Goal: Information Seeking & Learning: Learn about a topic

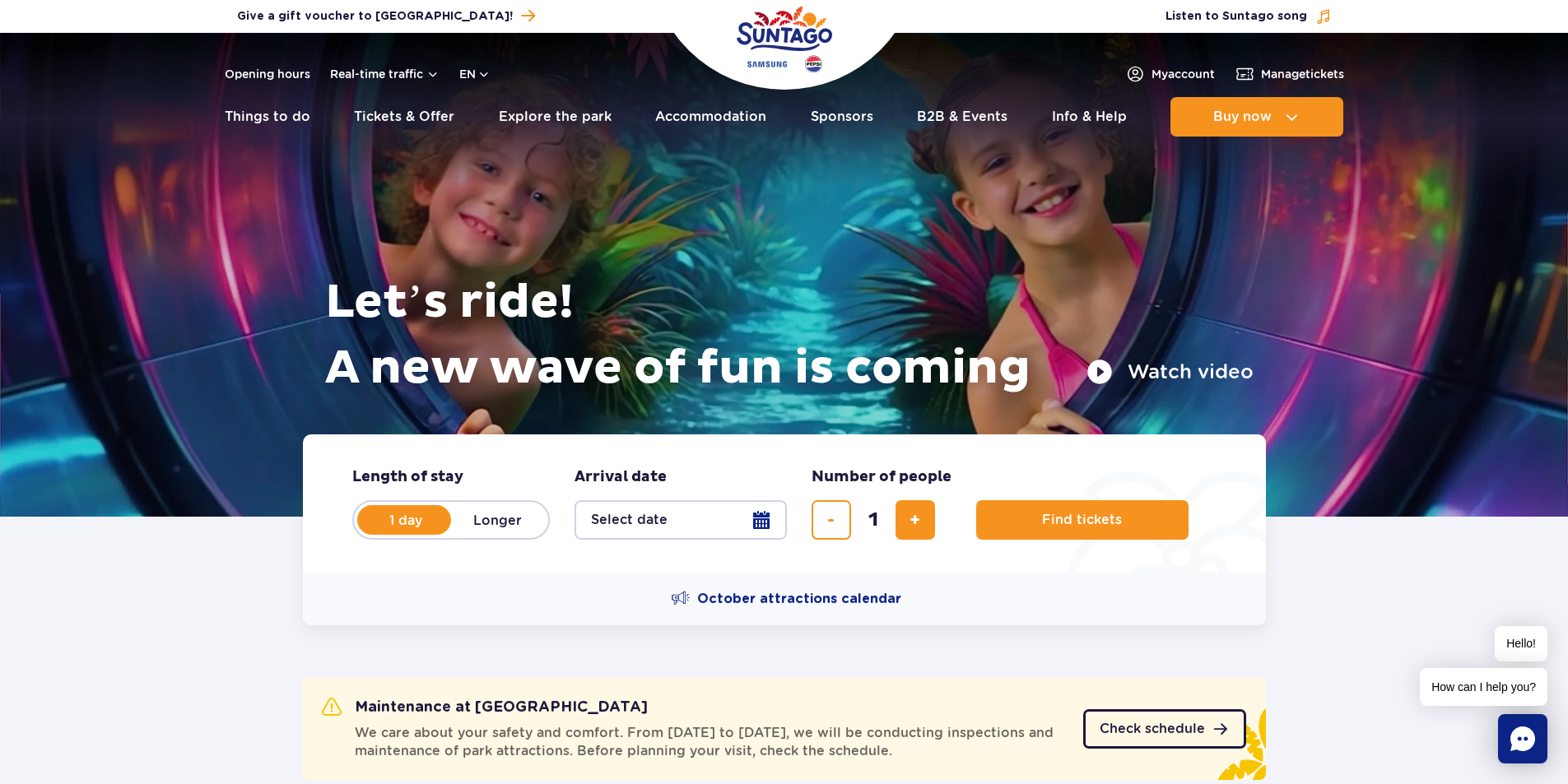
click at [1196, 728] on span "Check schedule" at bounding box center [1152, 728] width 106 height 14
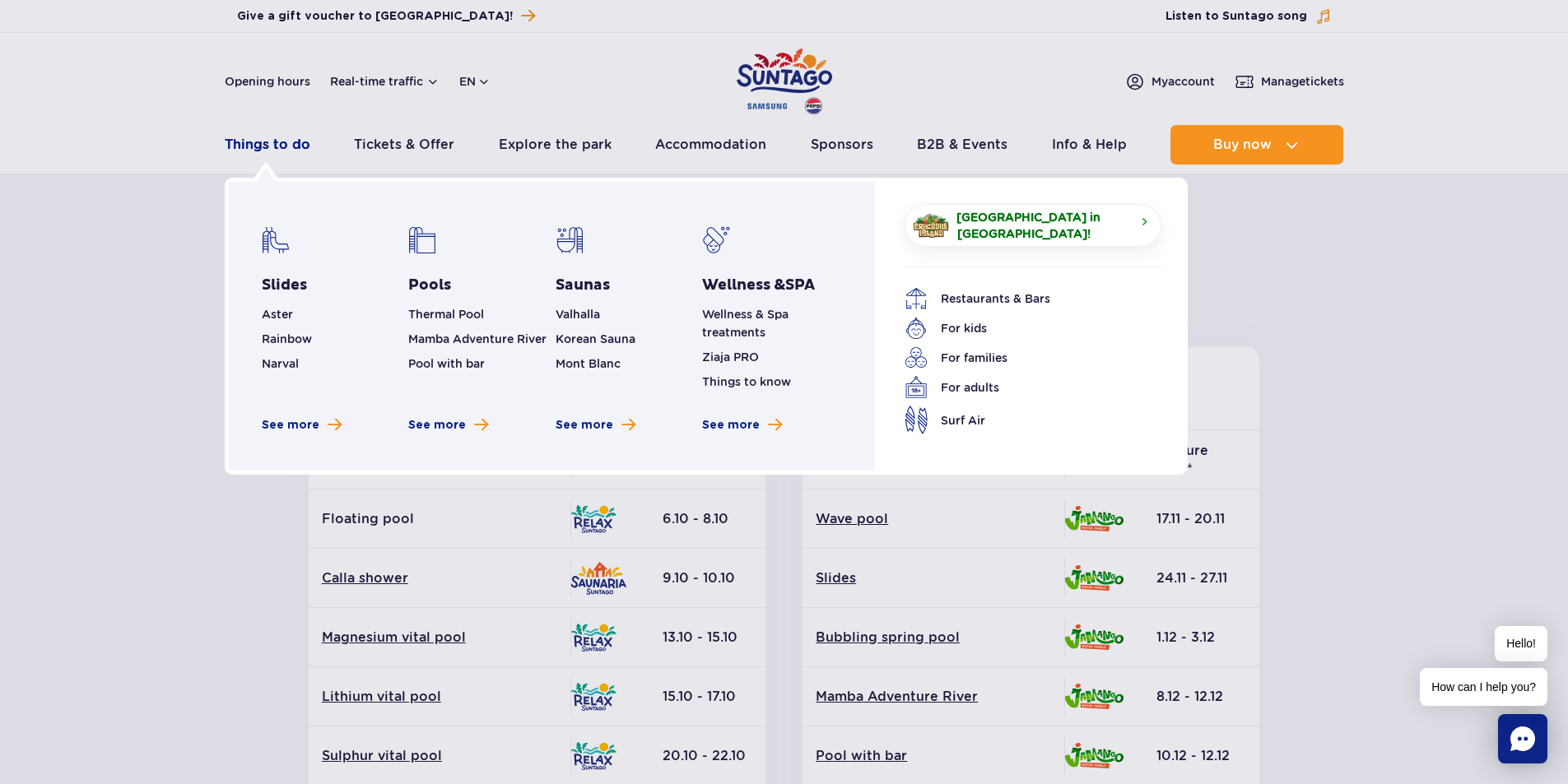
click at [284, 139] on link "Things to do" at bounding box center [267, 145] width 86 height 40
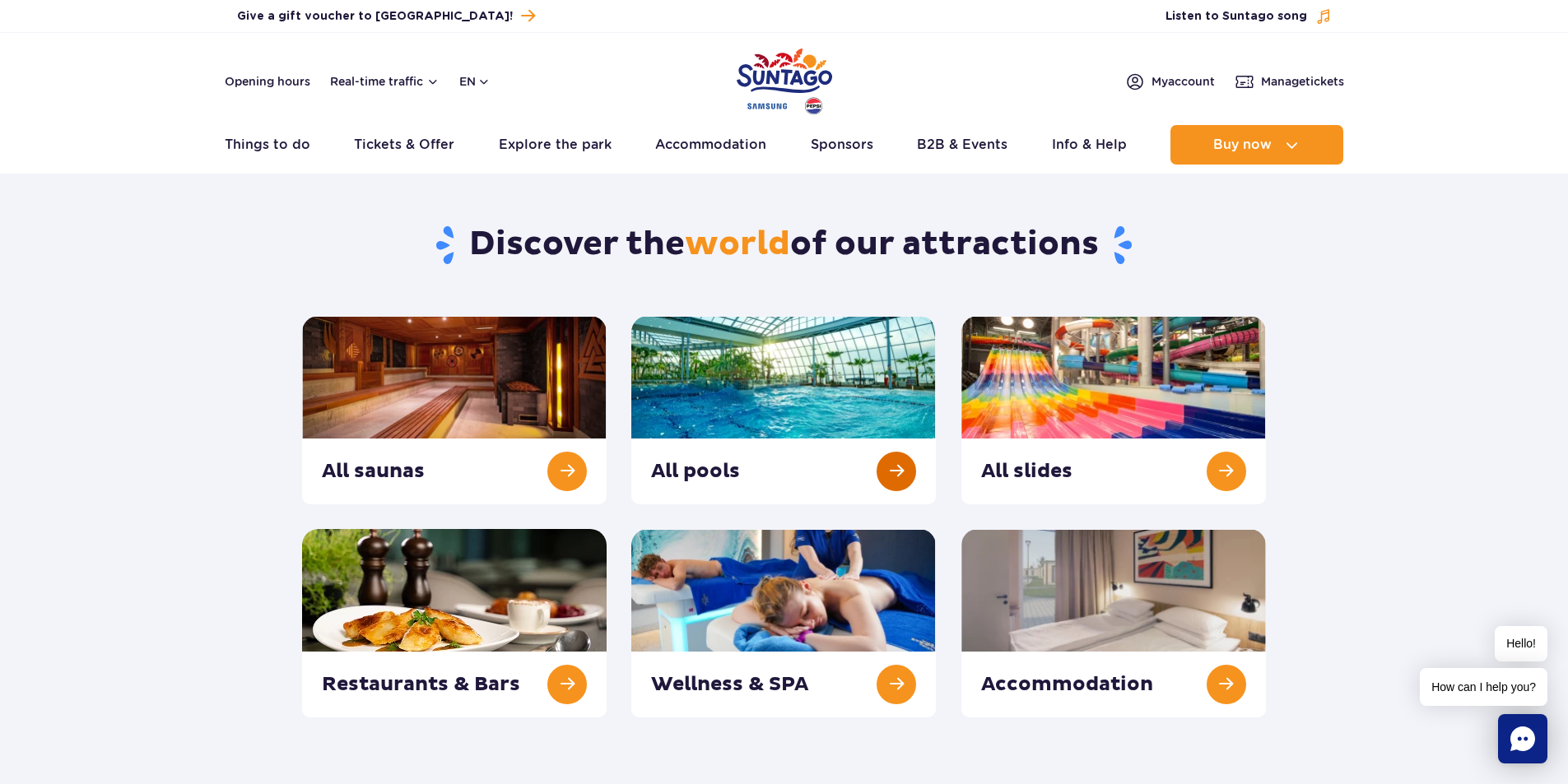
click at [902, 468] on link at bounding box center [783, 410] width 304 height 189
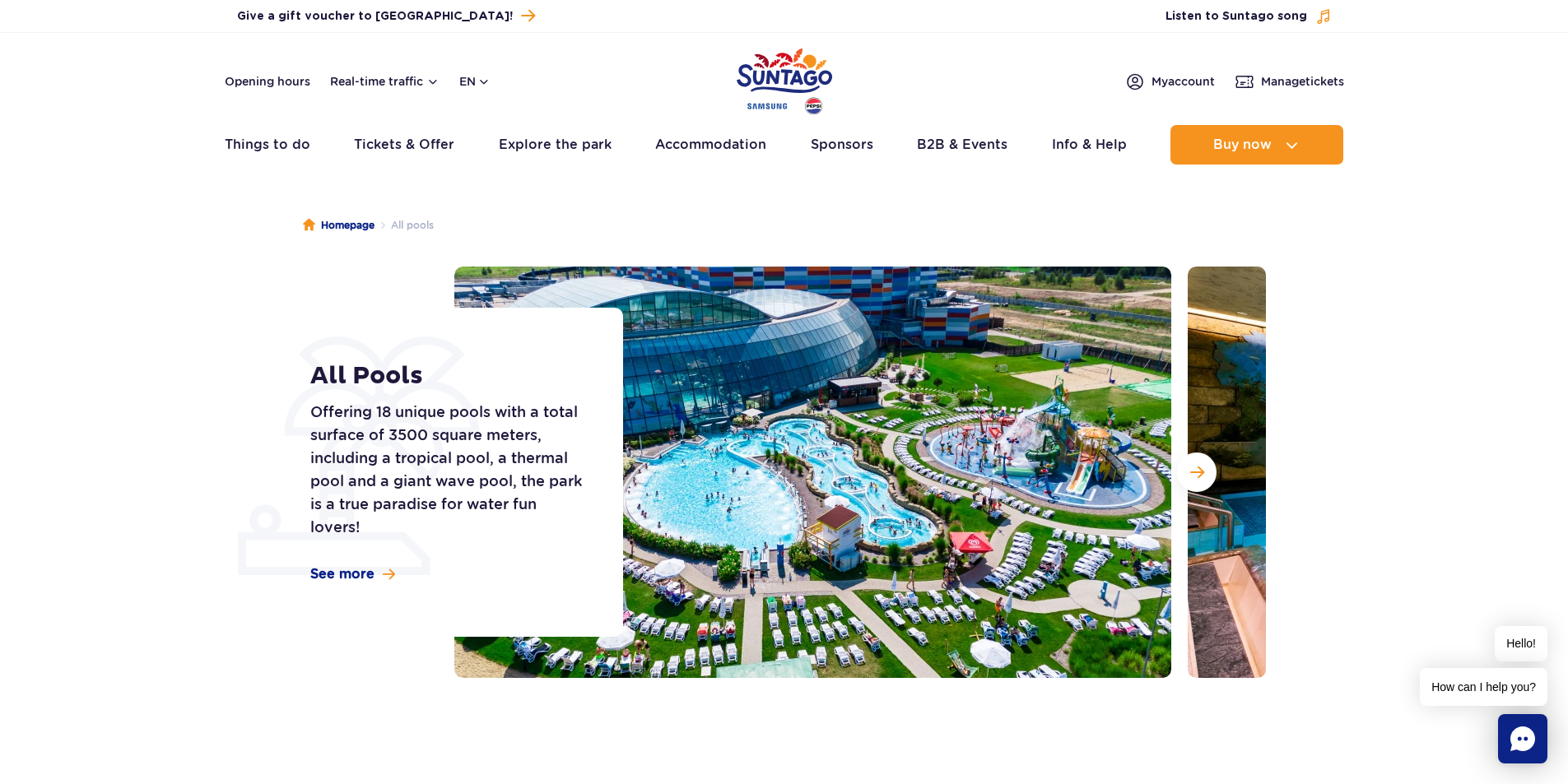
click at [1057, 472] on img at bounding box center [812, 472] width 717 height 411
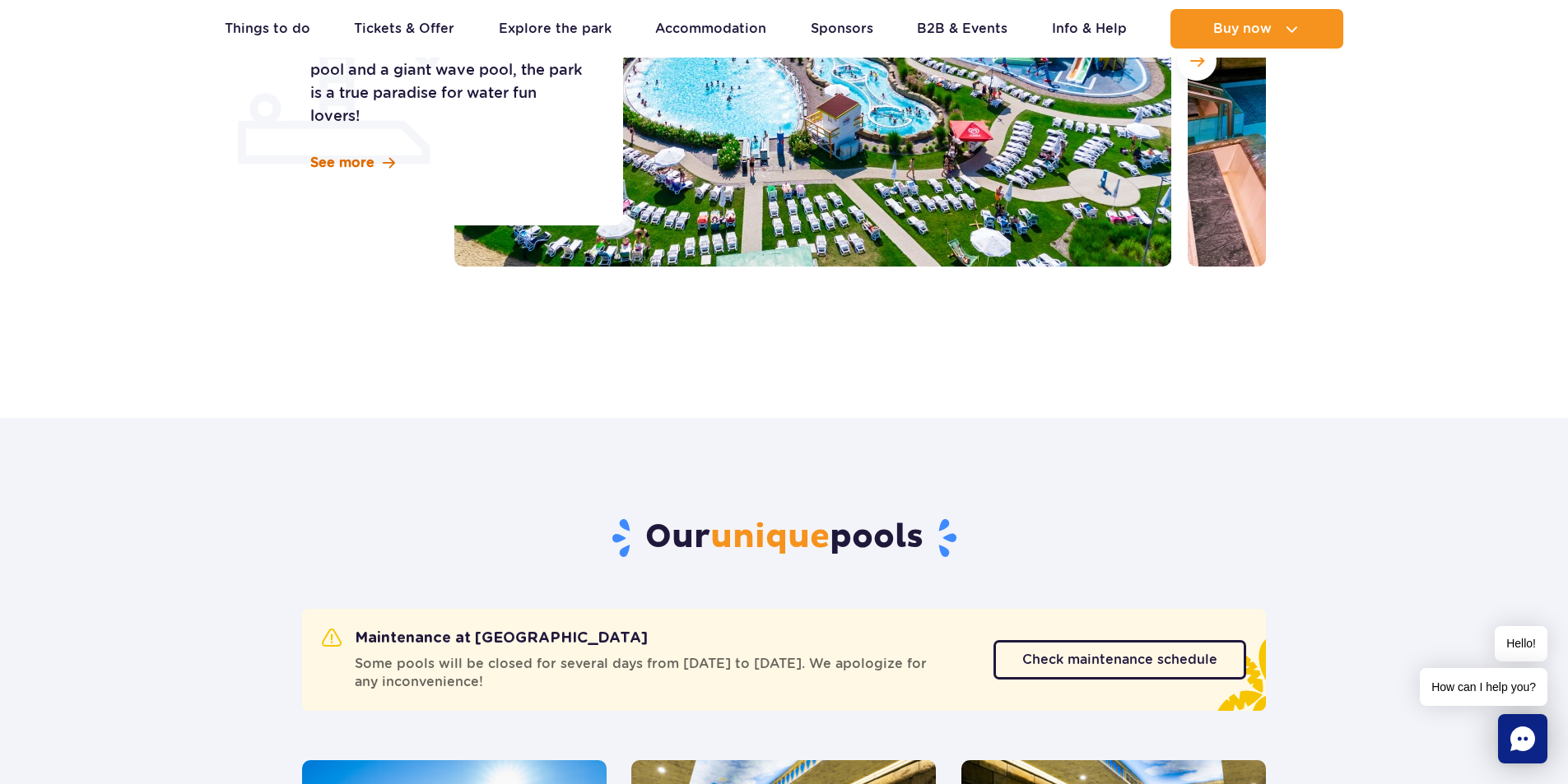
click at [371, 164] on span "See more" at bounding box center [342, 162] width 64 height 18
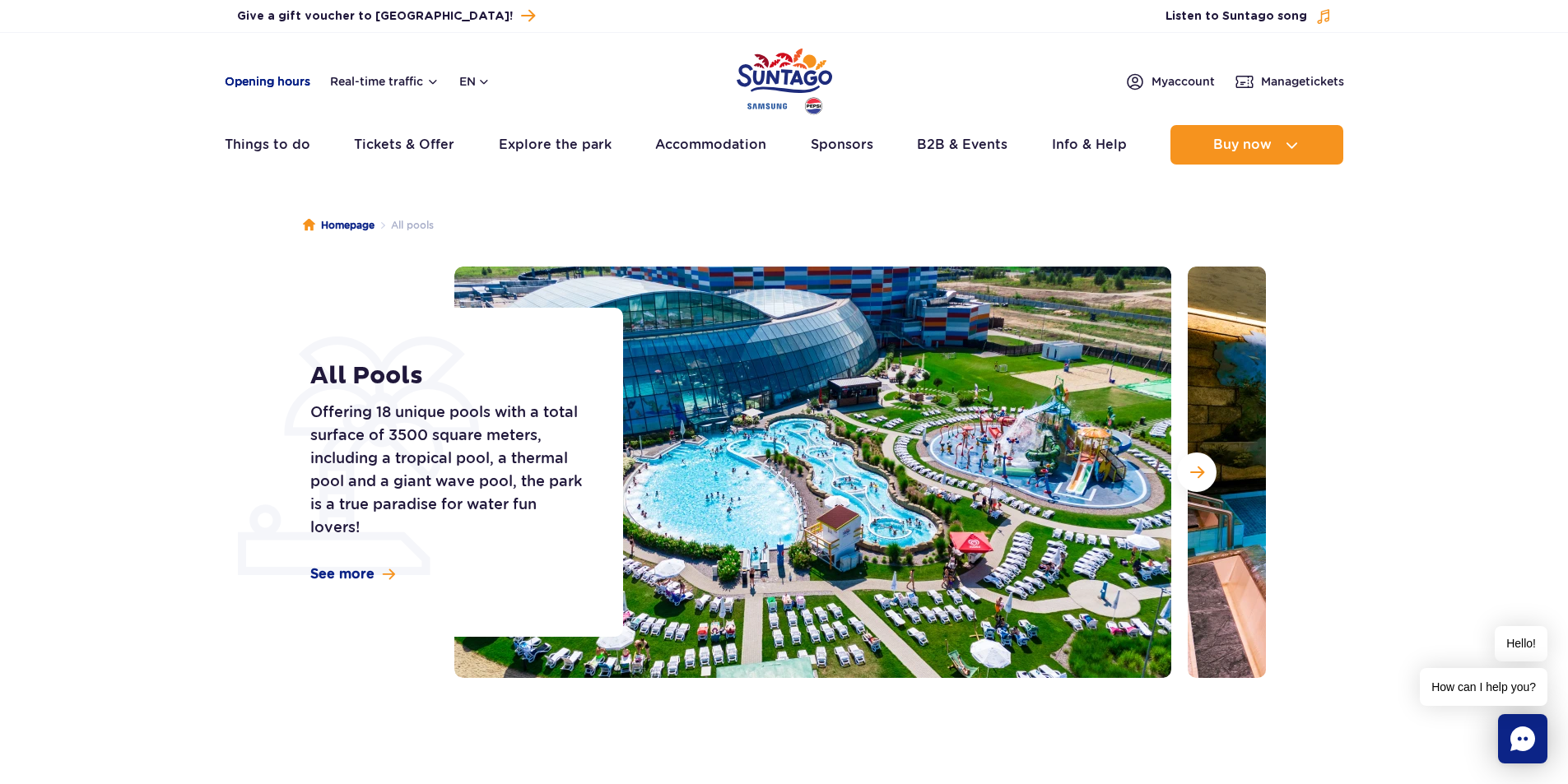
click at [260, 83] on link "Opening hours" at bounding box center [267, 81] width 86 height 16
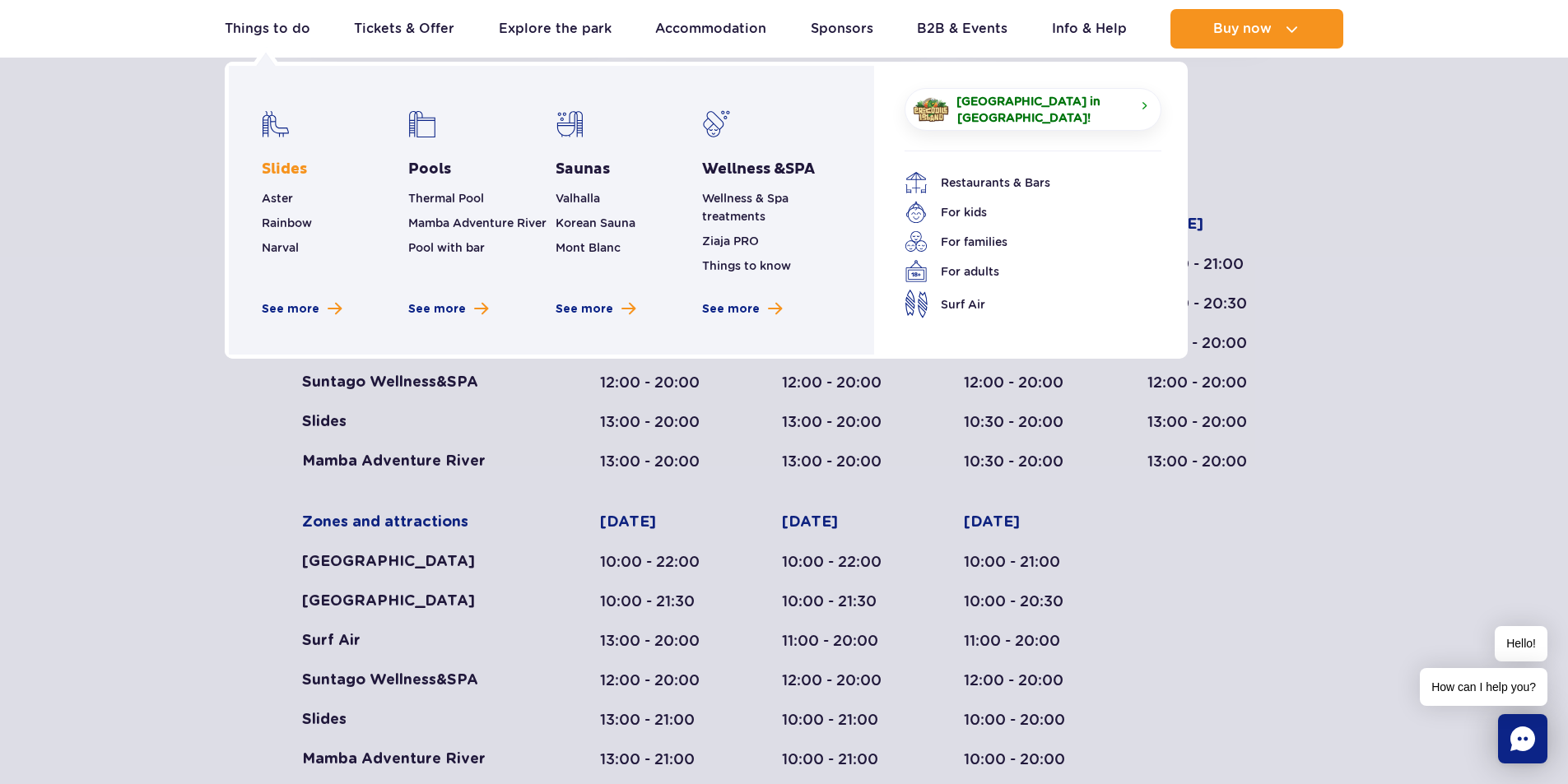
click at [293, 170] on link "Slides" at bounding box center [284, 170] width 45 height 20
click at [332, 307] on span "See more slides" at bounding box center [334, 309] width 14 height 15
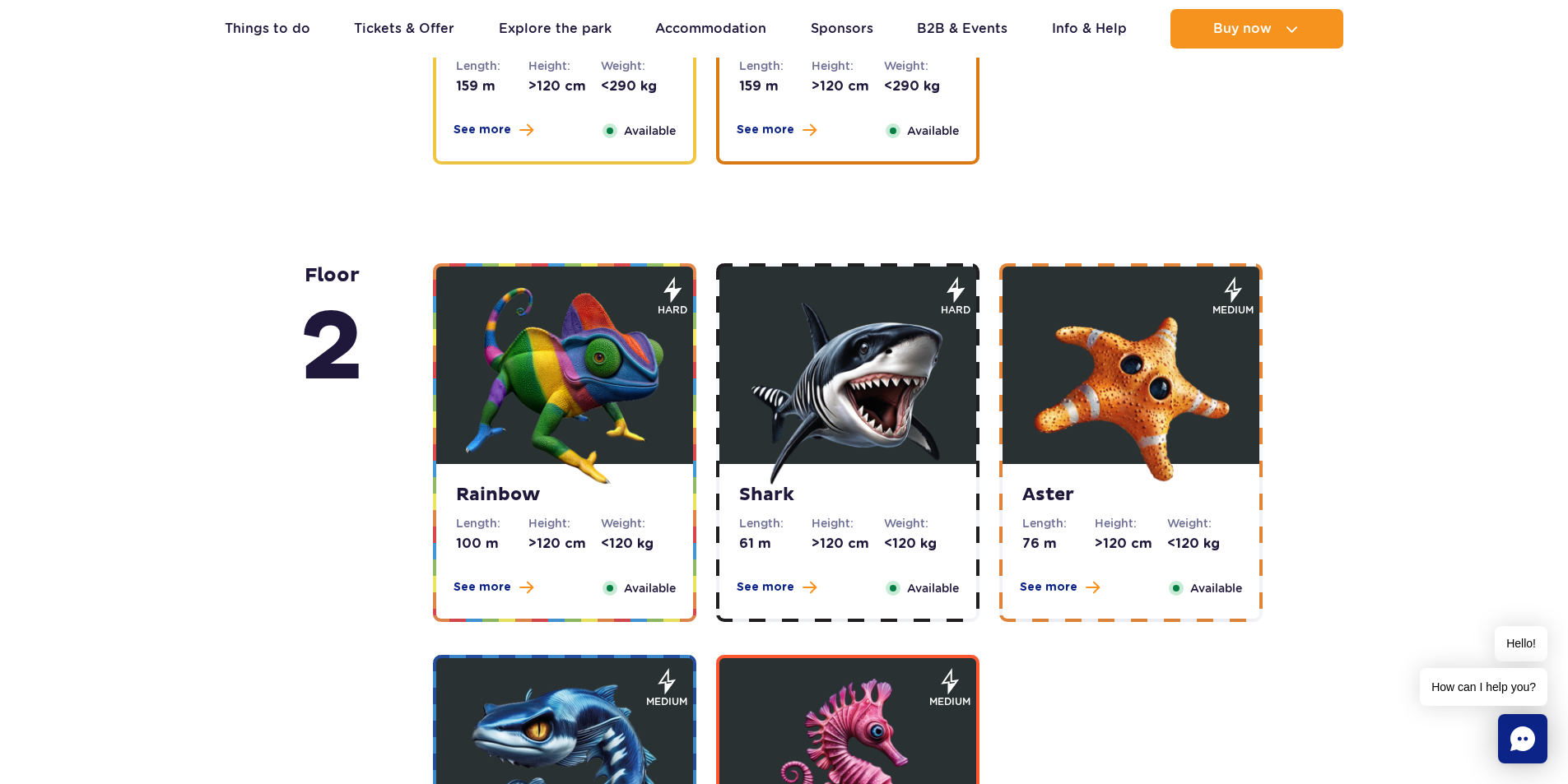
scroll to position [2797, 0]
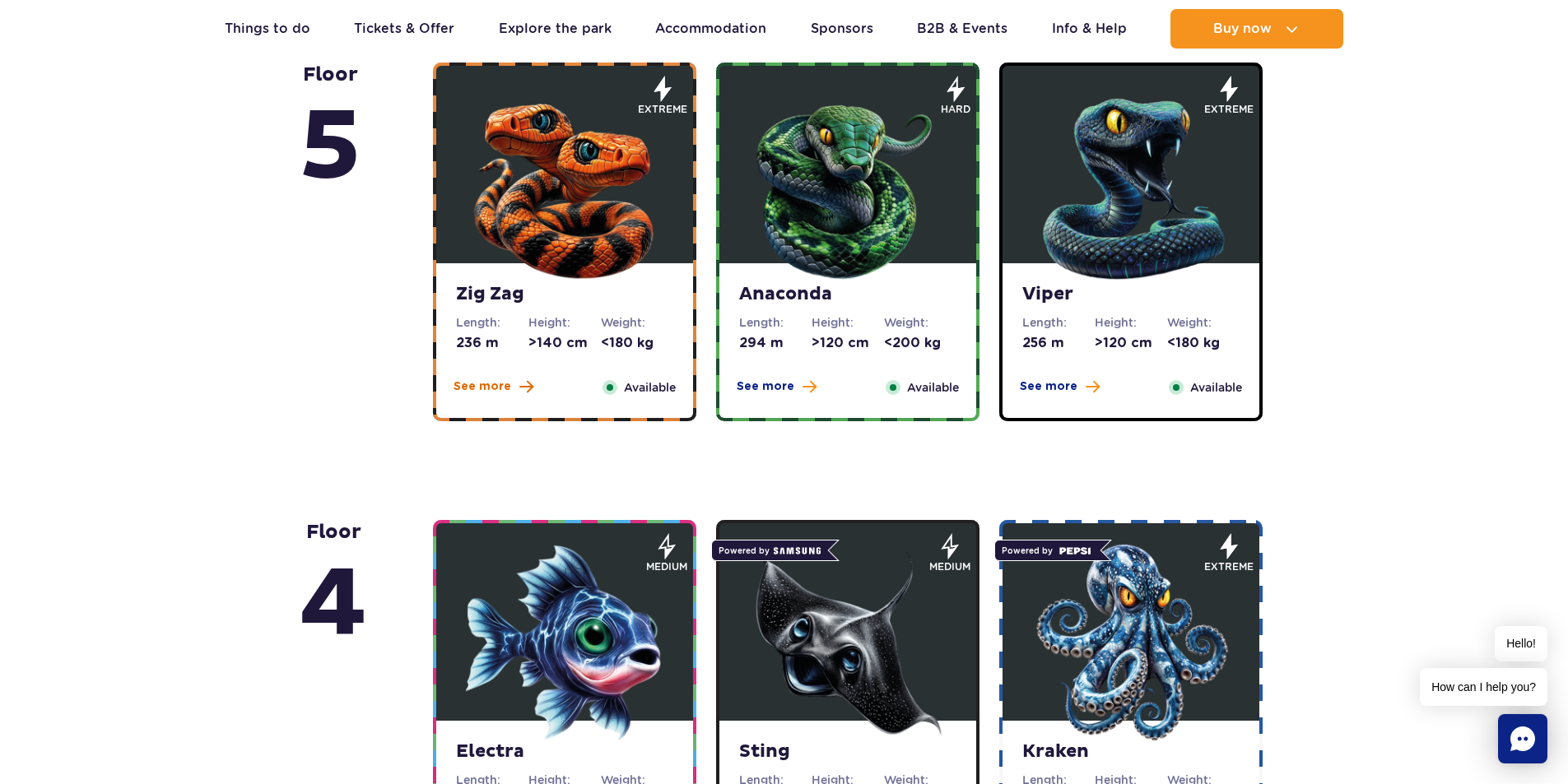
click at [506, 383] on span "See more" at bounding box center [482, 386] width 58 height 16
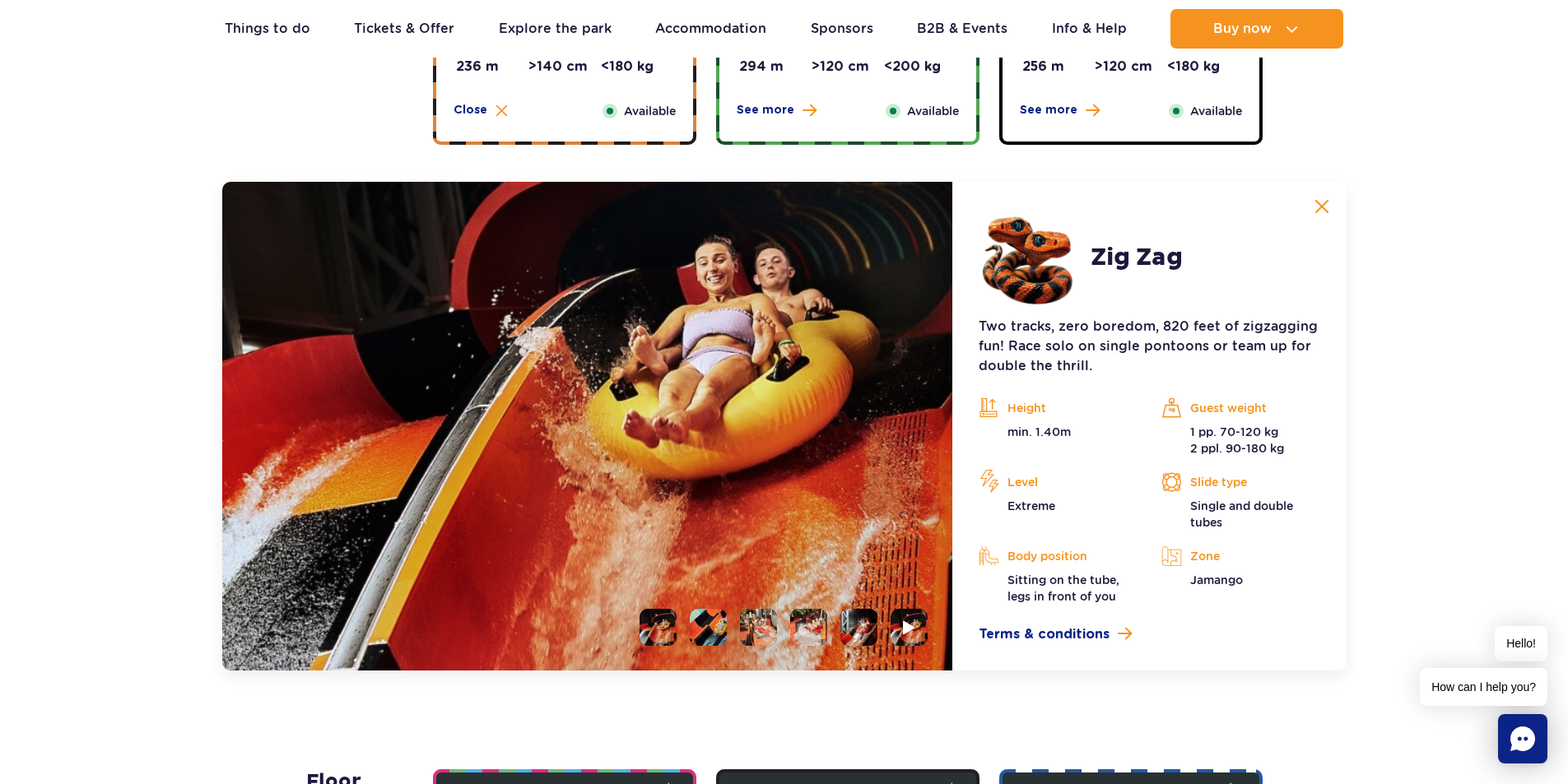
scroll to position [1182, 0]
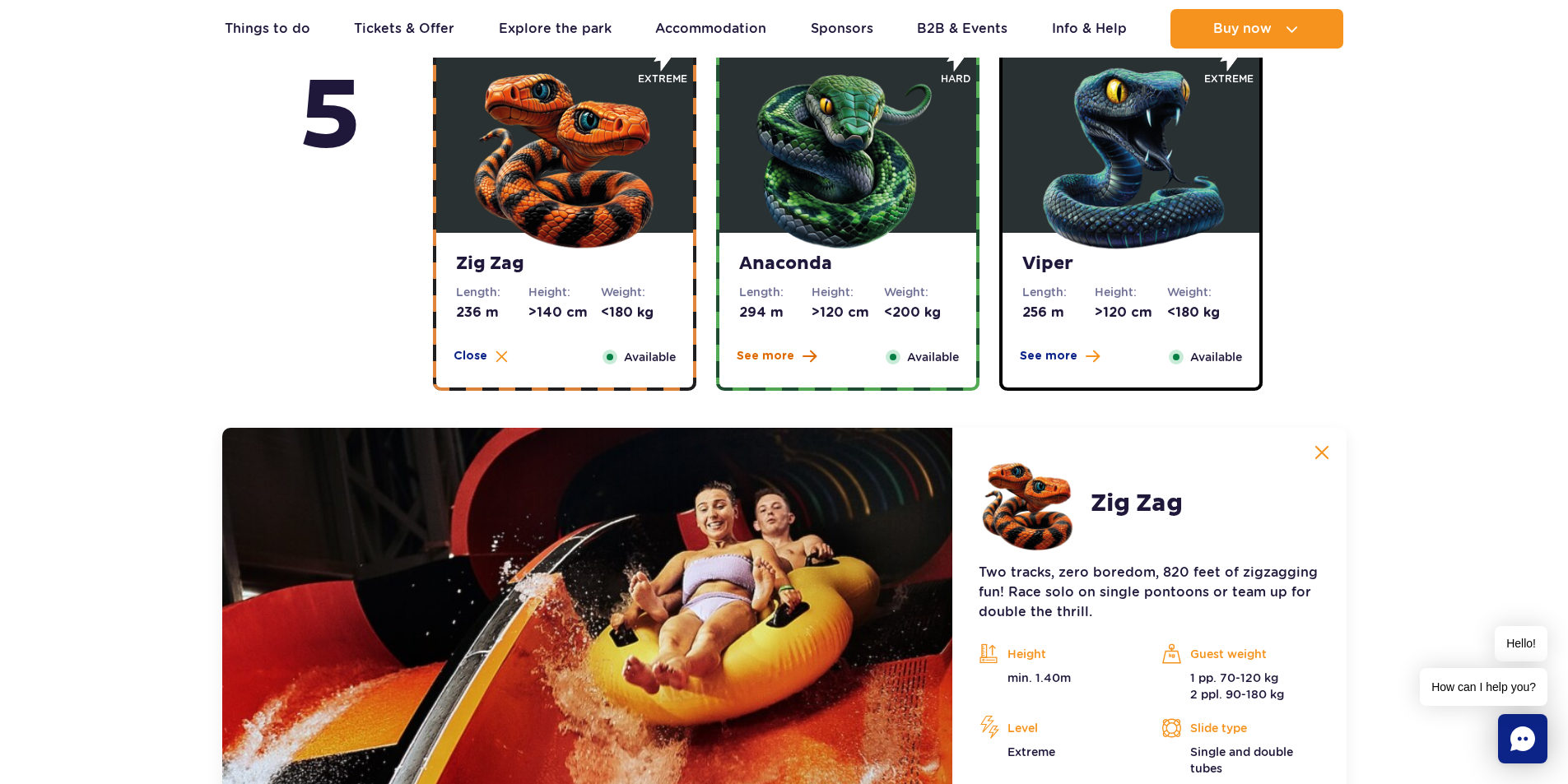
click at [776, 358] on span "See more" at bounding box center [765, 356] width 58 height 16
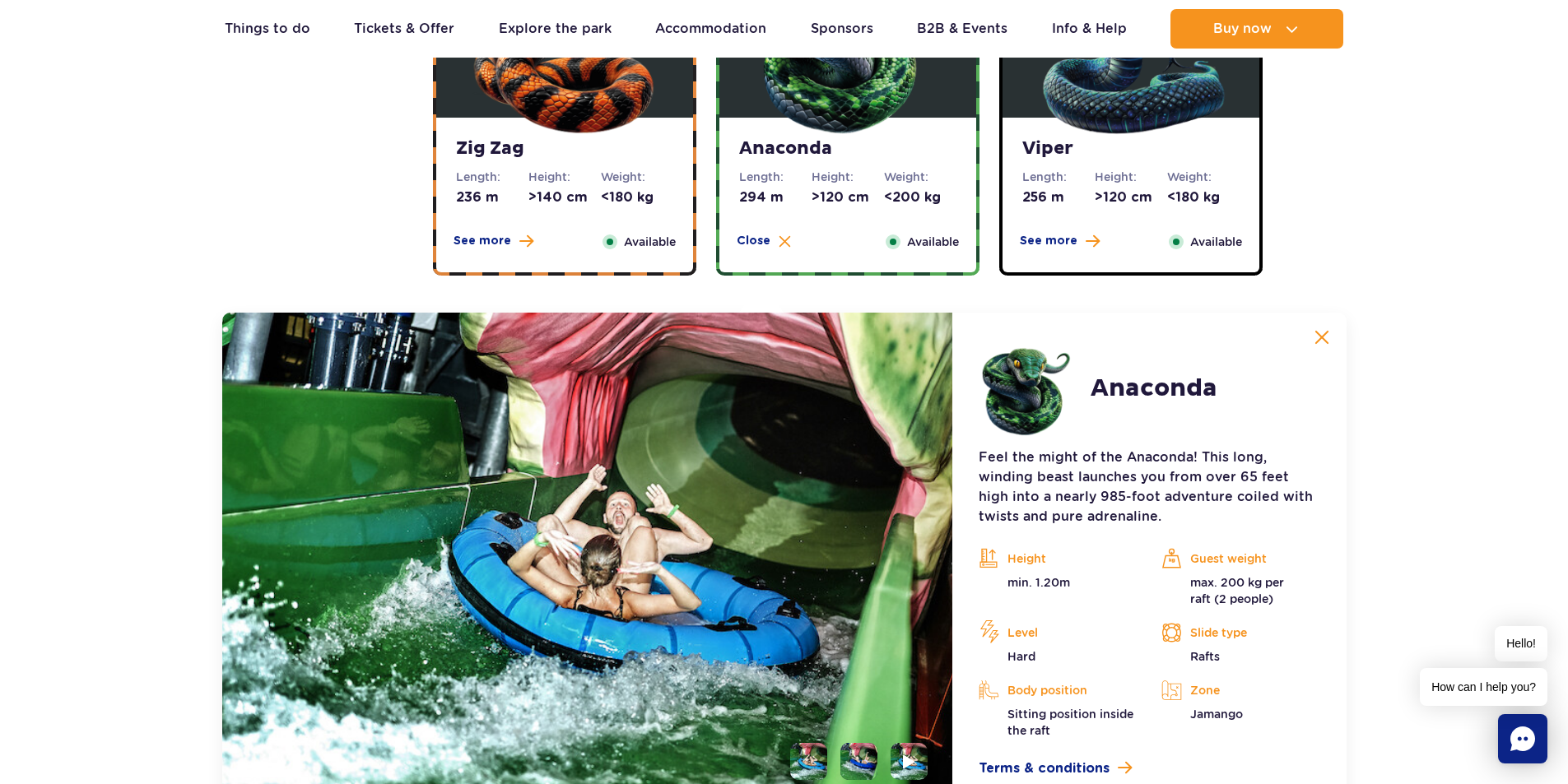
scroll to position [1264, 0]
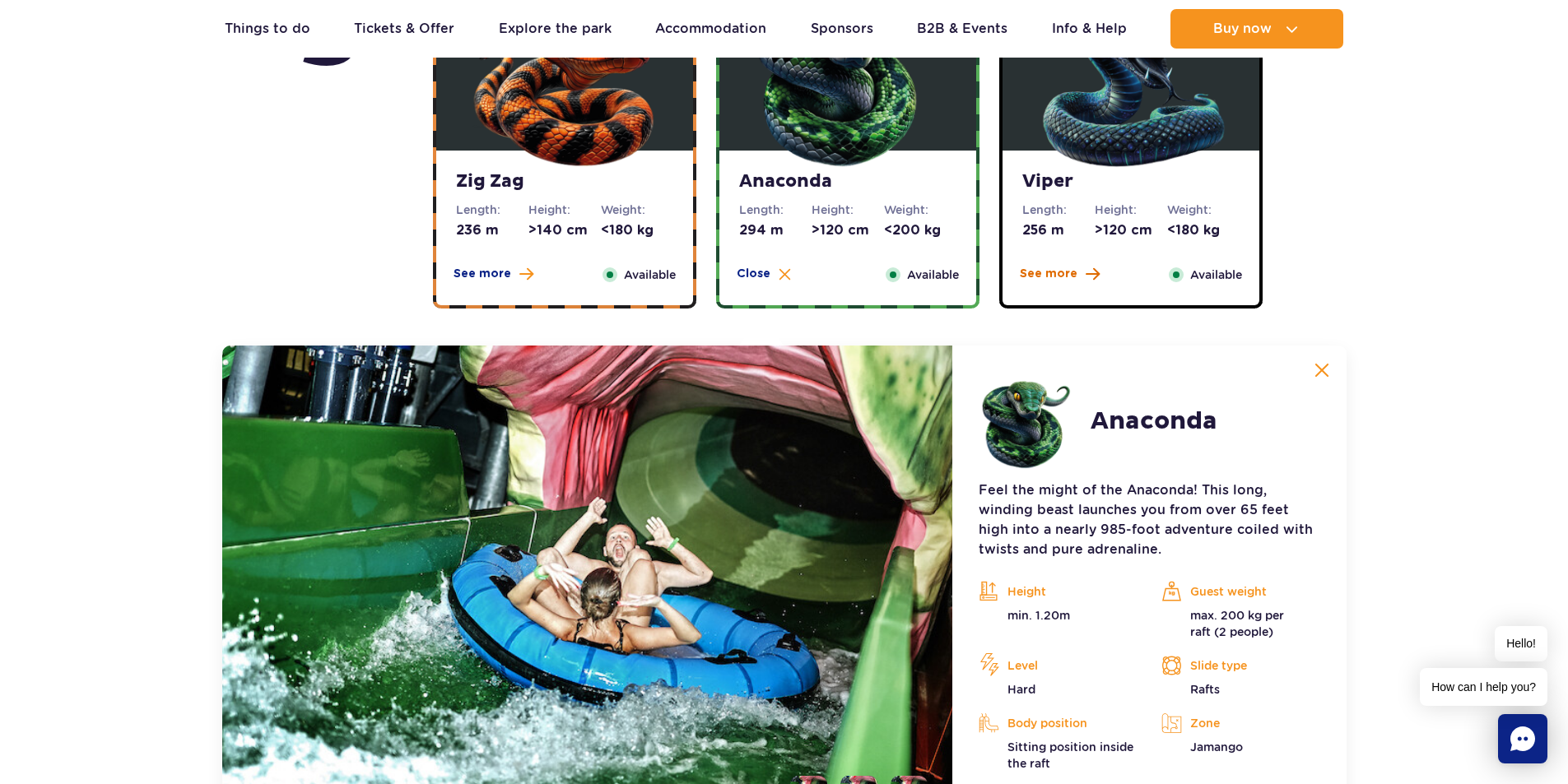
click at [1063, 276] on span "See more" at bounding box center [1048, 273] width 58 height 16
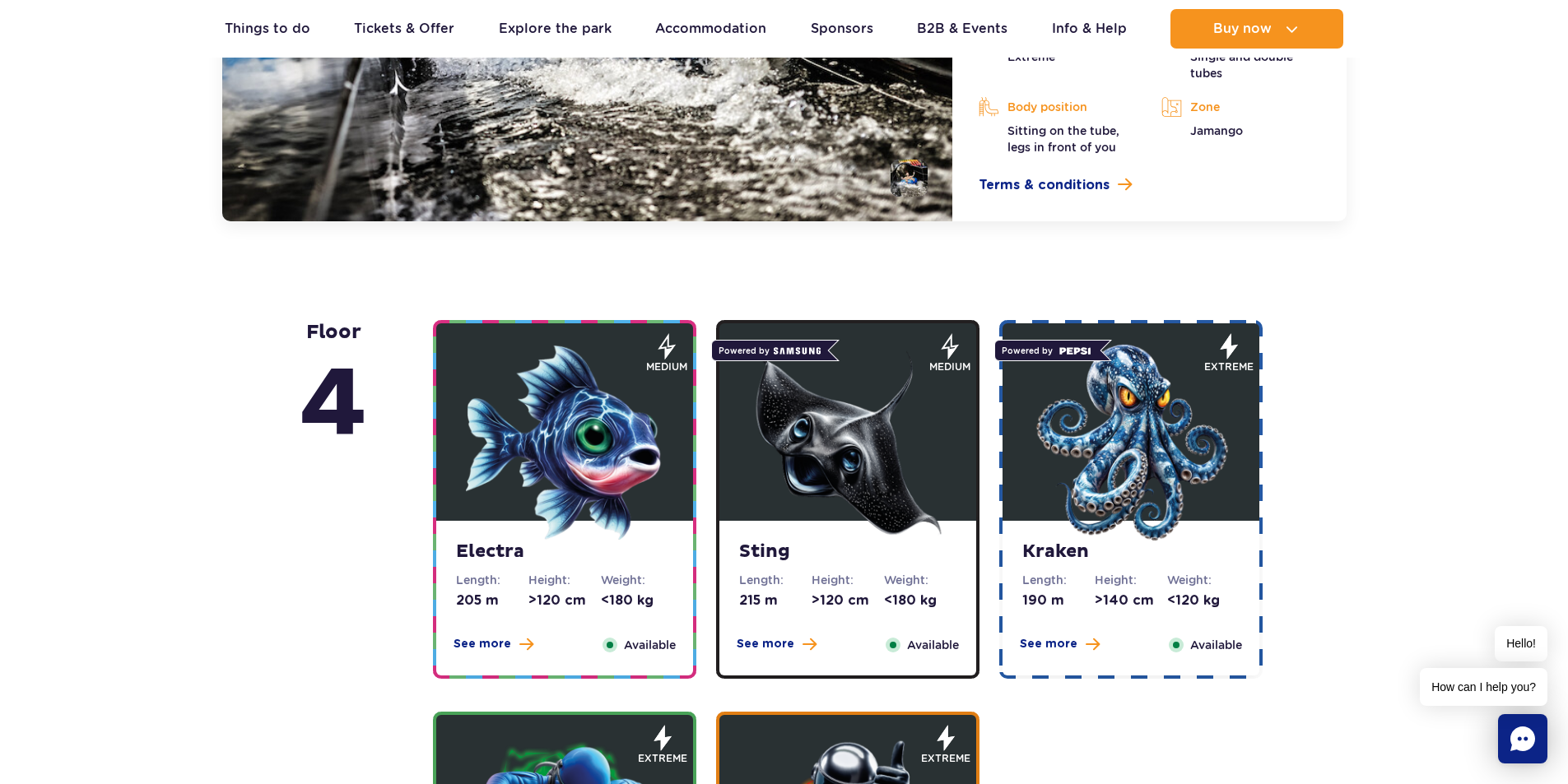
scroll to position [2005, 0]
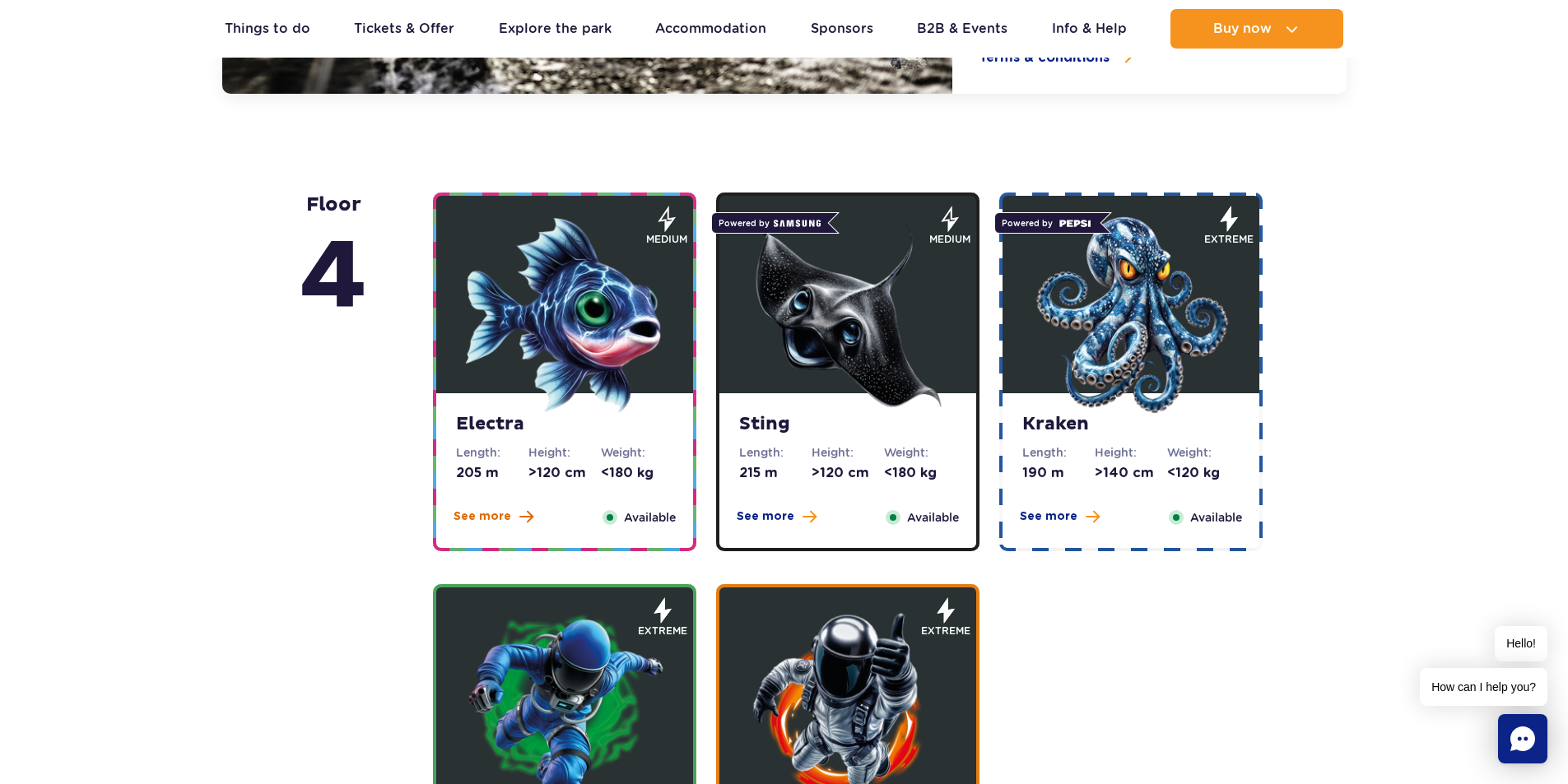
click at [495, 519] on span "See more" at bounding box center [482, 516] width 58 height 16
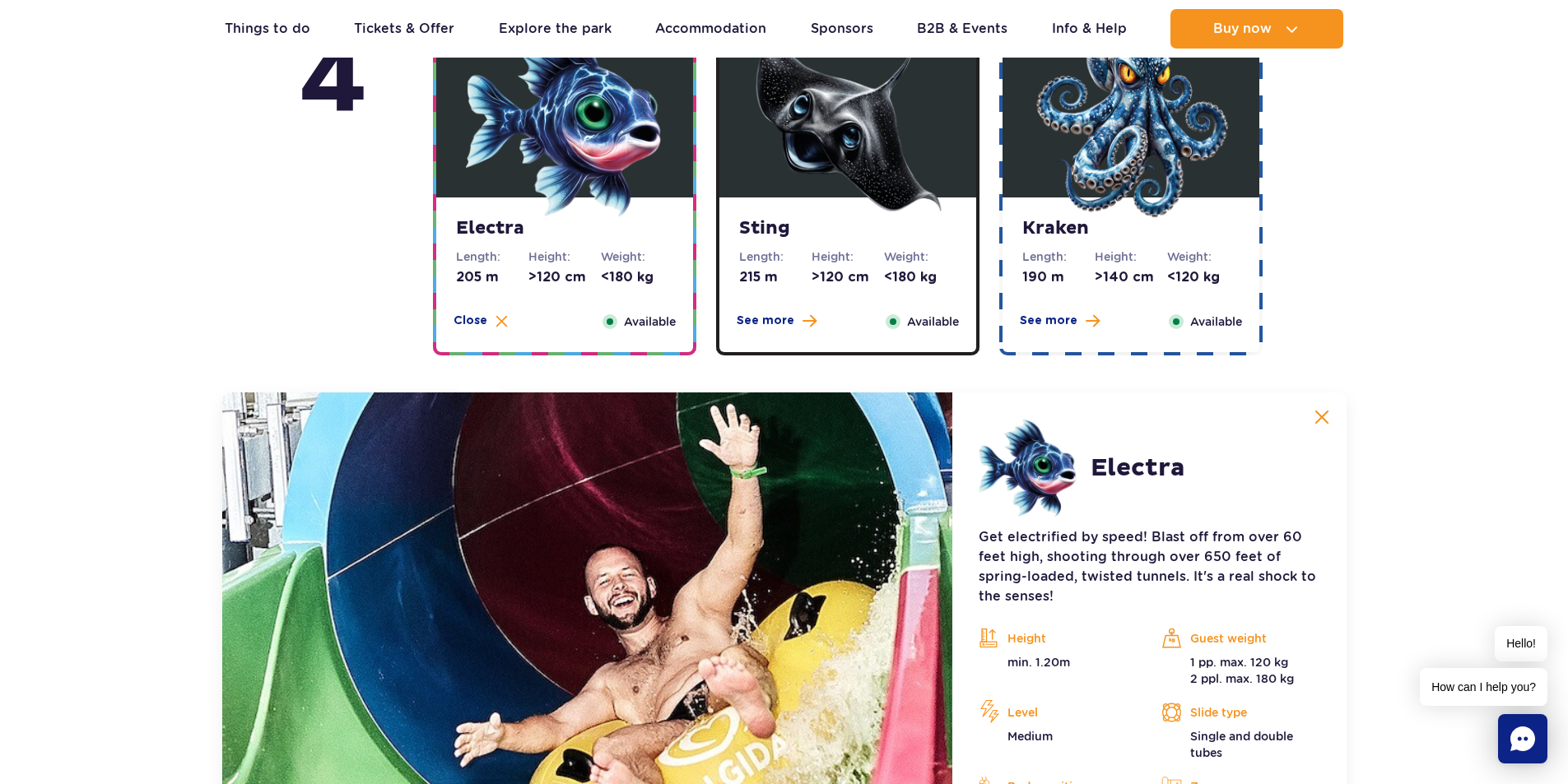
scroll to position [1639, 0]
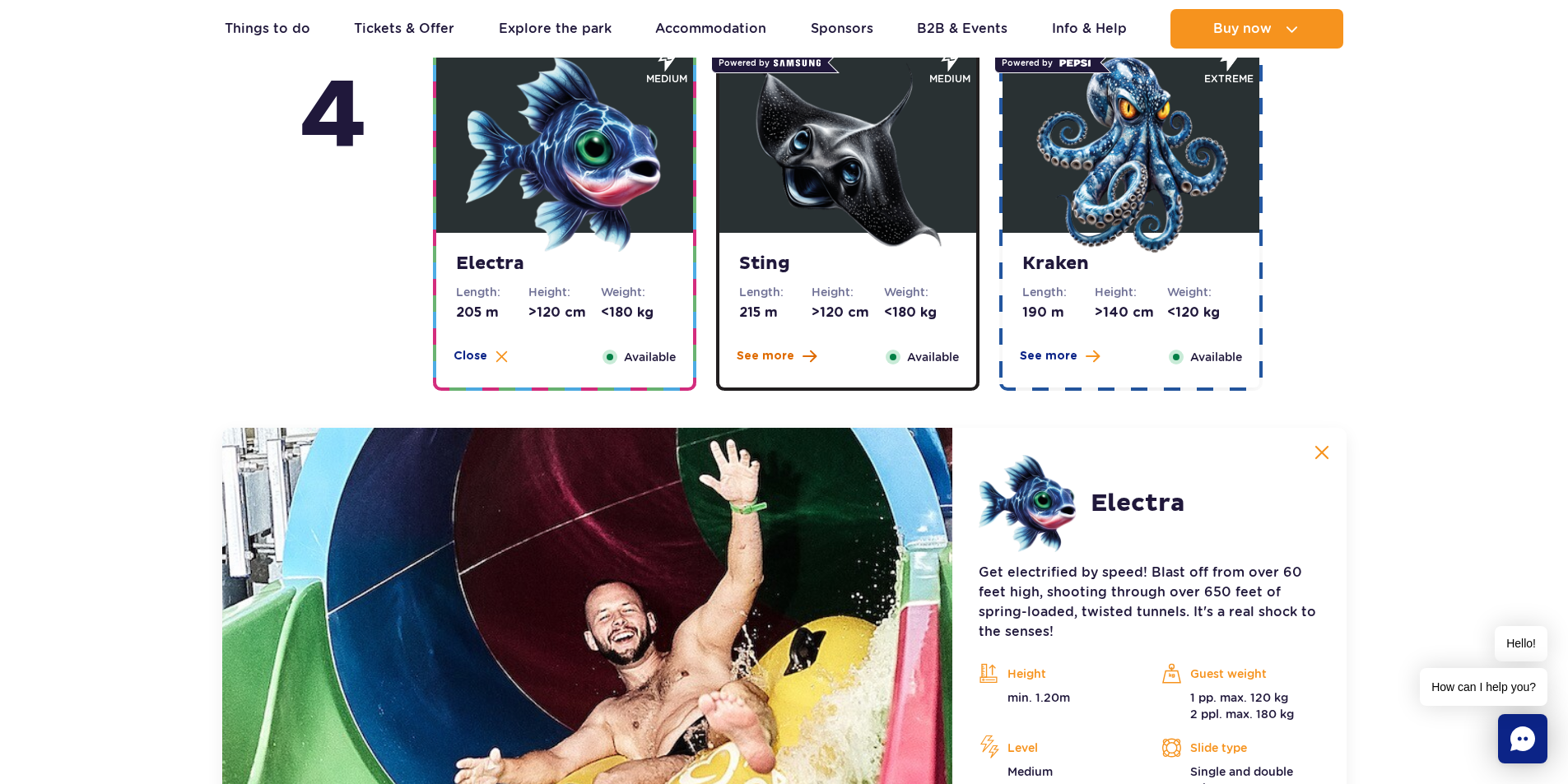
click at [775, 354] on span "See more" at bounding box center [765, 356] width 58 height 16
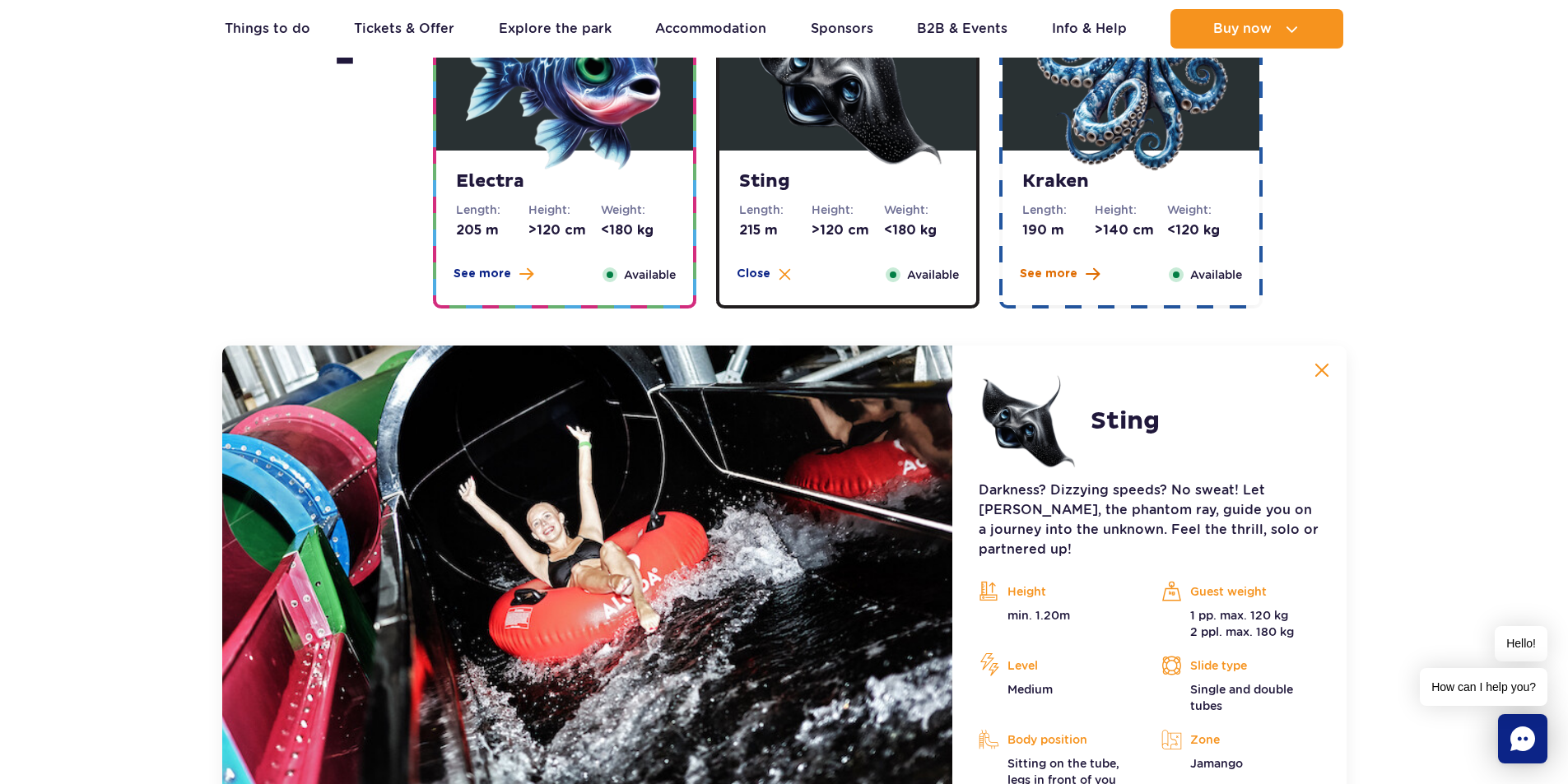
click at [1074, 276] on span "See more" at bounding box center [1048, 273] width 58 height 16
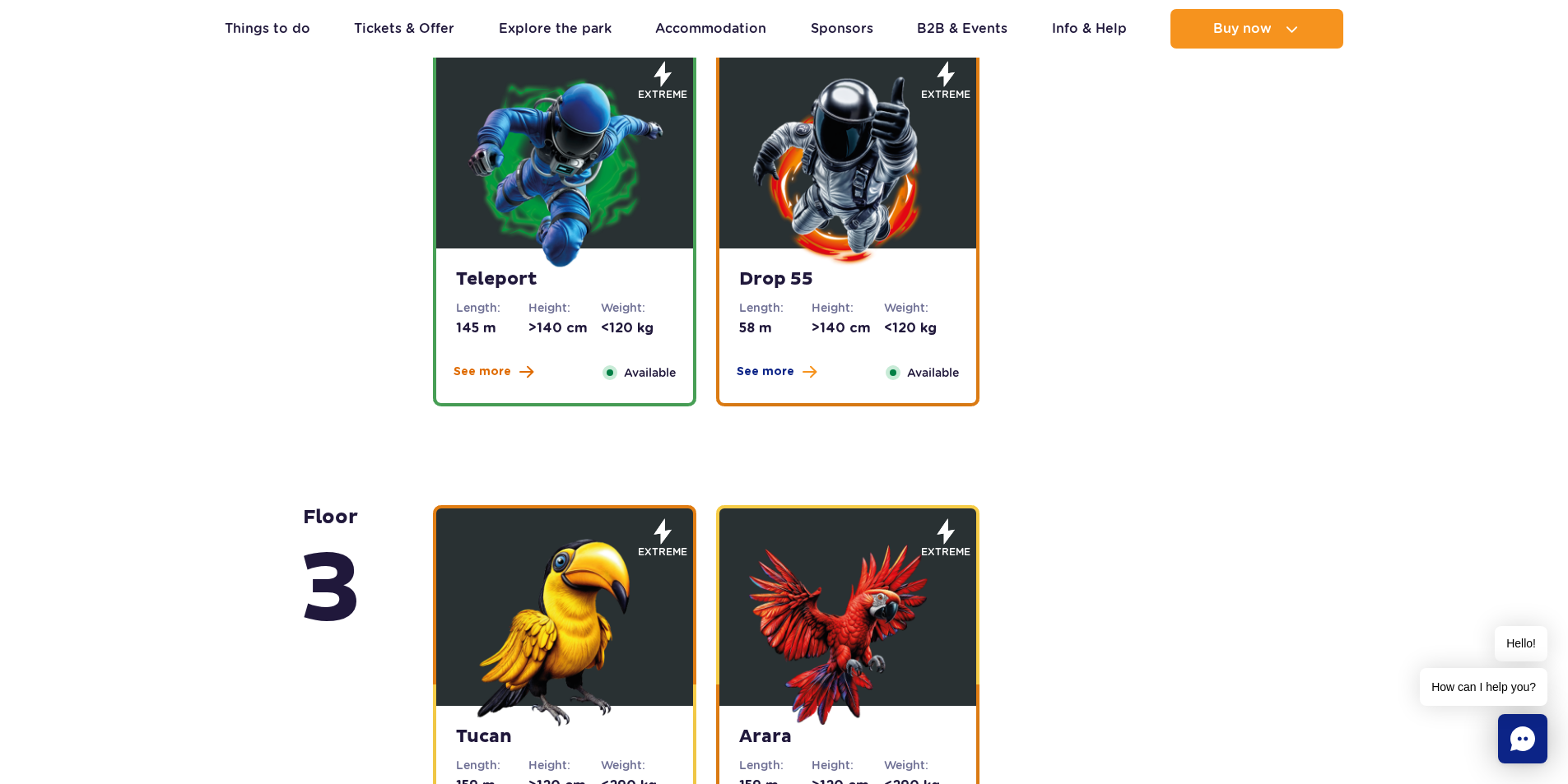
click at [494, 377] on span "See more" at bounding box center [482, 372] width 58 height 16
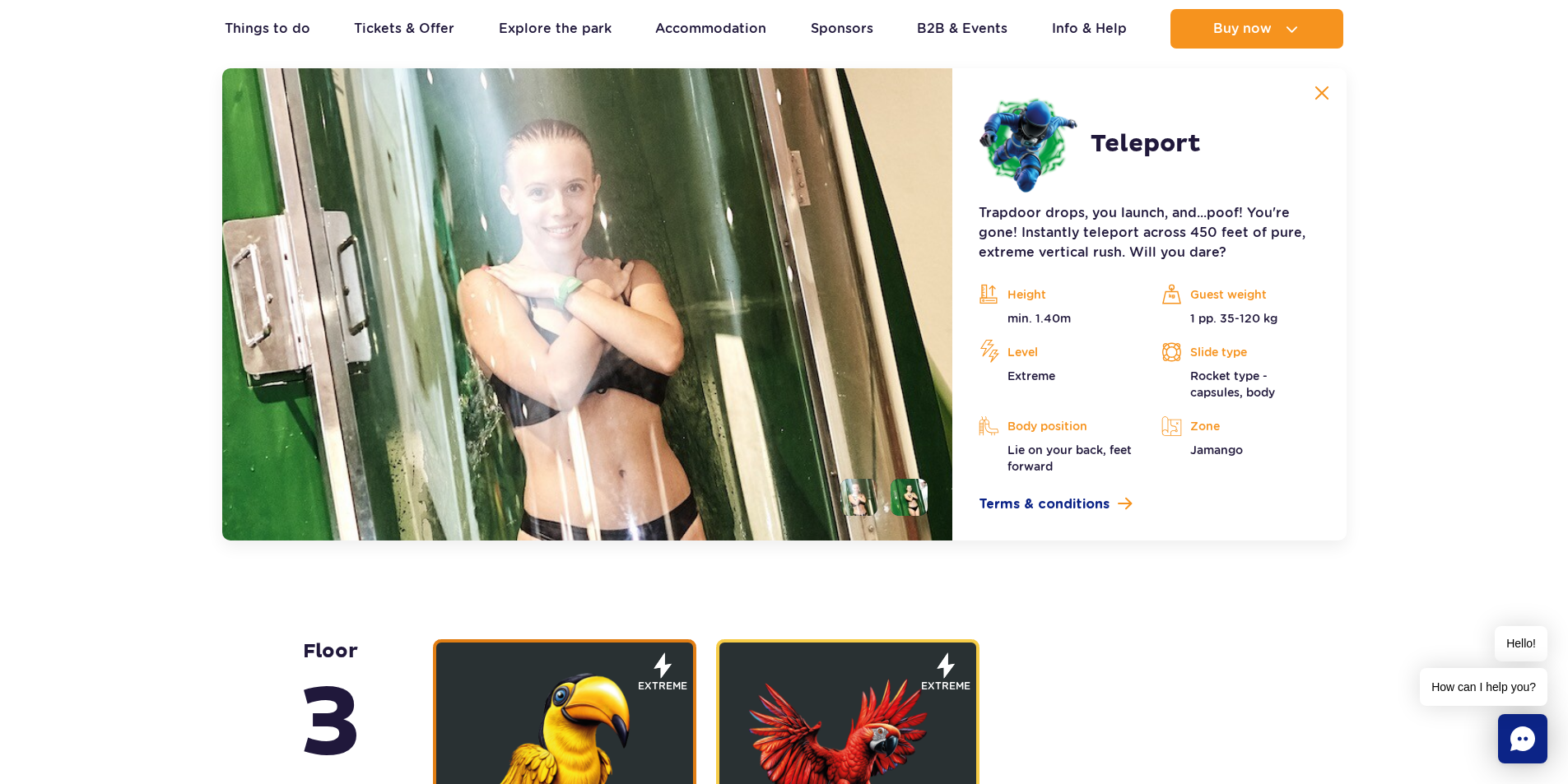
scroll to position [2359, 0]
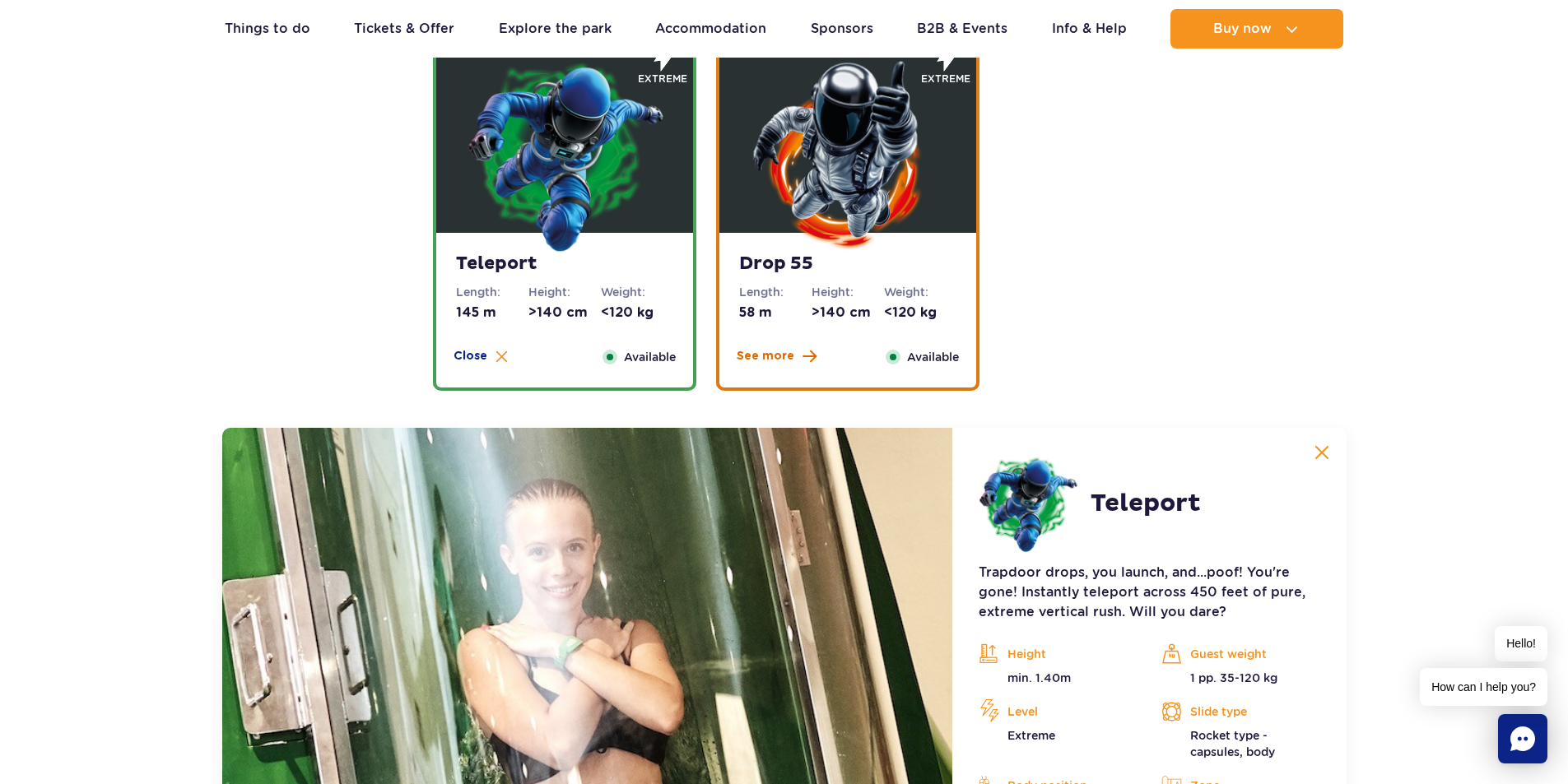
click at [772, 351] on span "See more" at bounding box center [765, 356] width 58 height 16
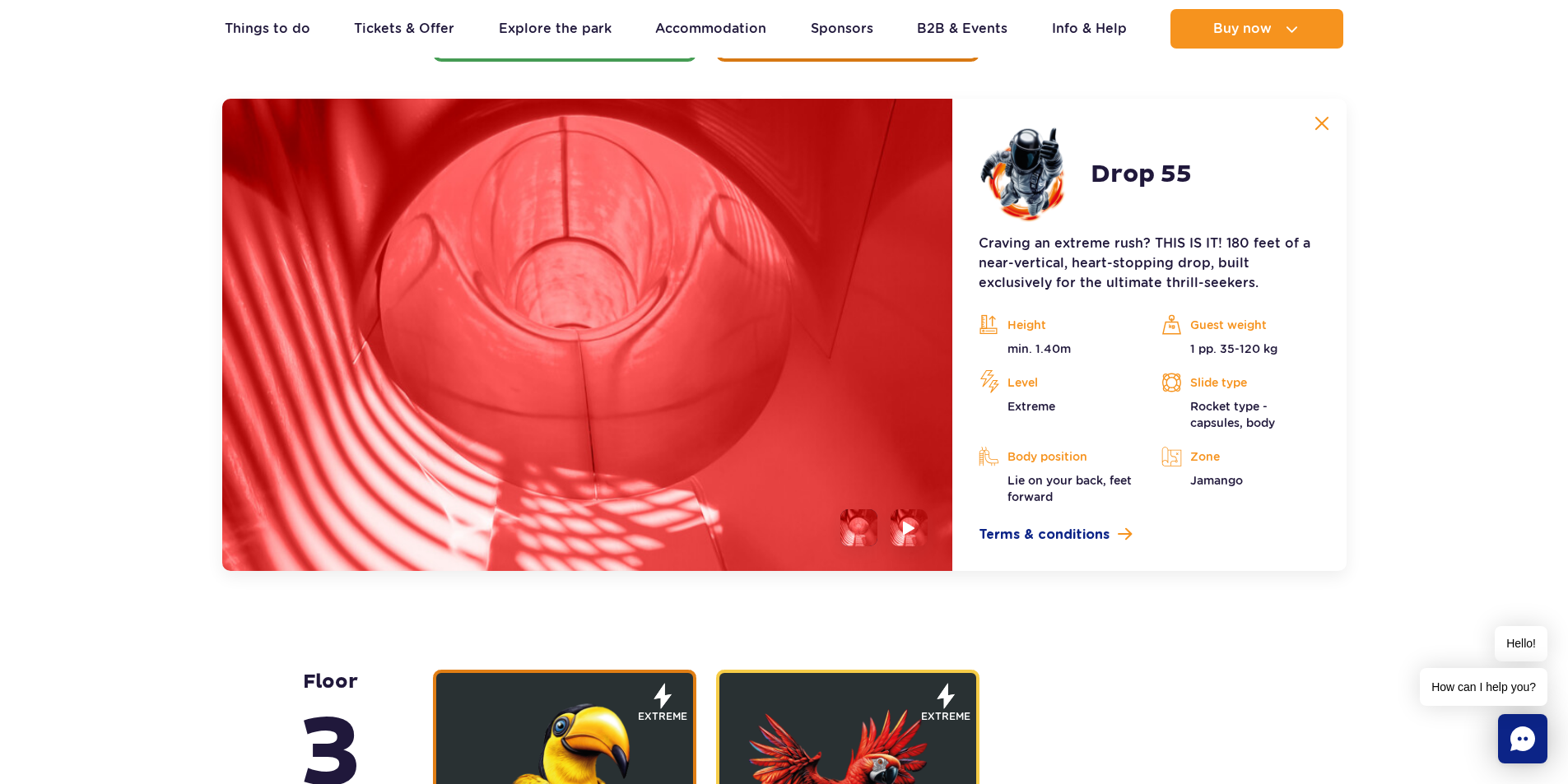
scroll to position [2771, 0]
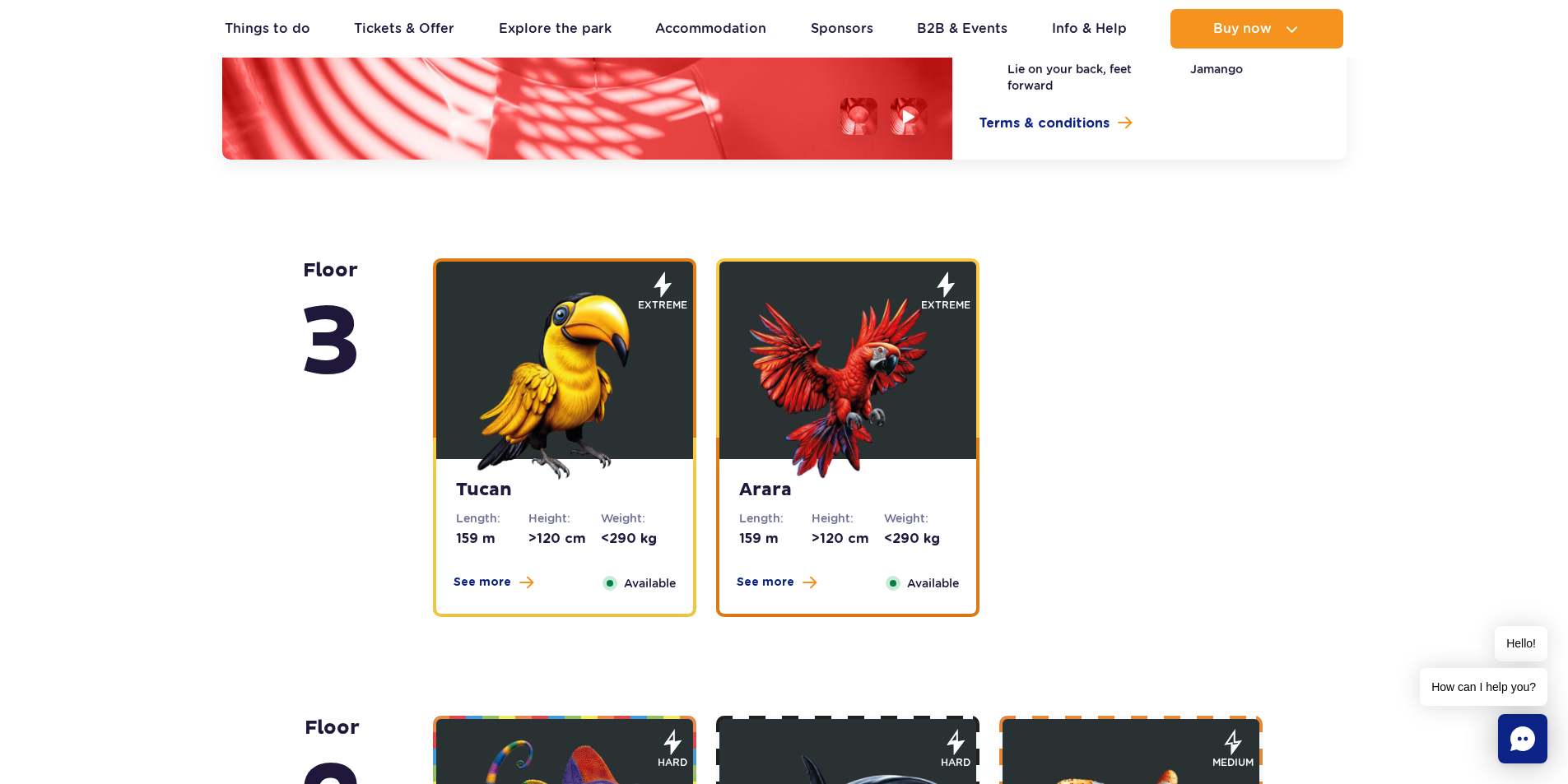
drag, startPoint x: 492, startPoint y: 583, endPoint x: 494, endPoint y: 564, distance: 19.1
click at [492, 582] on span "See more" at bounding box center [482, 582] width 58 height 16
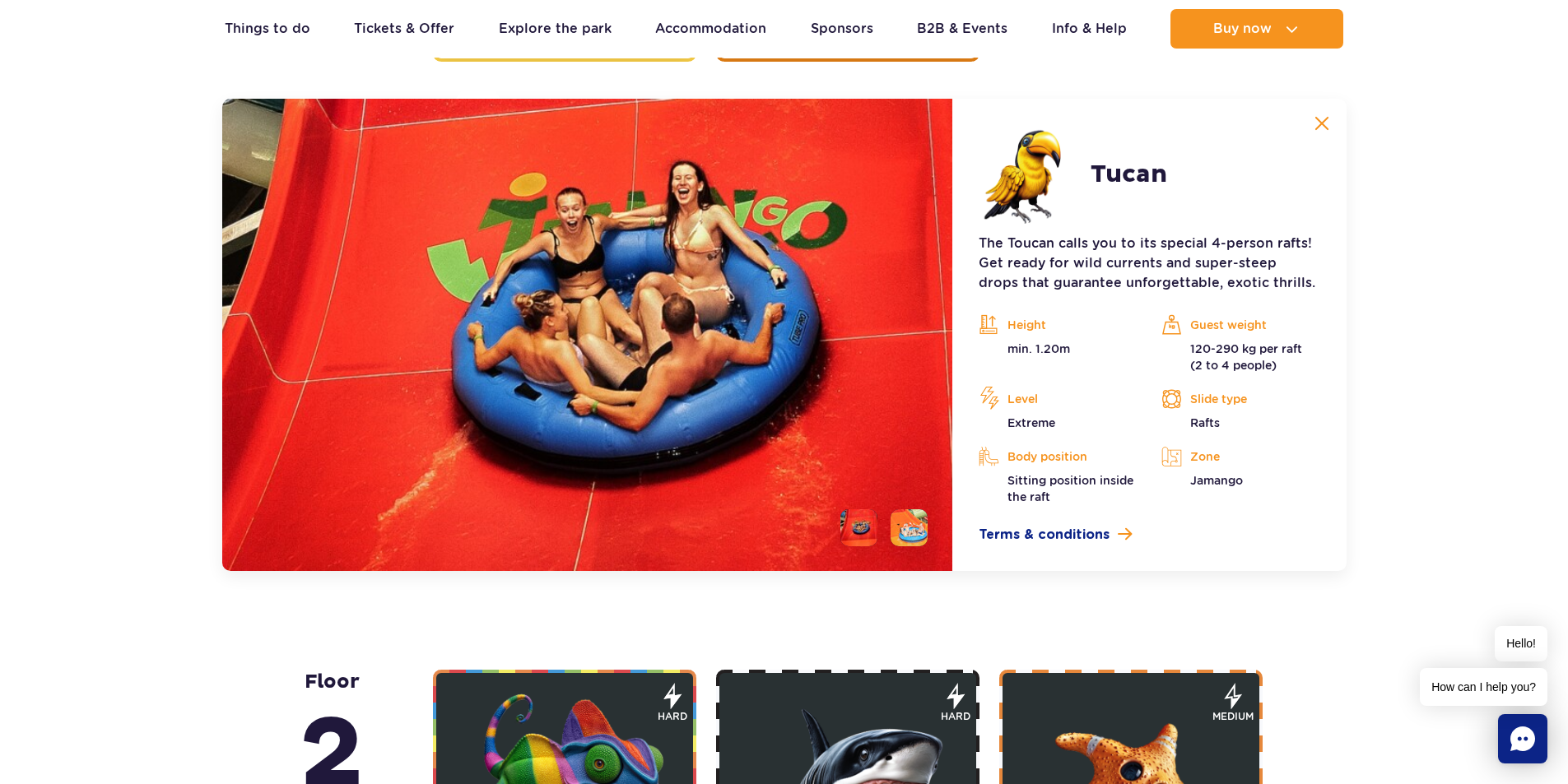
scroll to position [2405, 0]
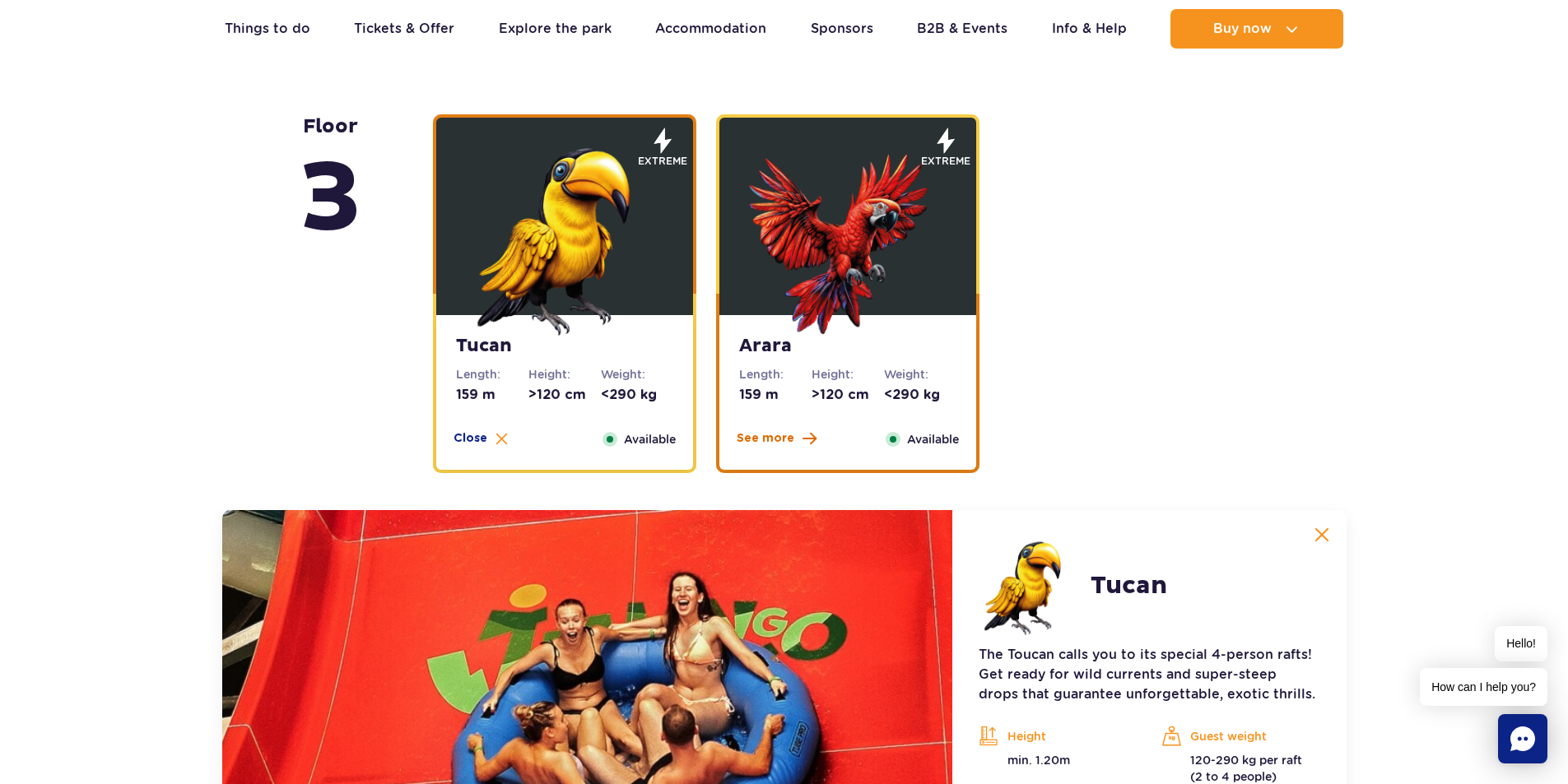
click at [768, 438] on span "See more" at bounding box center [765, 438] width 58 height 16
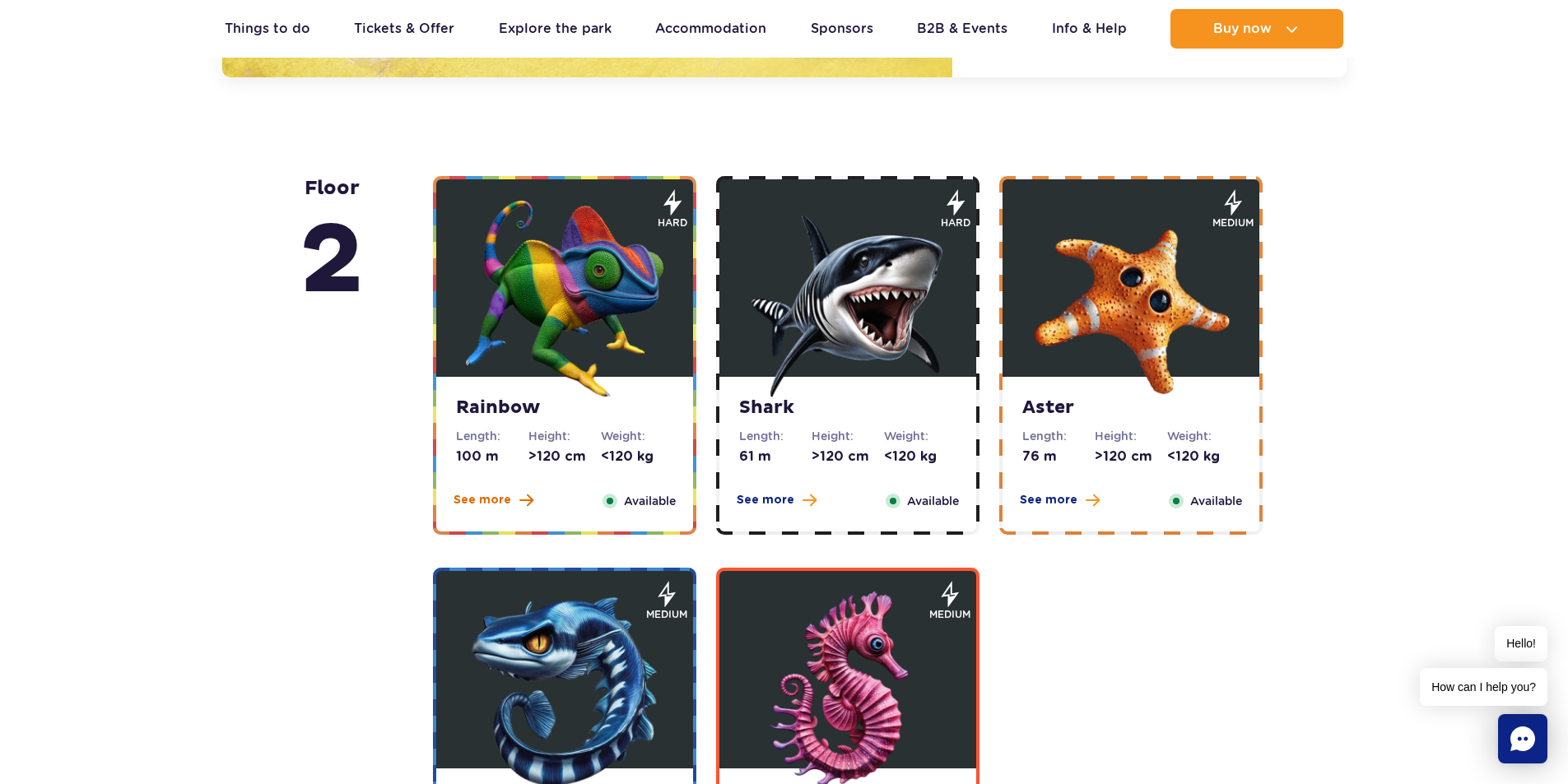
click at [496, 500] on span "See more" at bounding box center [482, 500] width 58 height 16
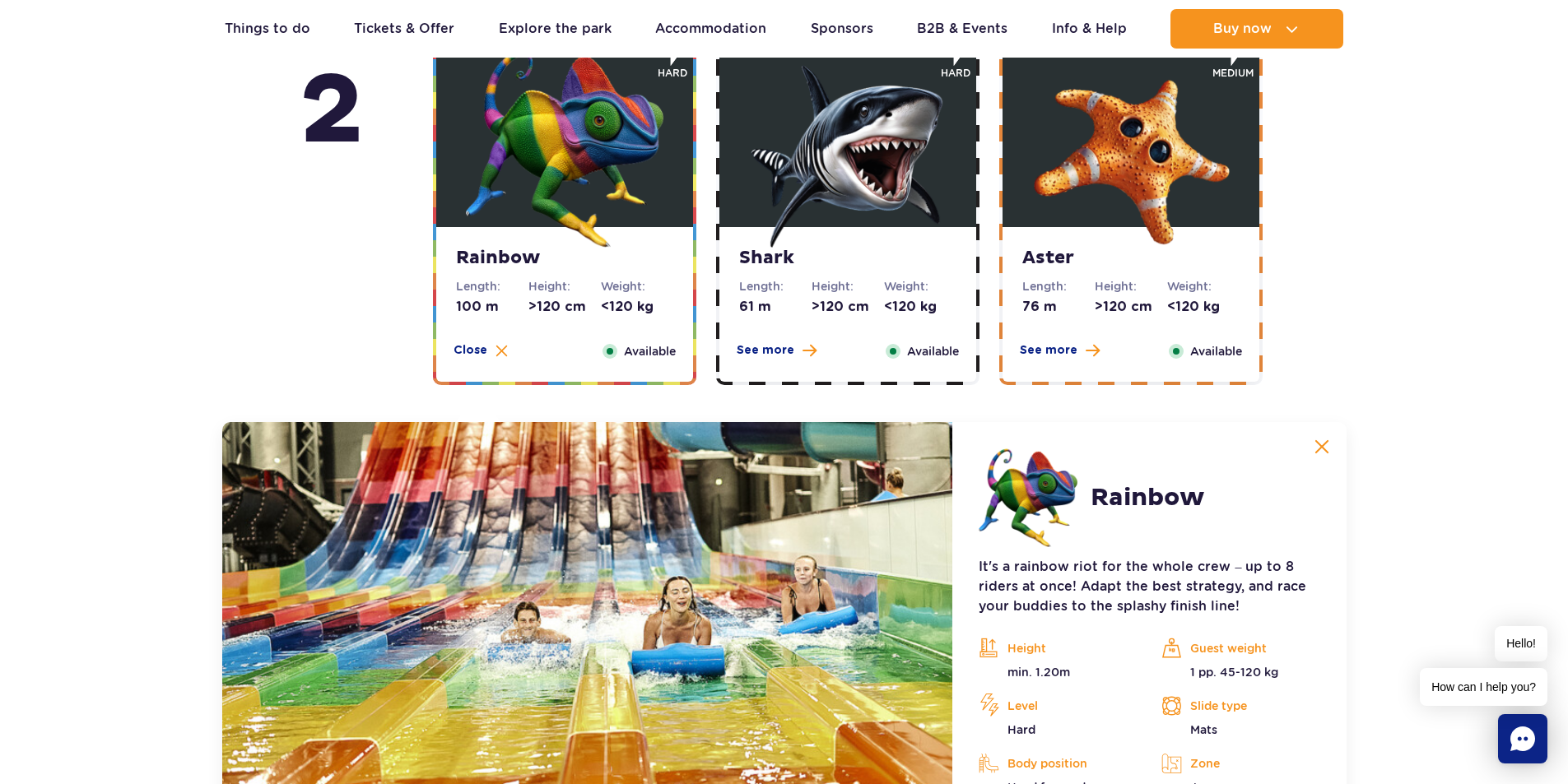
scroll to position [2946, 0]
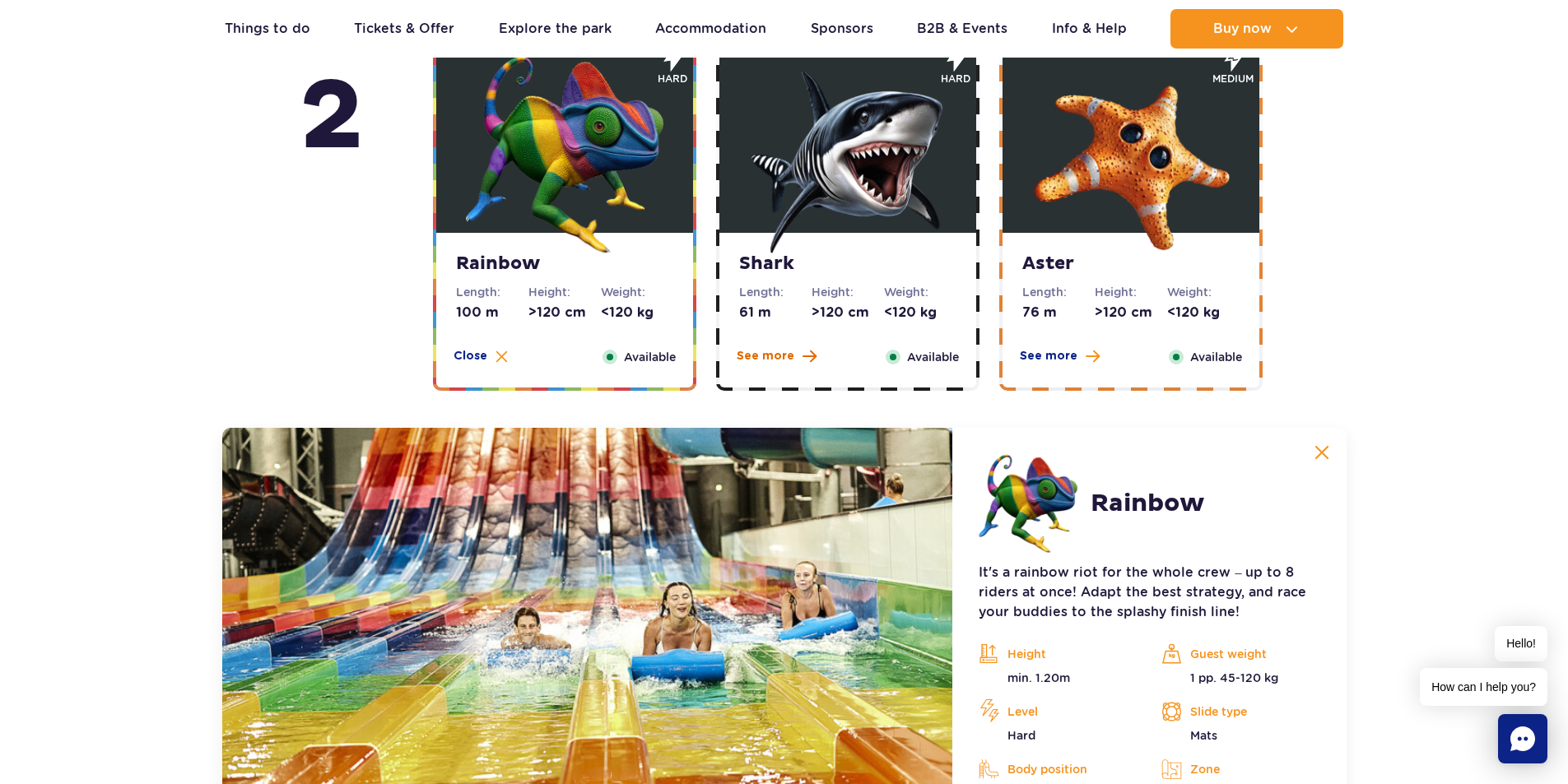
click at [777, 359] on span "See more" at bounding box center [765, 356] width 58 height 16
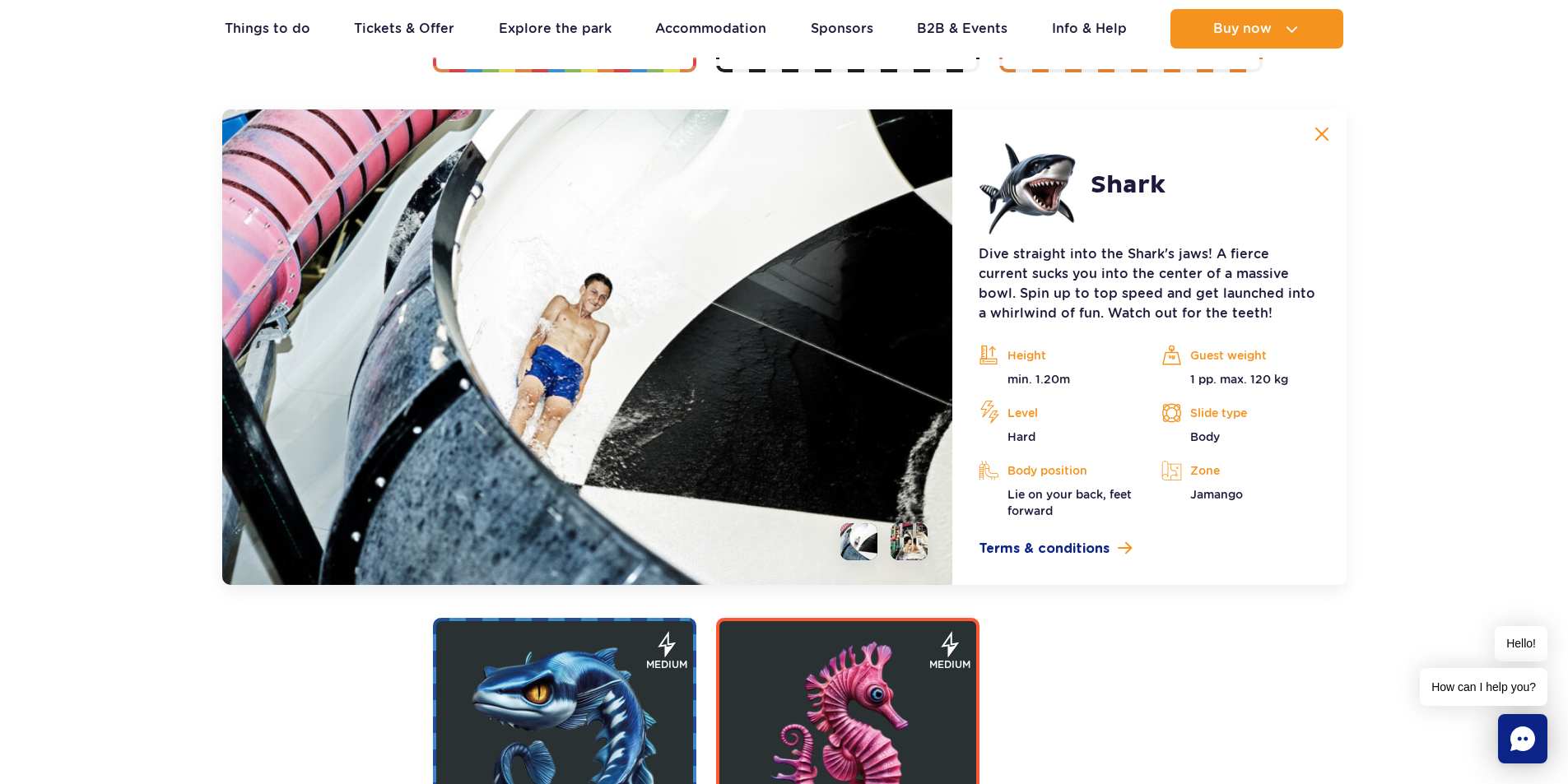
scroll to position [3110, 0]
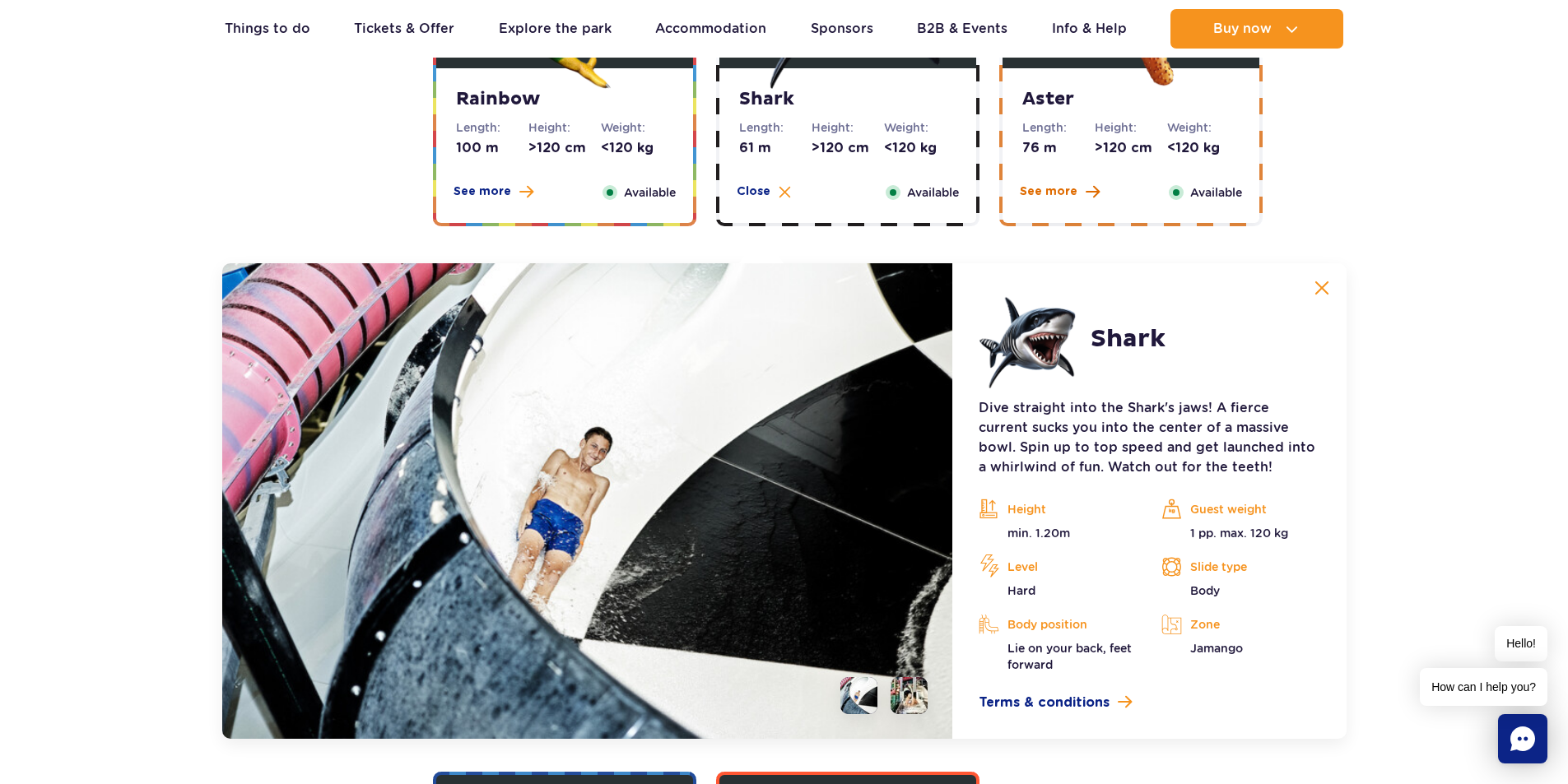
click at [1074, 196] on span "See more" at bounding box center [1048, 191] width 58 height 16
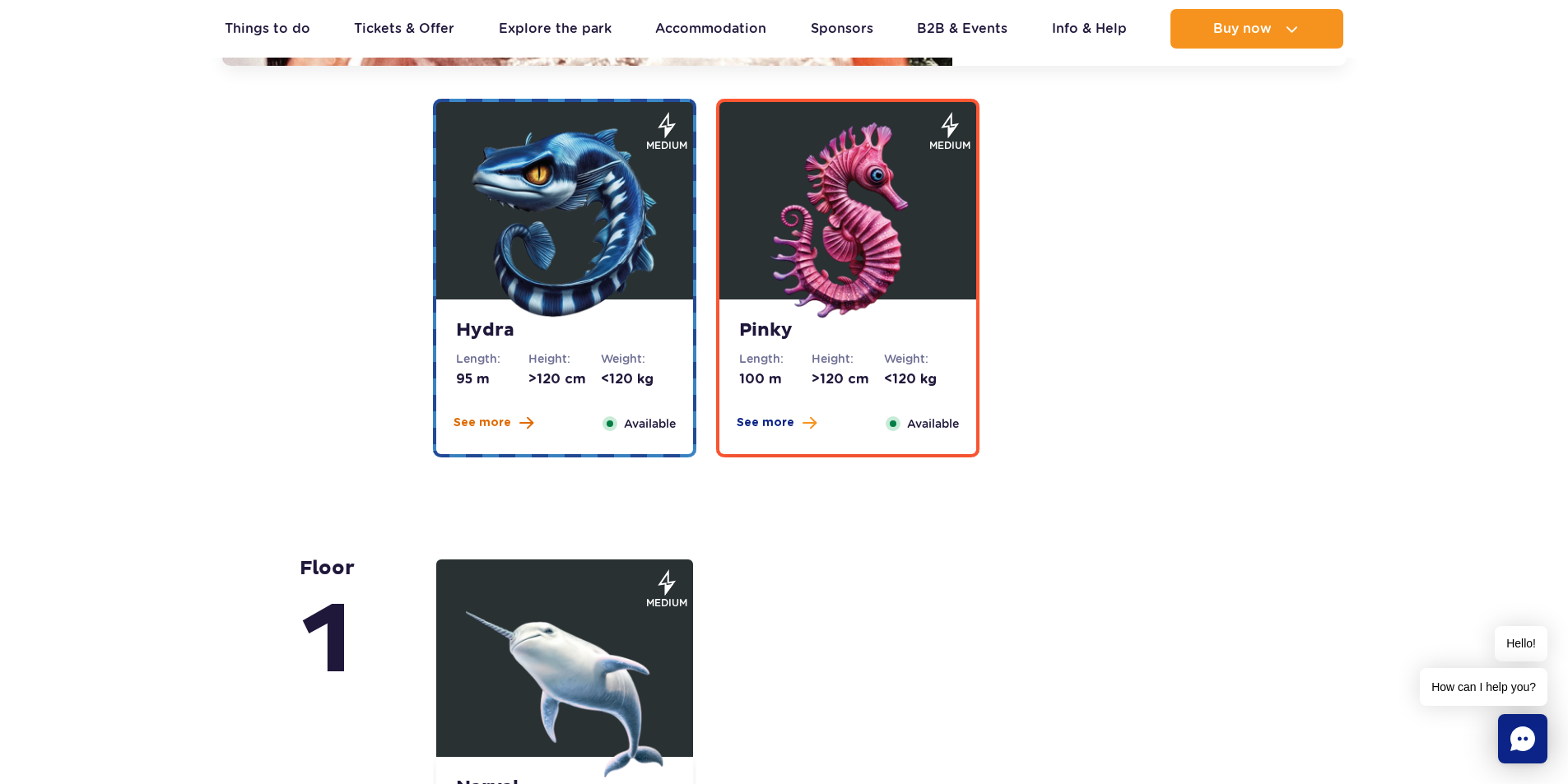
click at [496, 418] on span "See more" at bounding box center [482, 422] width 58 height 16
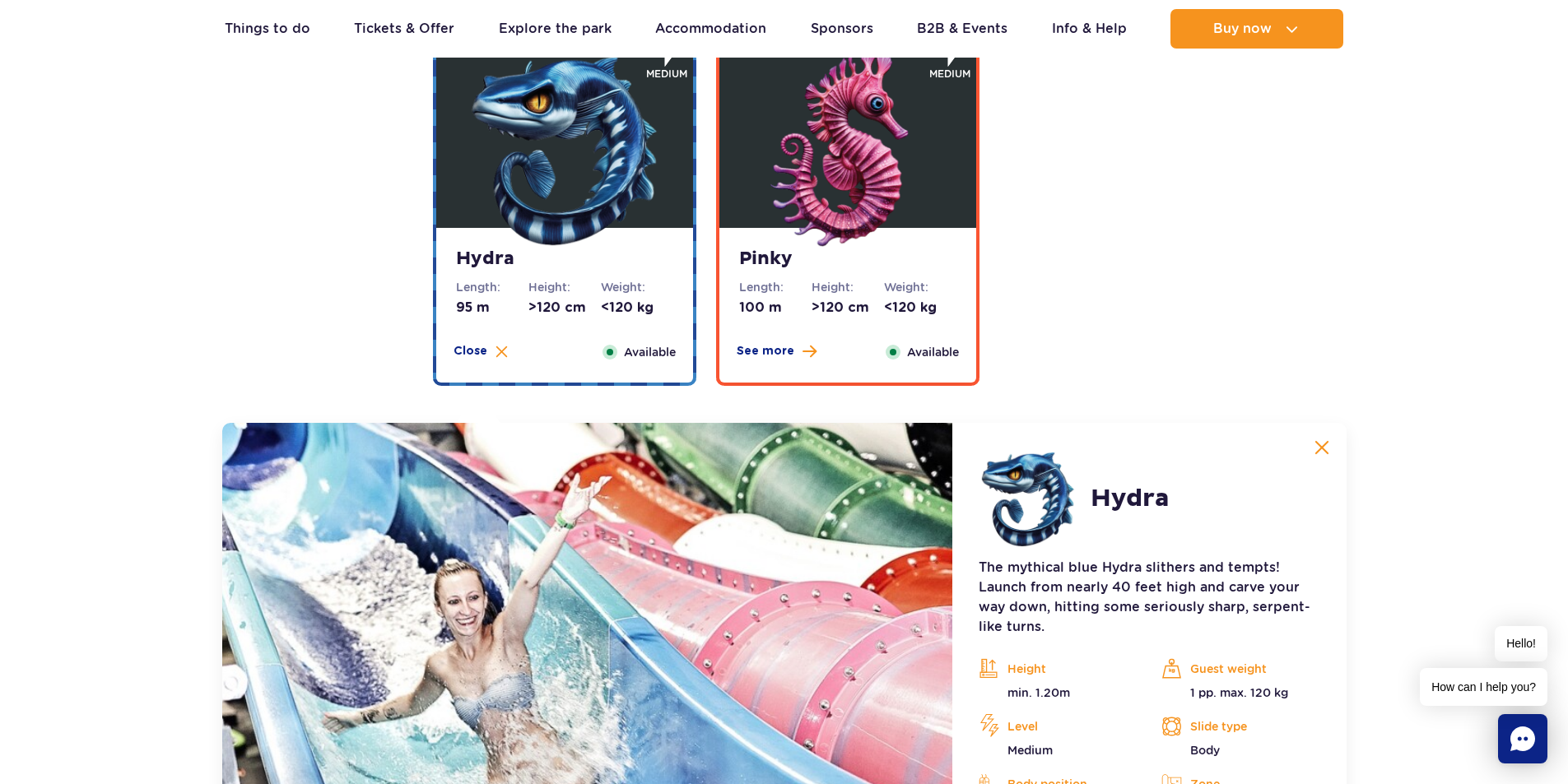
scroll to position [3172, 0]
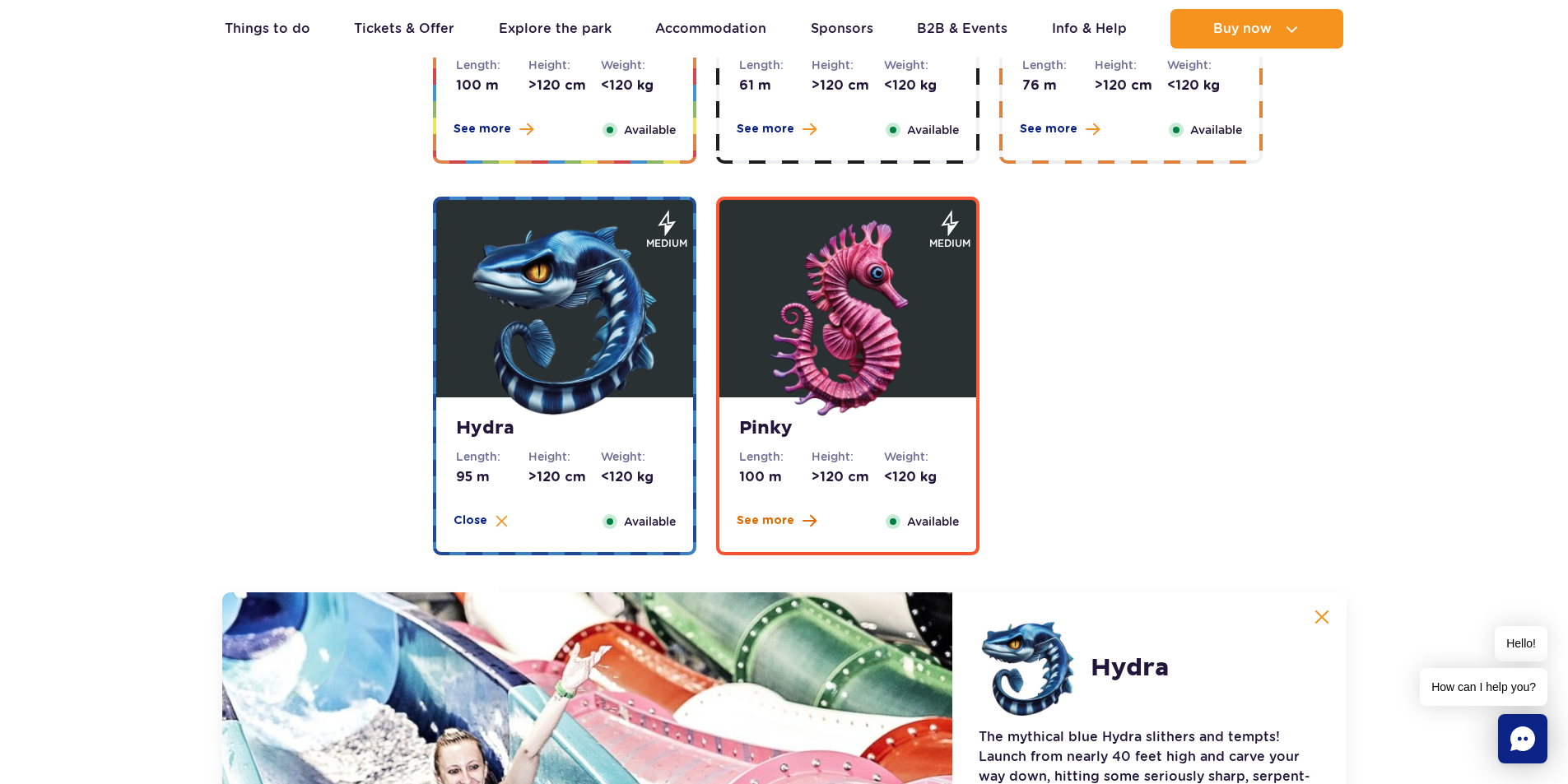
click at [775, 519] on span "See more" at bounding box center [765, 521] width 58 height 16
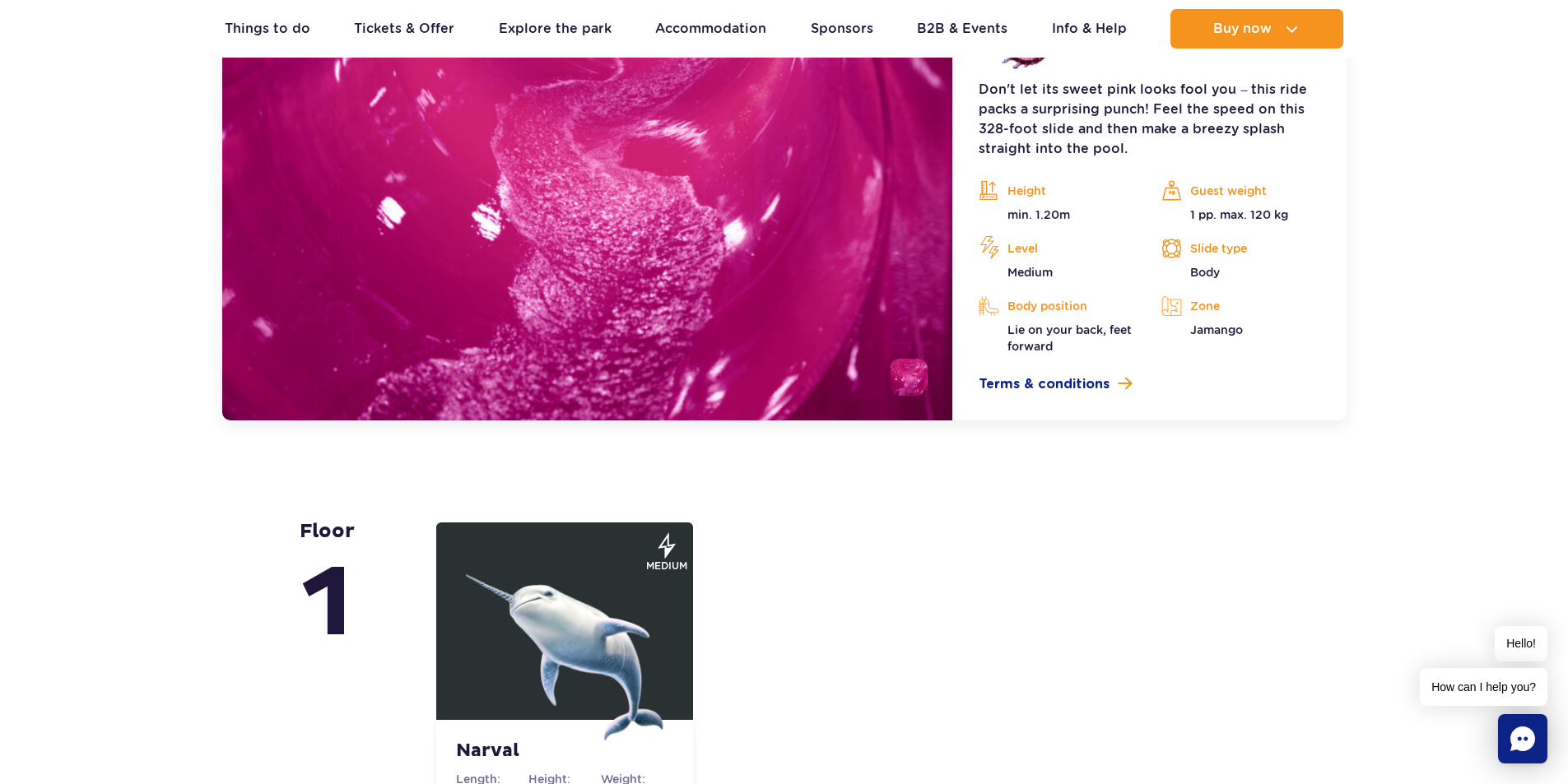
scroll to position [3995, 0]
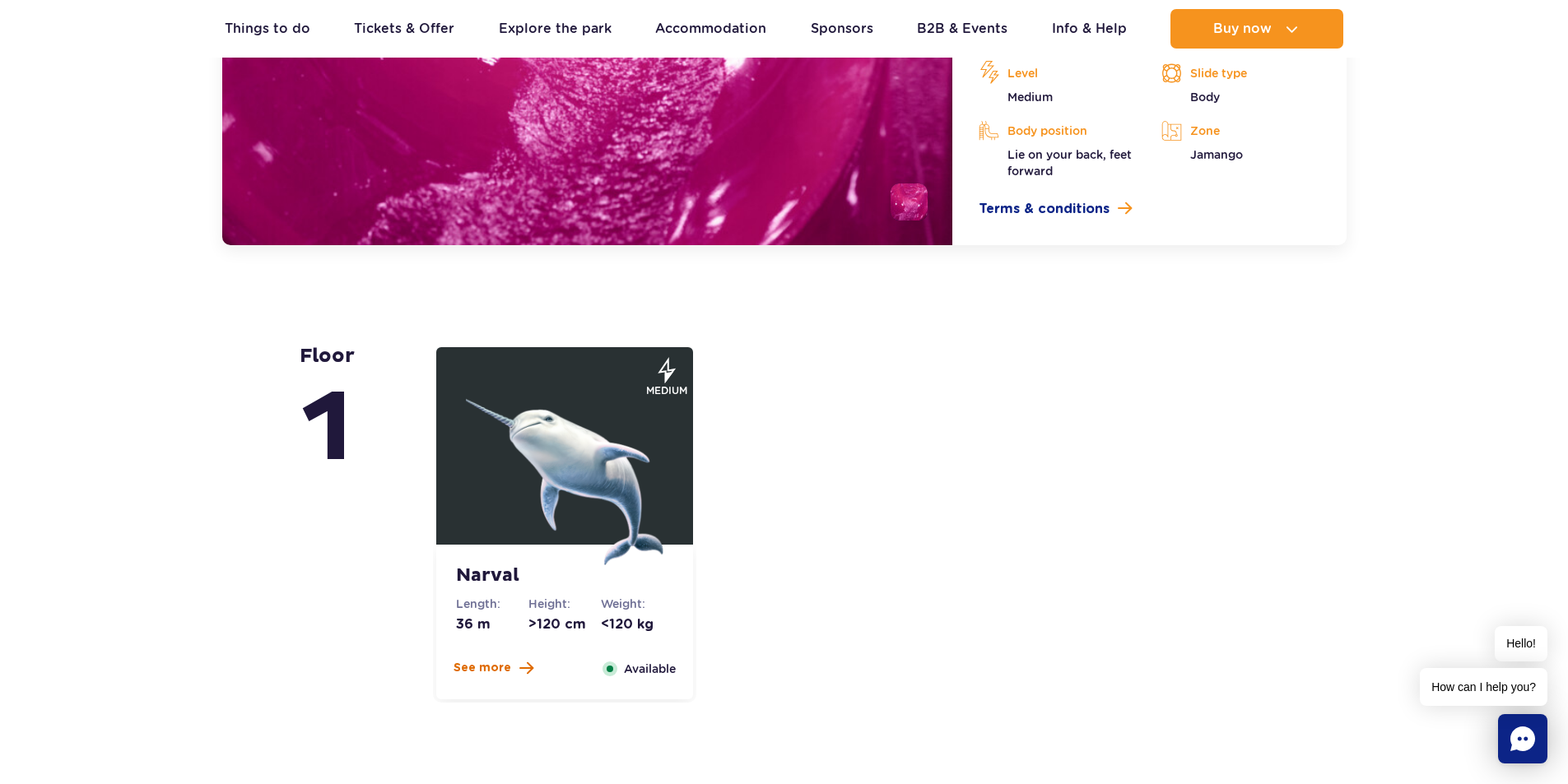
click at [488, 665] on span "See more" at bounding box center [482, 668] width 58 height 16
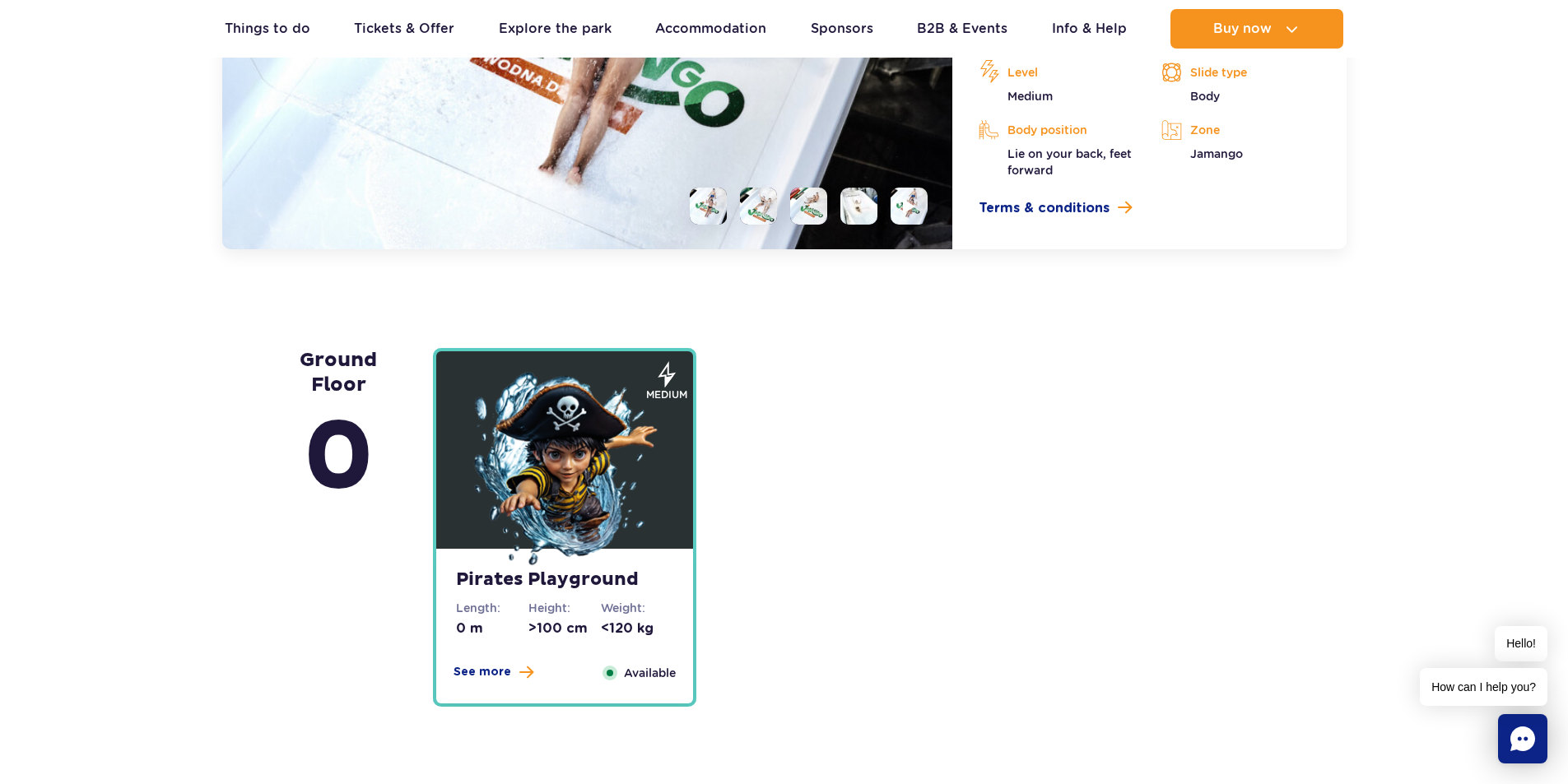
scroll to position [4452, 0]
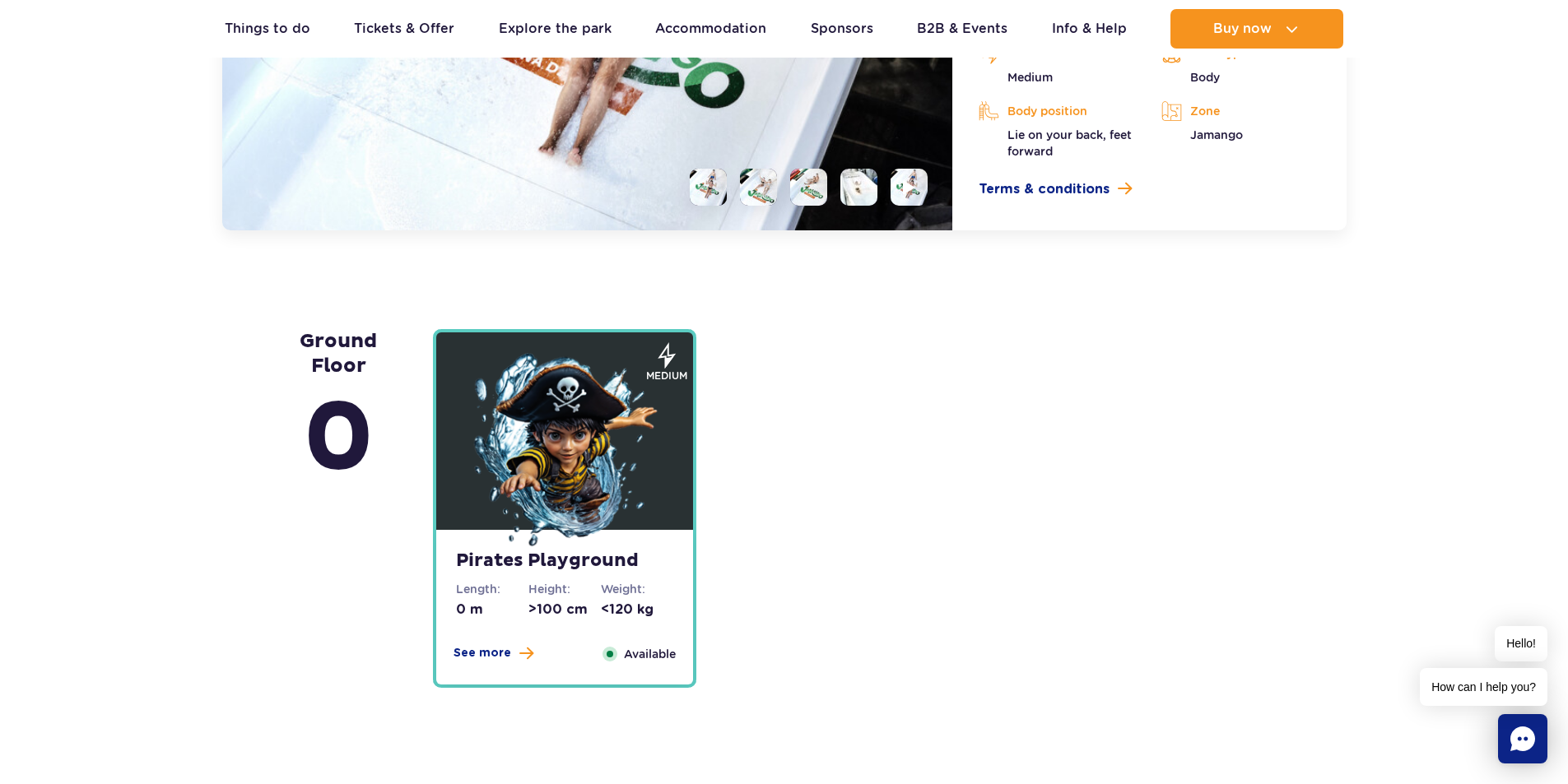
click at [481, 655] on span "See more" at bounding box center [482, 653] width 58 height 16
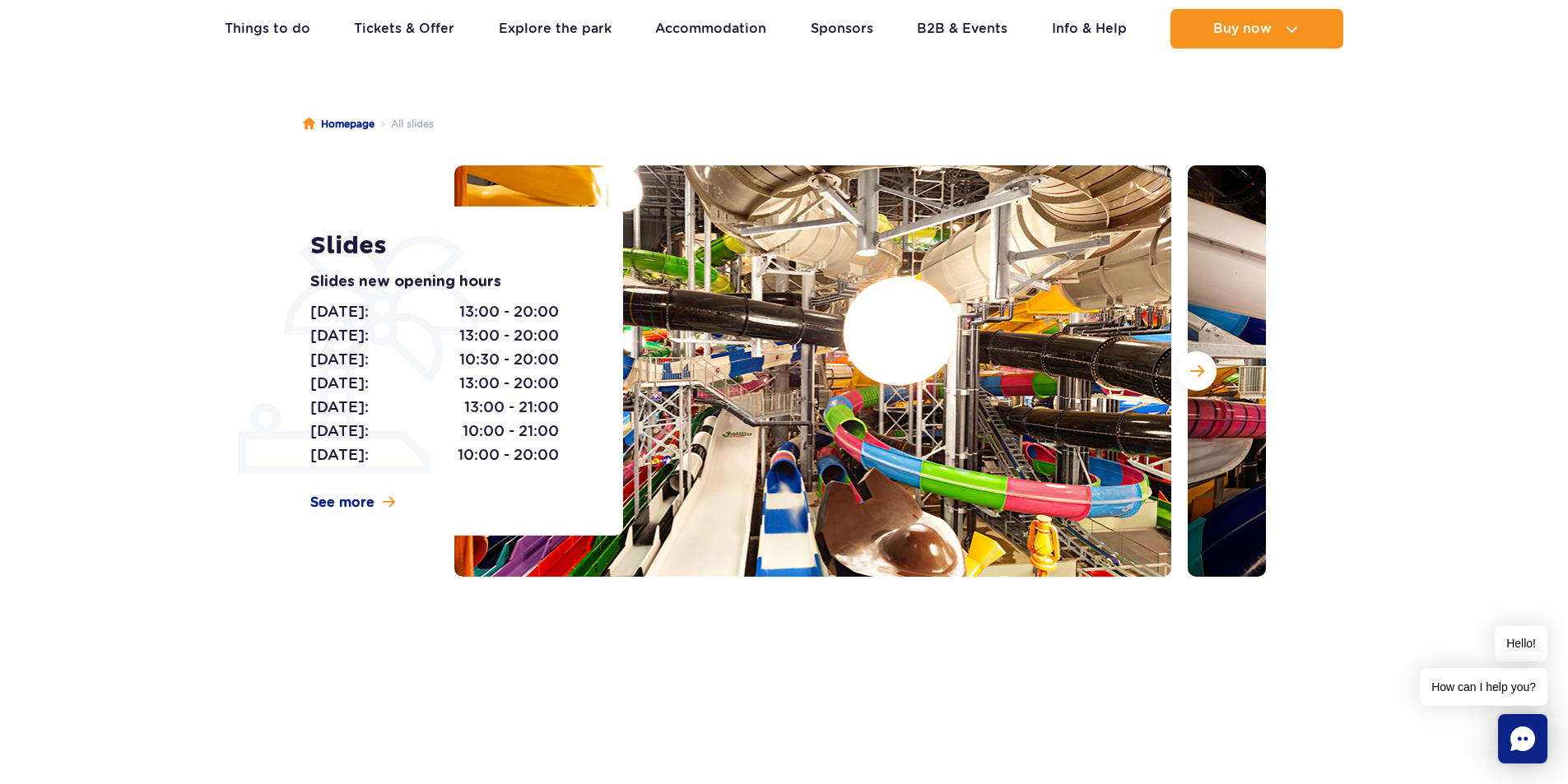
scroll to position [0, 0]
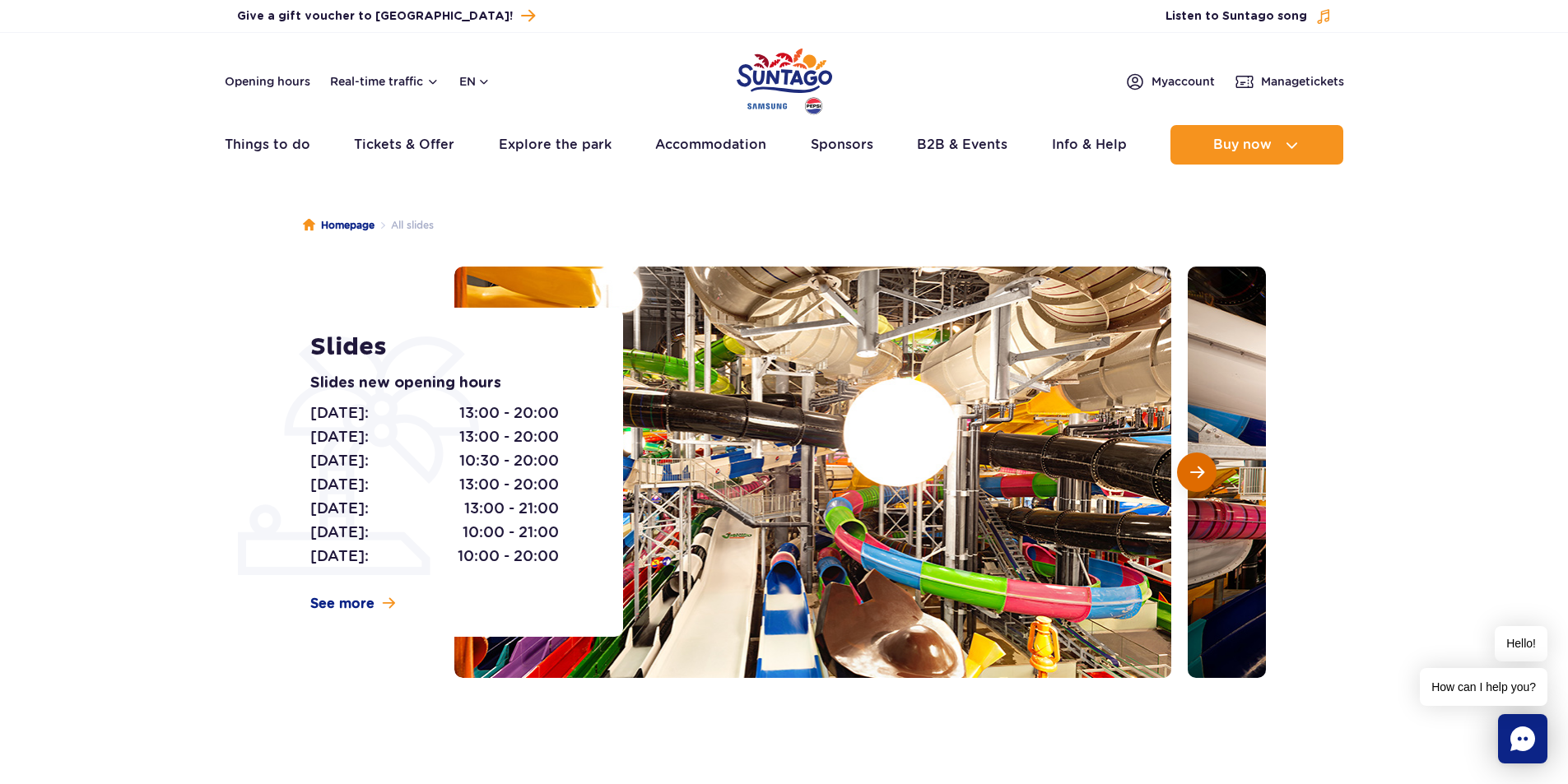
click at [1188, 464] on button "Next slide" at bounding box center [1197, 472] width 40 height 40
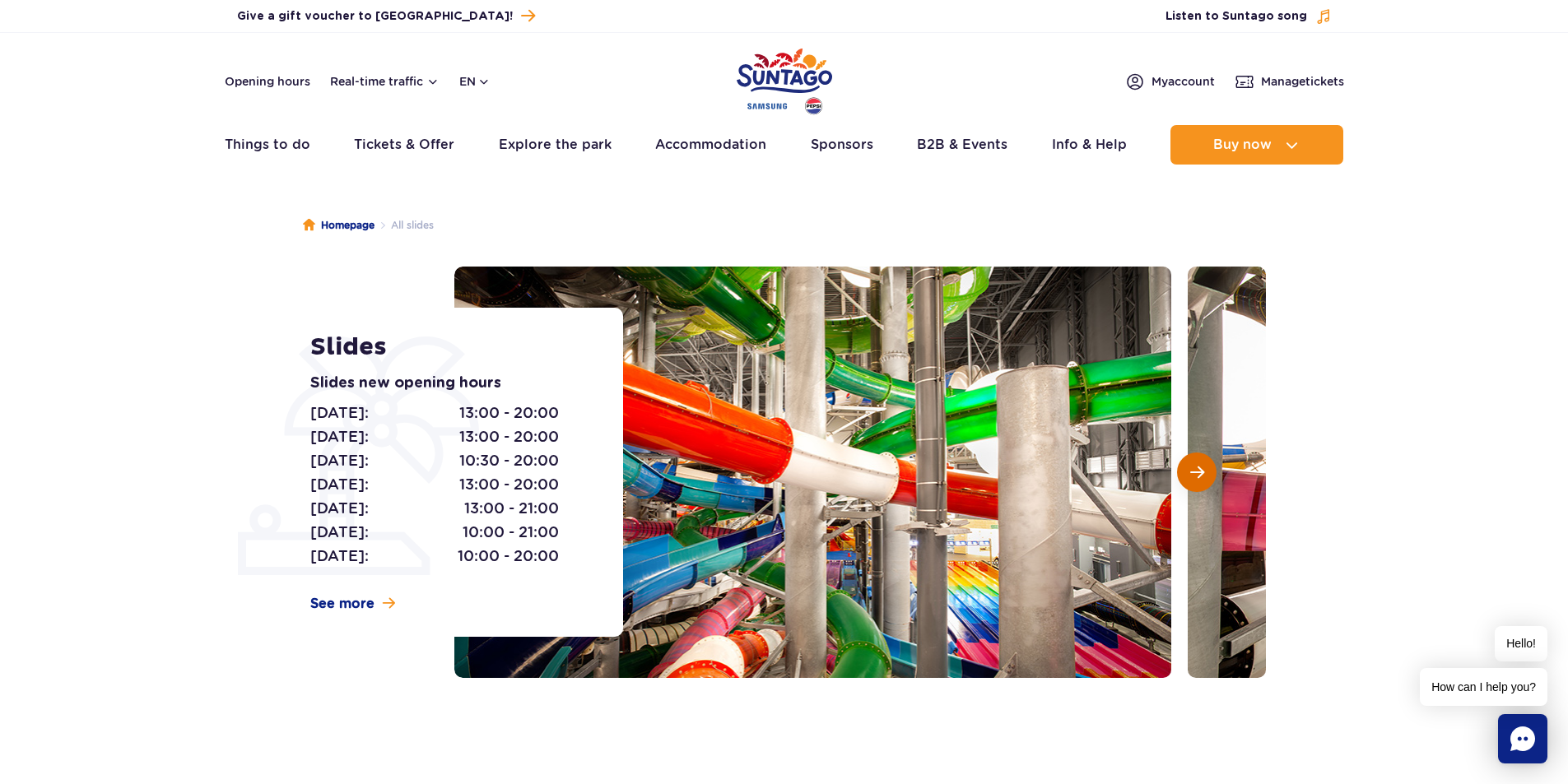
click at [1190, 465] on span "Next slide" at bounding box center [1196, 472] width 14 height 14
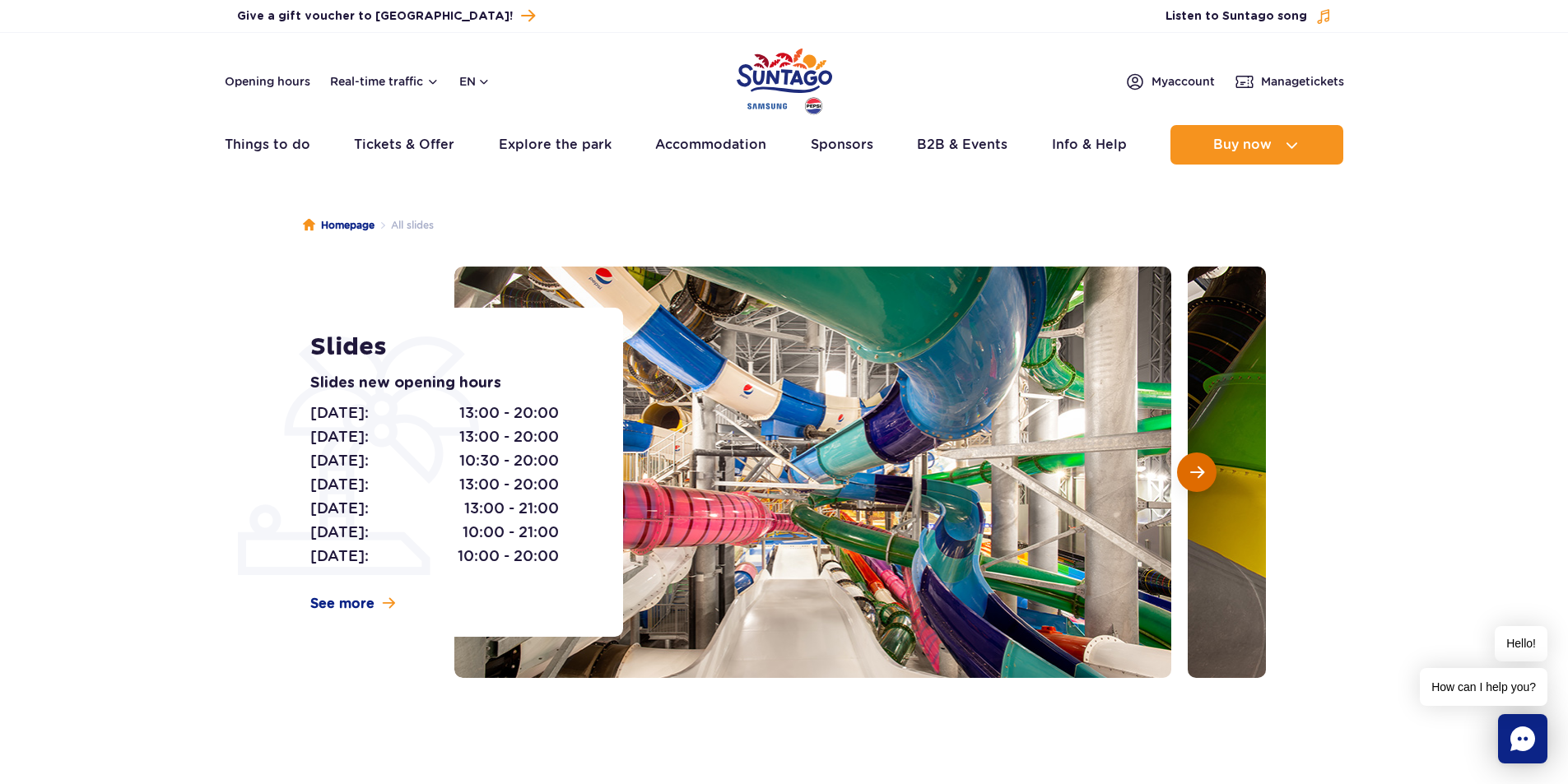
click at [1201, 479] on span "Next slide" at bounding box center [1196, 472] width 14 height 14
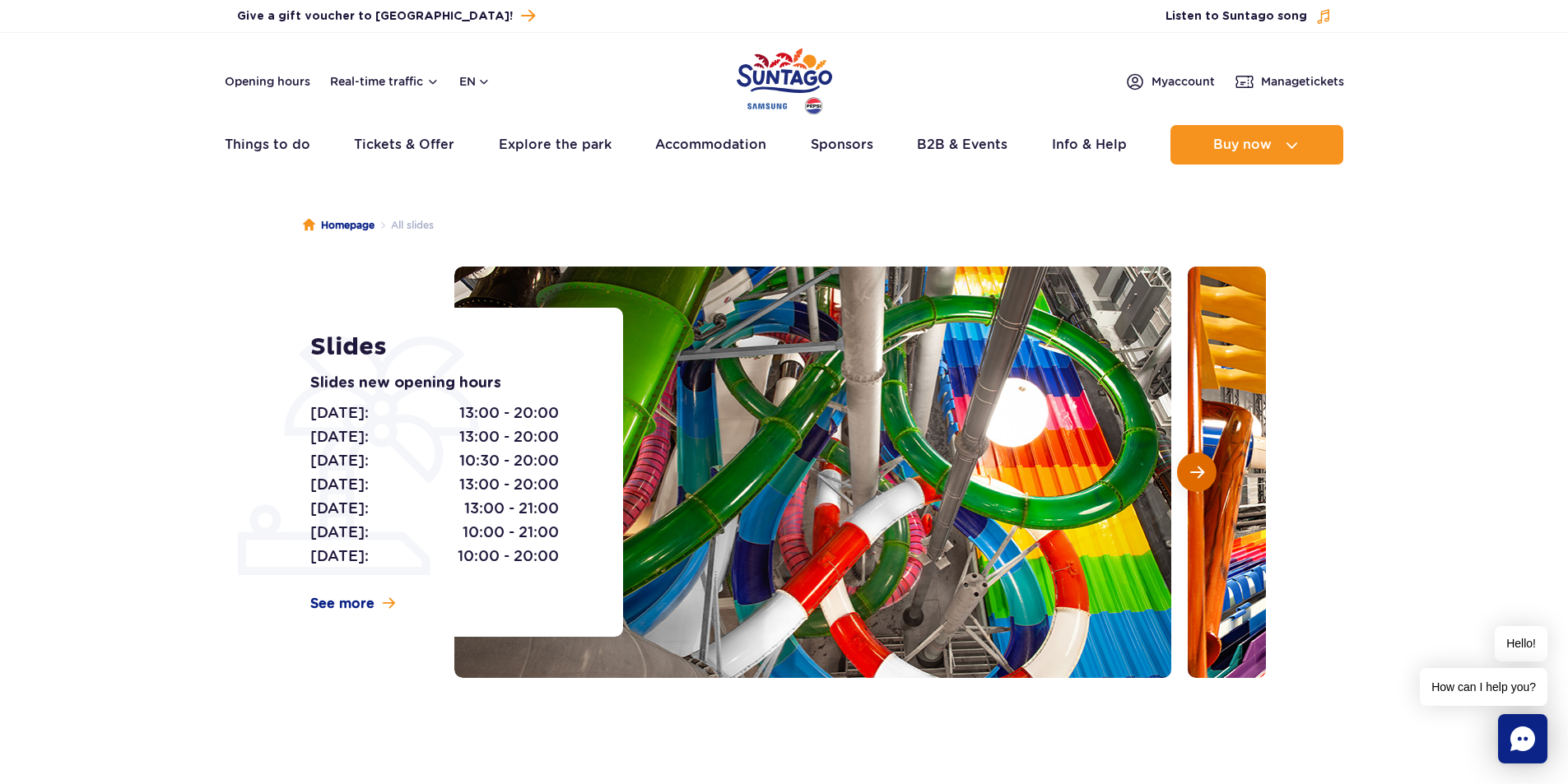
click at [1202, 469] on span "Next slide" at bounding box center [1196, 472] width 14 height 14
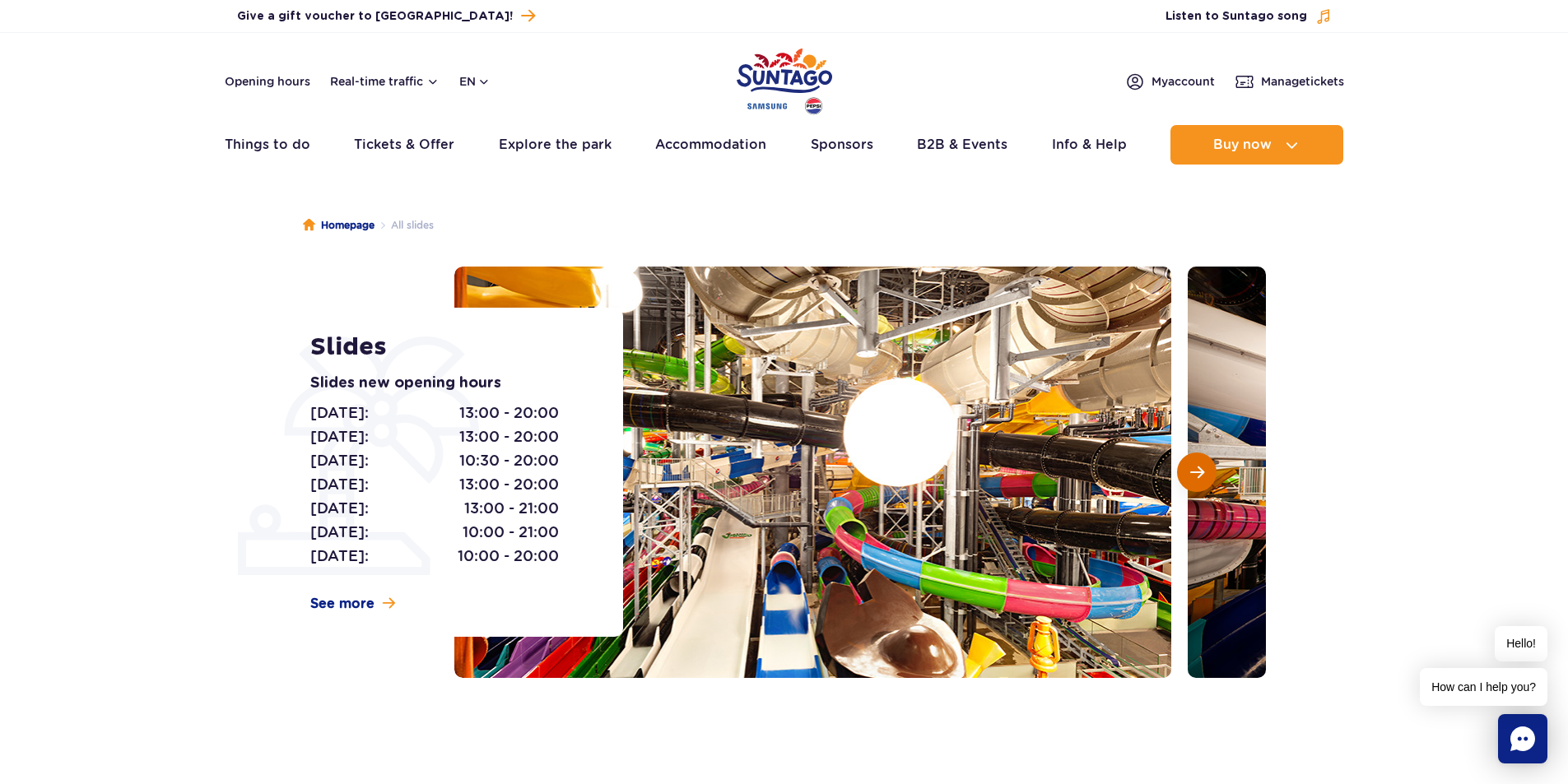
click at [1200, 468] on span "Next slide" at bounding box center [1196, 472] width 14 height 14
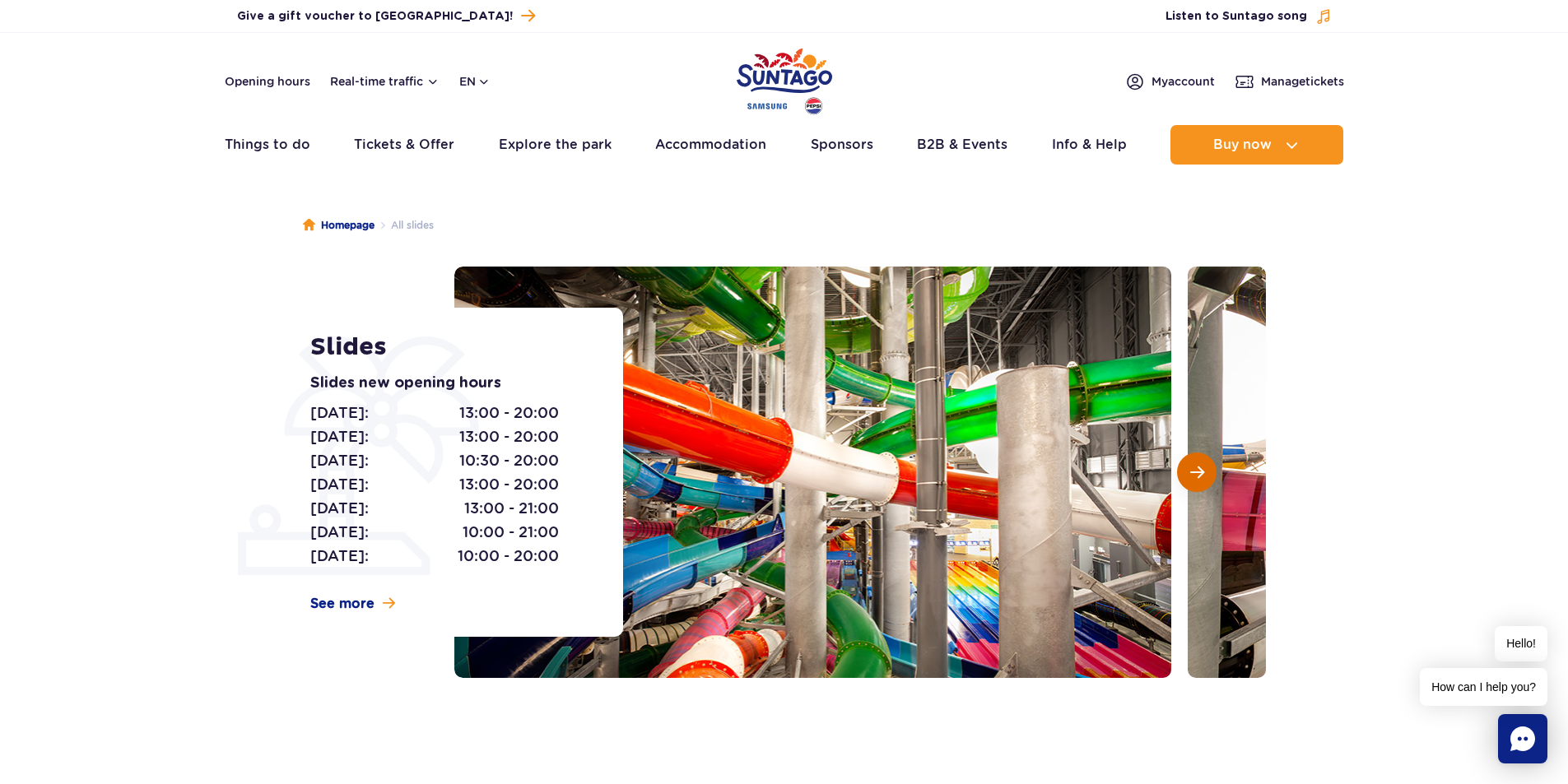
click at [1200, 468] on span "Next slide" at bounding box center [1196, 472] width 14 height 14
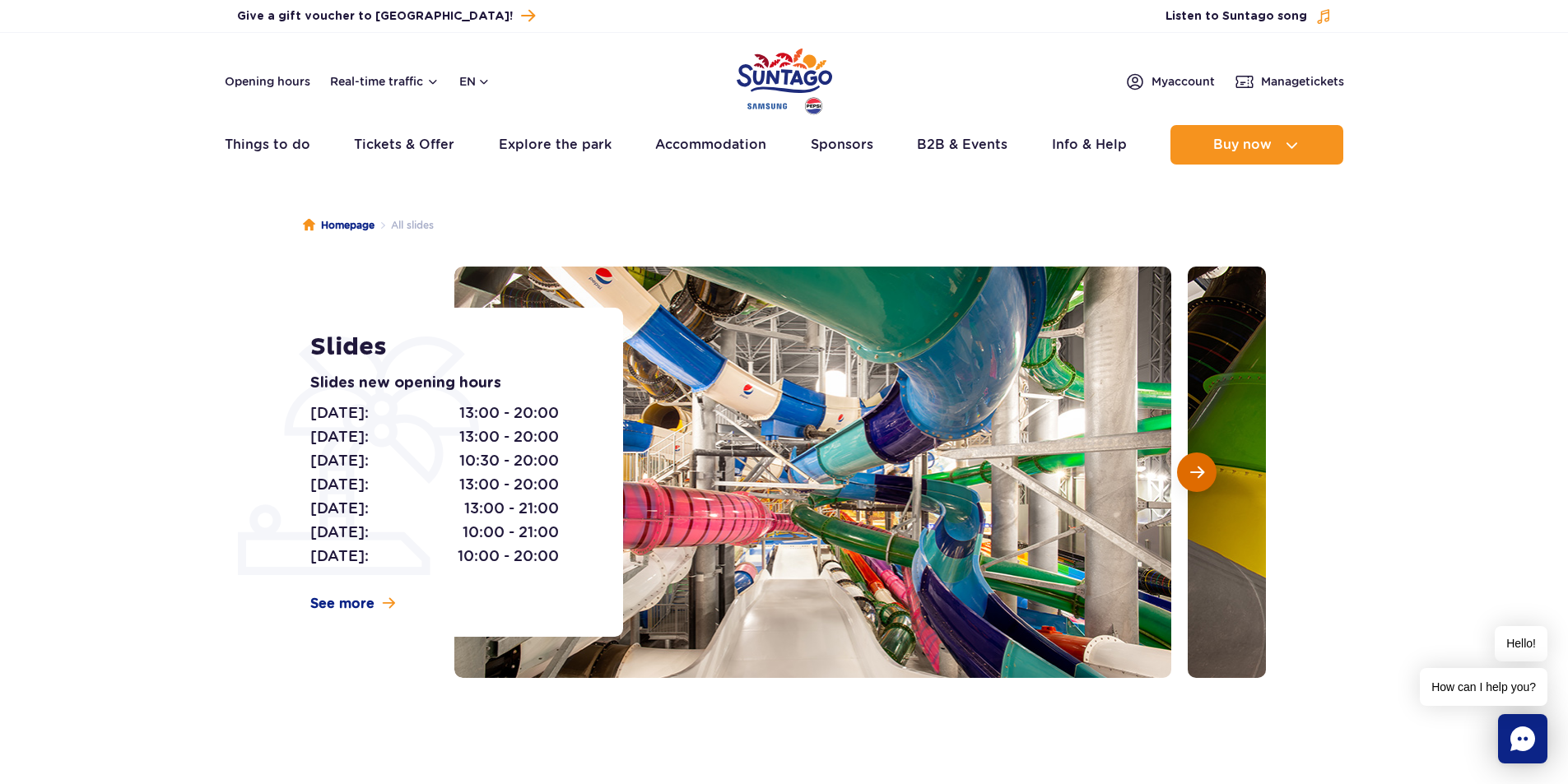
click at [1200, 468] on span "Next slide" at bounding box center [1196, 472] width 14 height 14
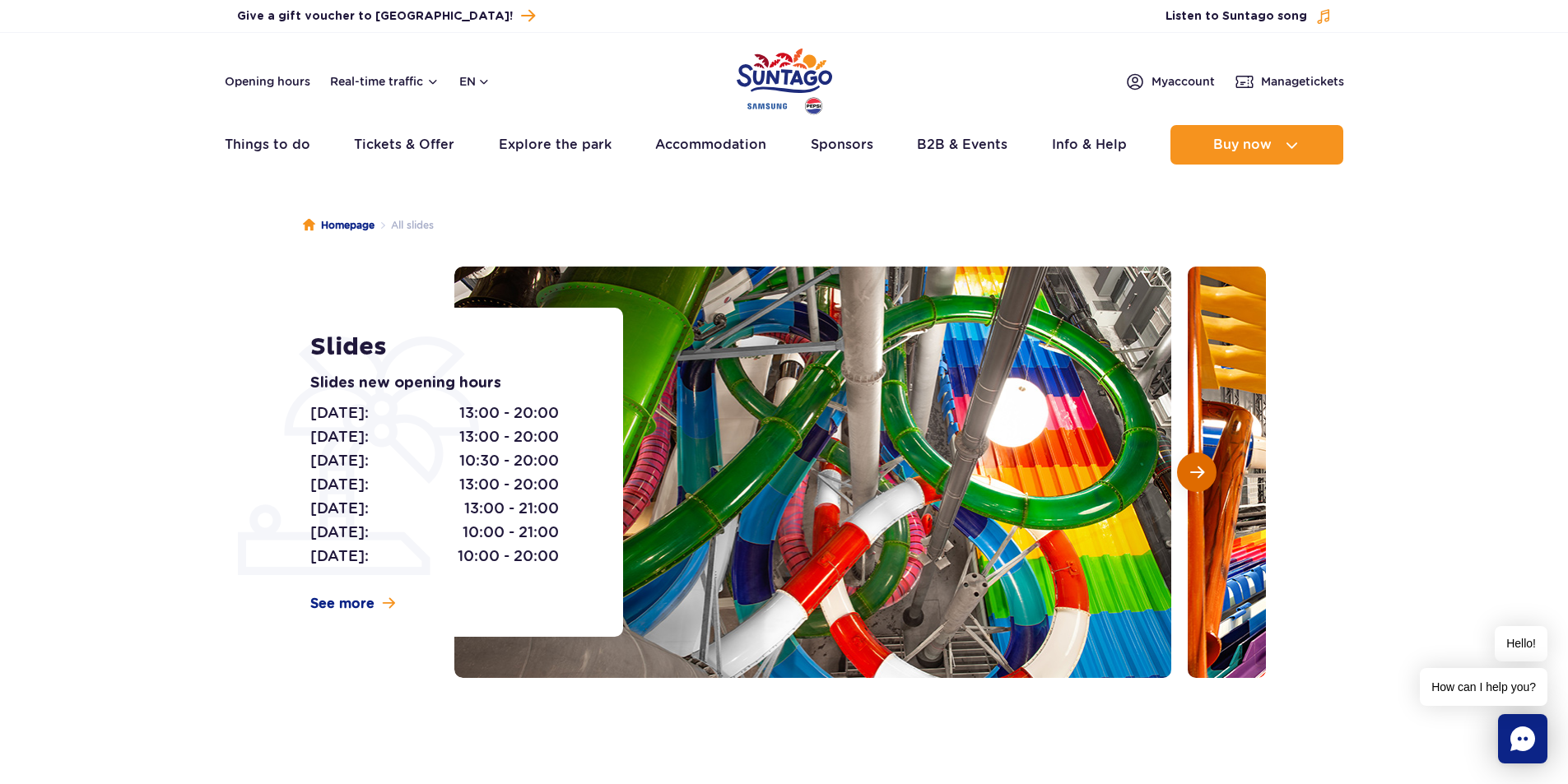
click at [1200, 468] on span "Next slide" at bounding box center [1196, 472] width 14 height 14
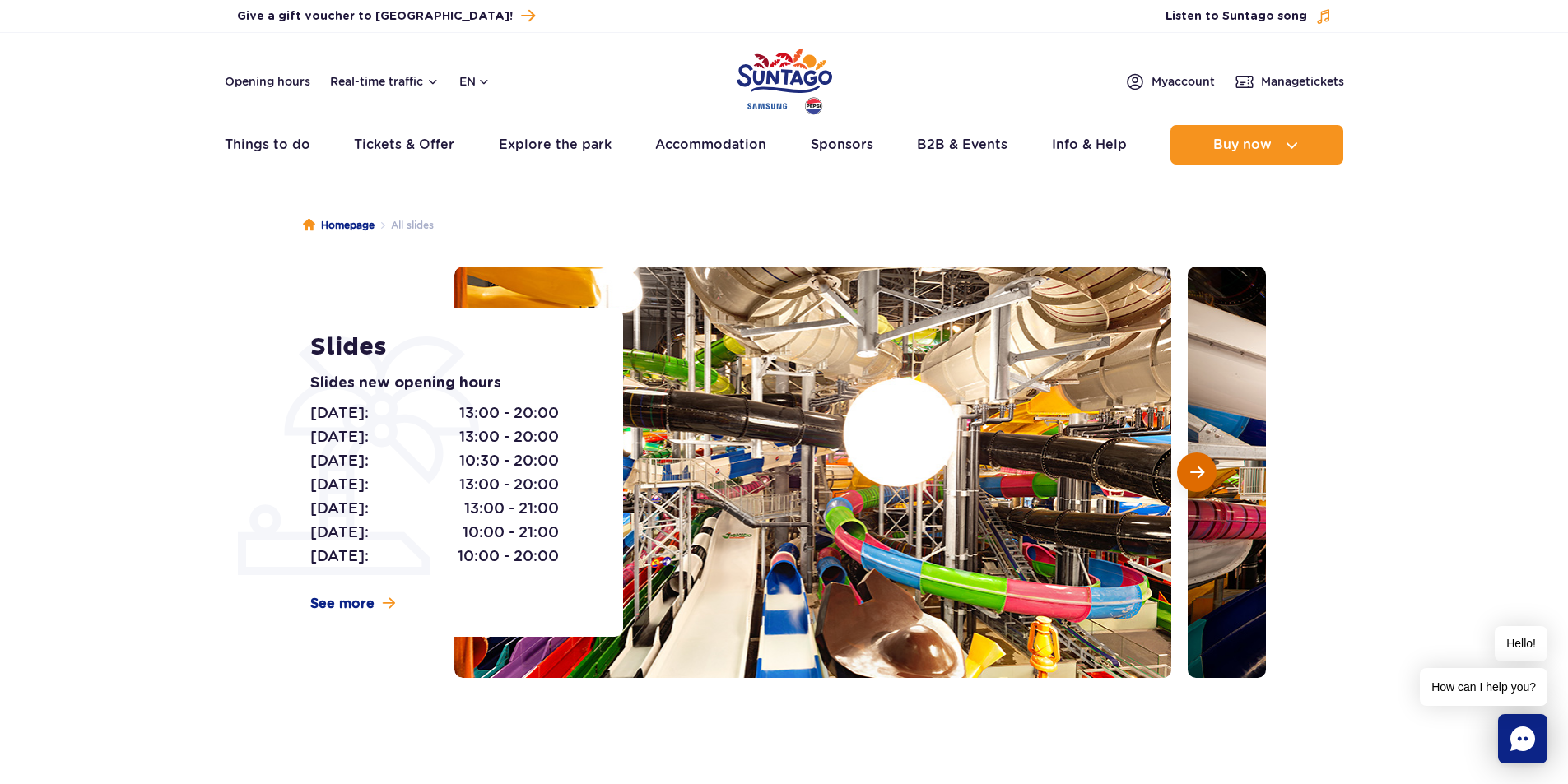
click at [1200, 468] on span "Next slide" at bounding box center [1196, 472] width 14 height 14
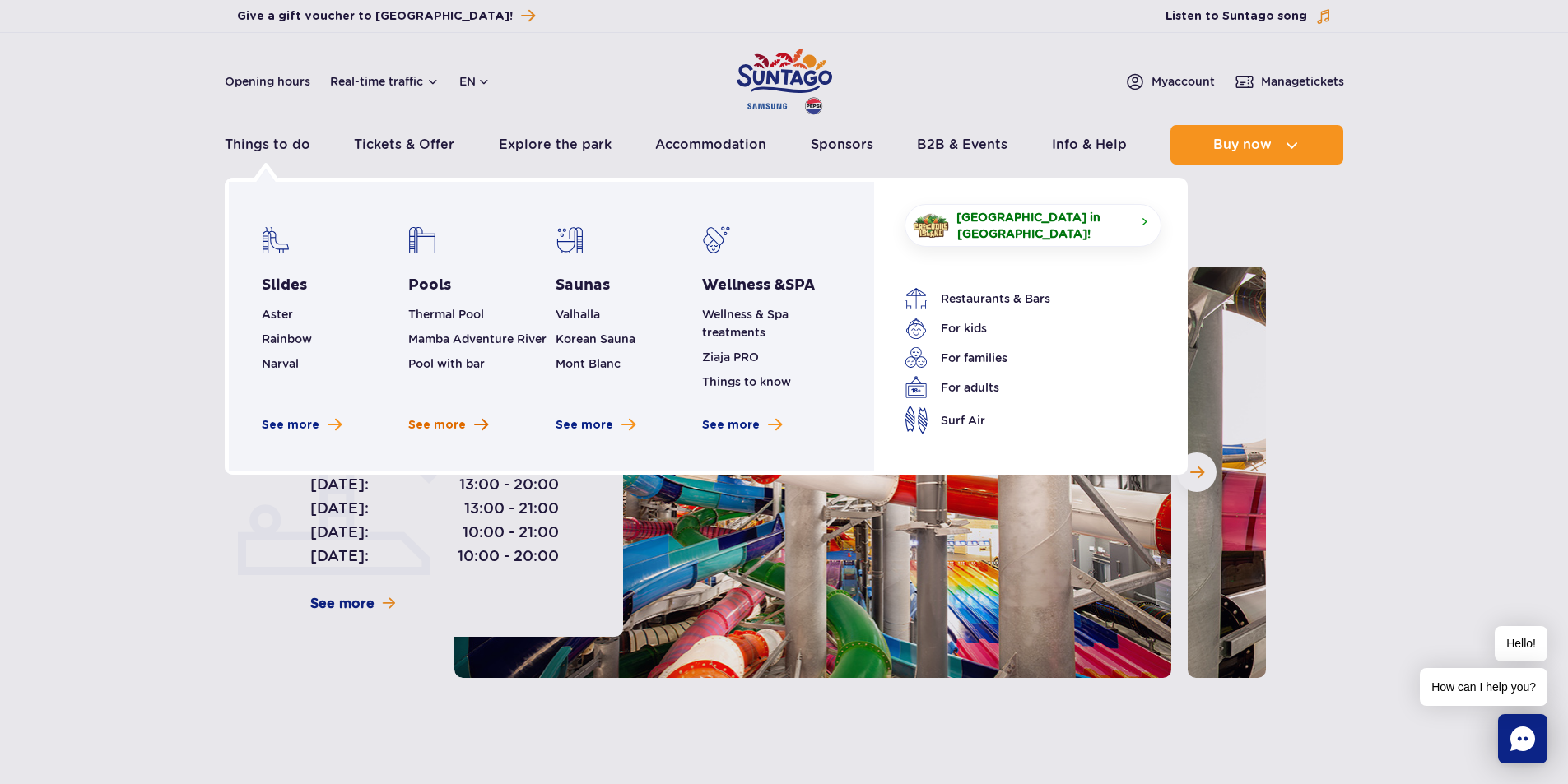
click at [465, 421] on link "See more" at bounding box center [448, 425] width 79 height 16
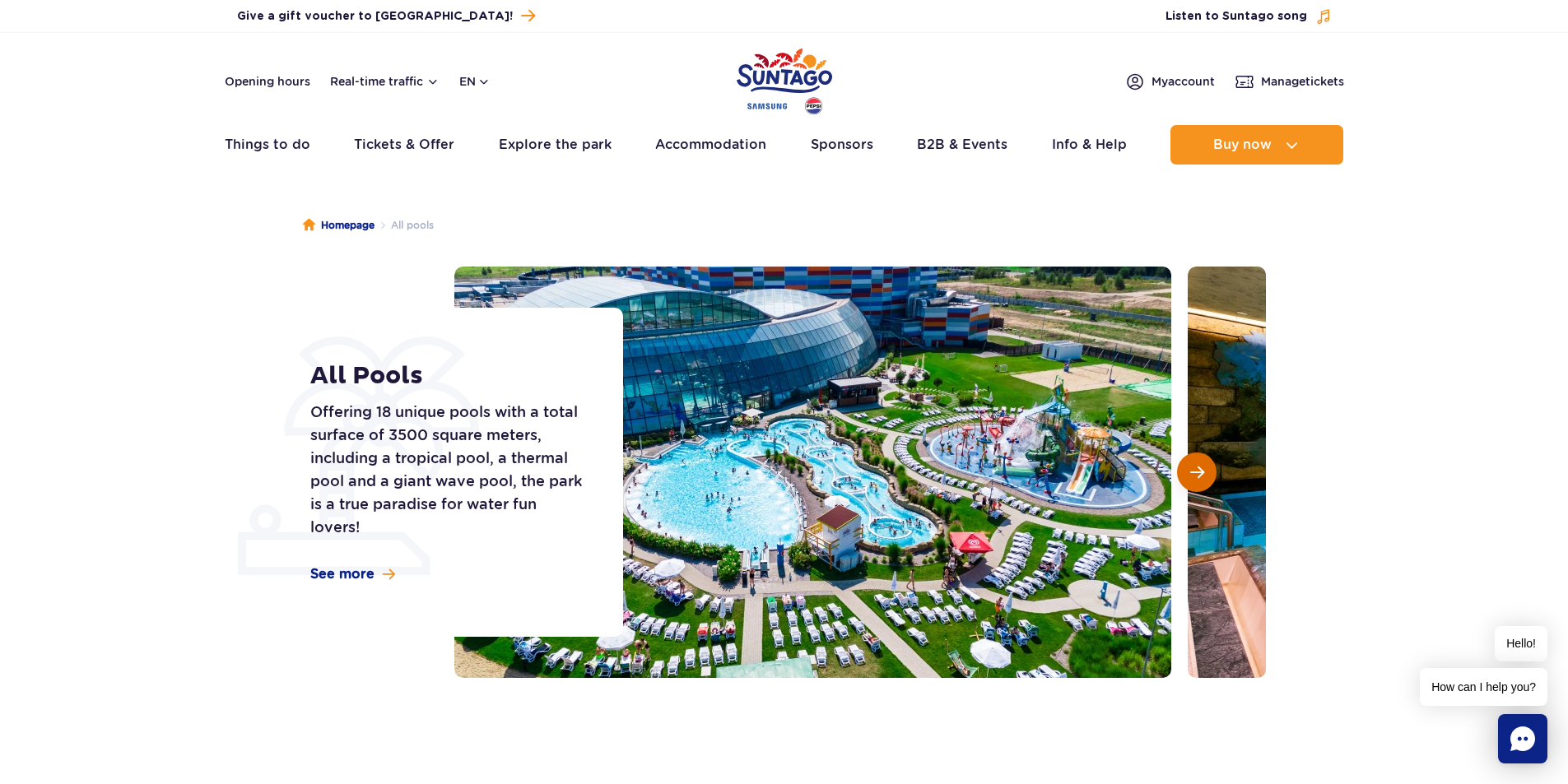
click at [1203, 474] on span "Next slide" at bounding box center [1196, 472] width 14 height 14
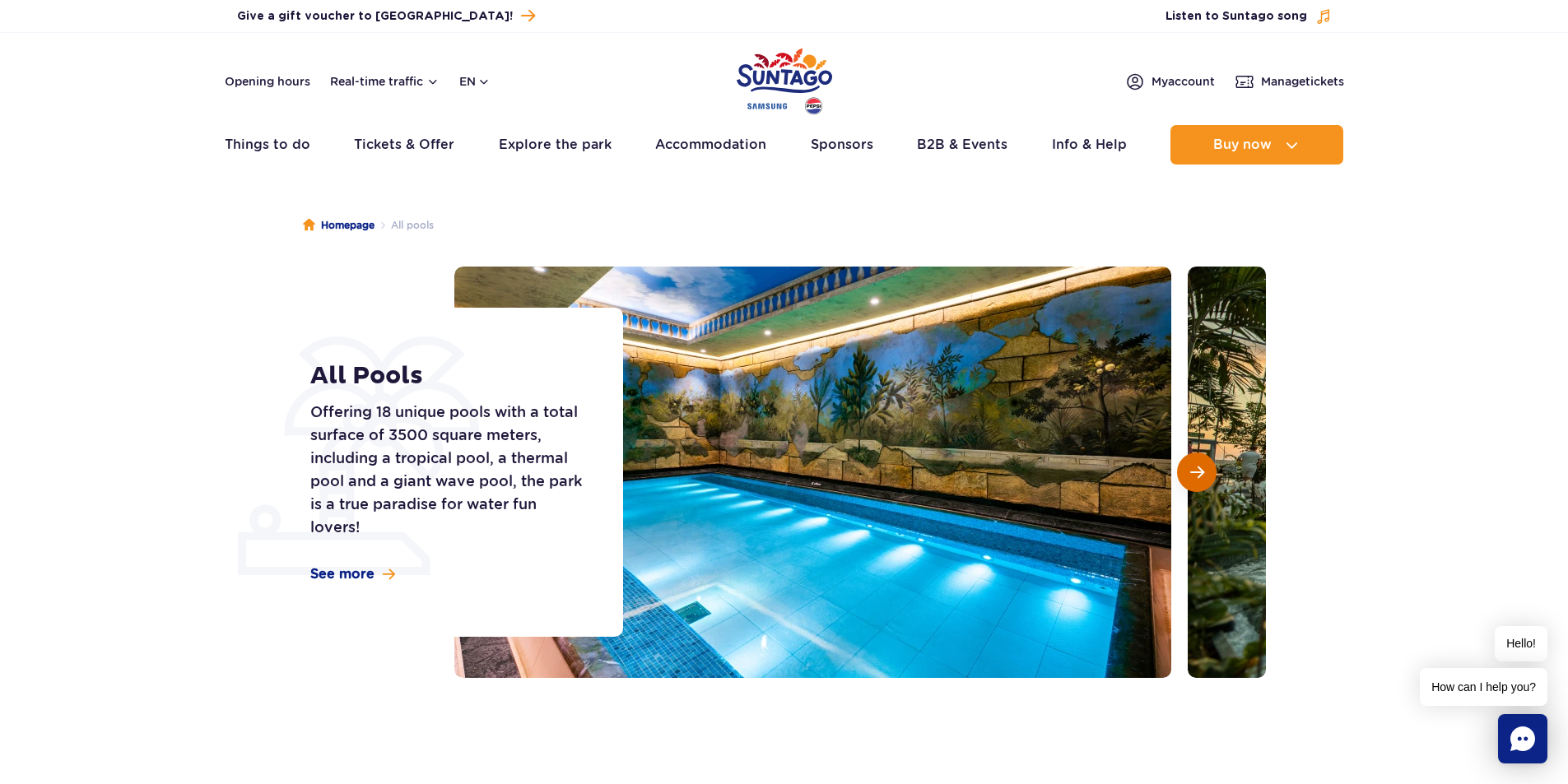
click at [1203, 474] on span "Next slide" at bounding box center [1196, 472] width 14 height 14
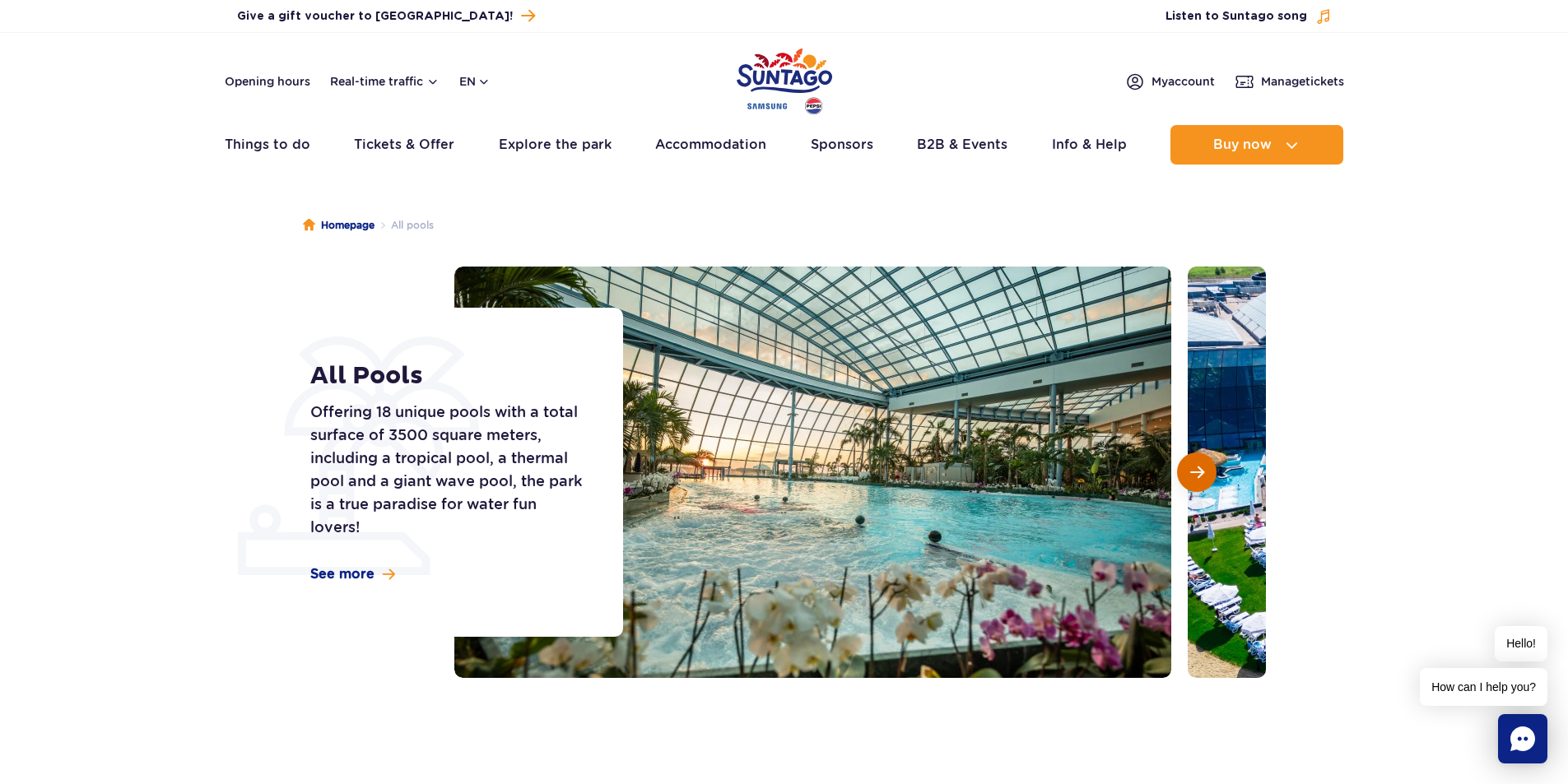
click at [1203, 474] on span "Next slide" at bounding box center [1196, 472] width 14 height 14
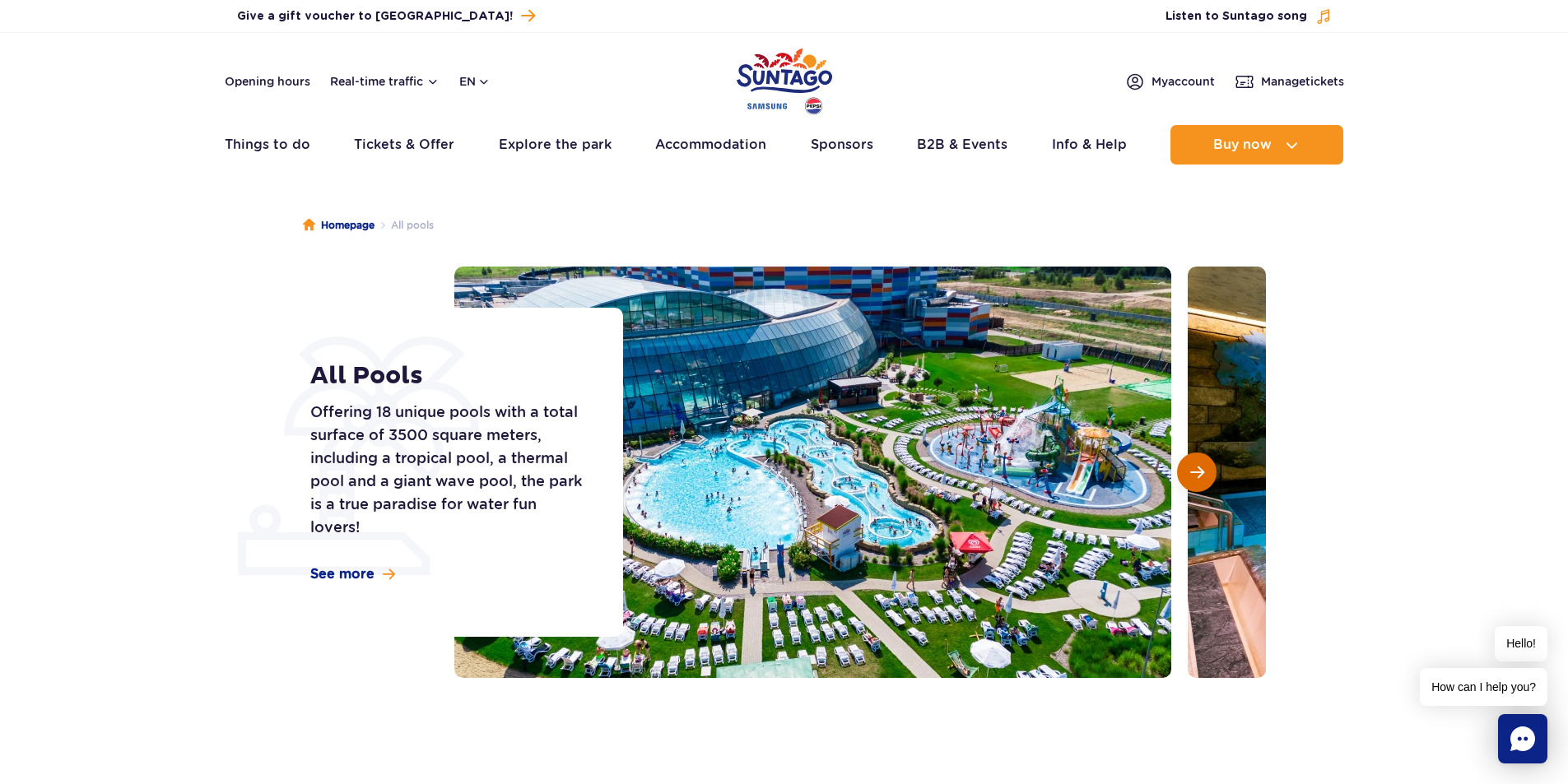
click at [1203, 474] on span "Next slide" at bounding box center [1196, 472] width 14 height 14
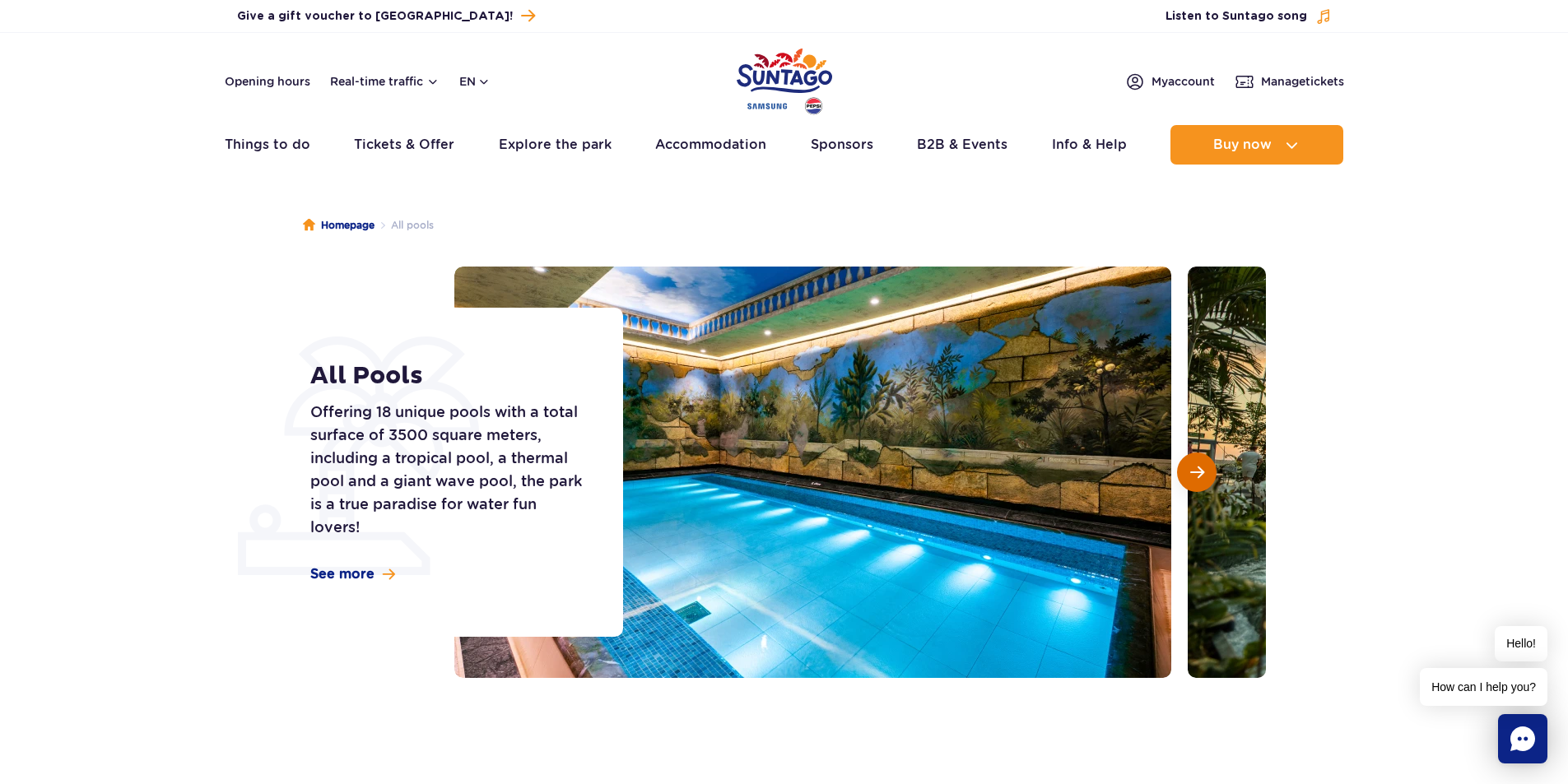
click at [1195, 460] on button "Next slide" at bounding box center [1197, 472] width 40 height 40
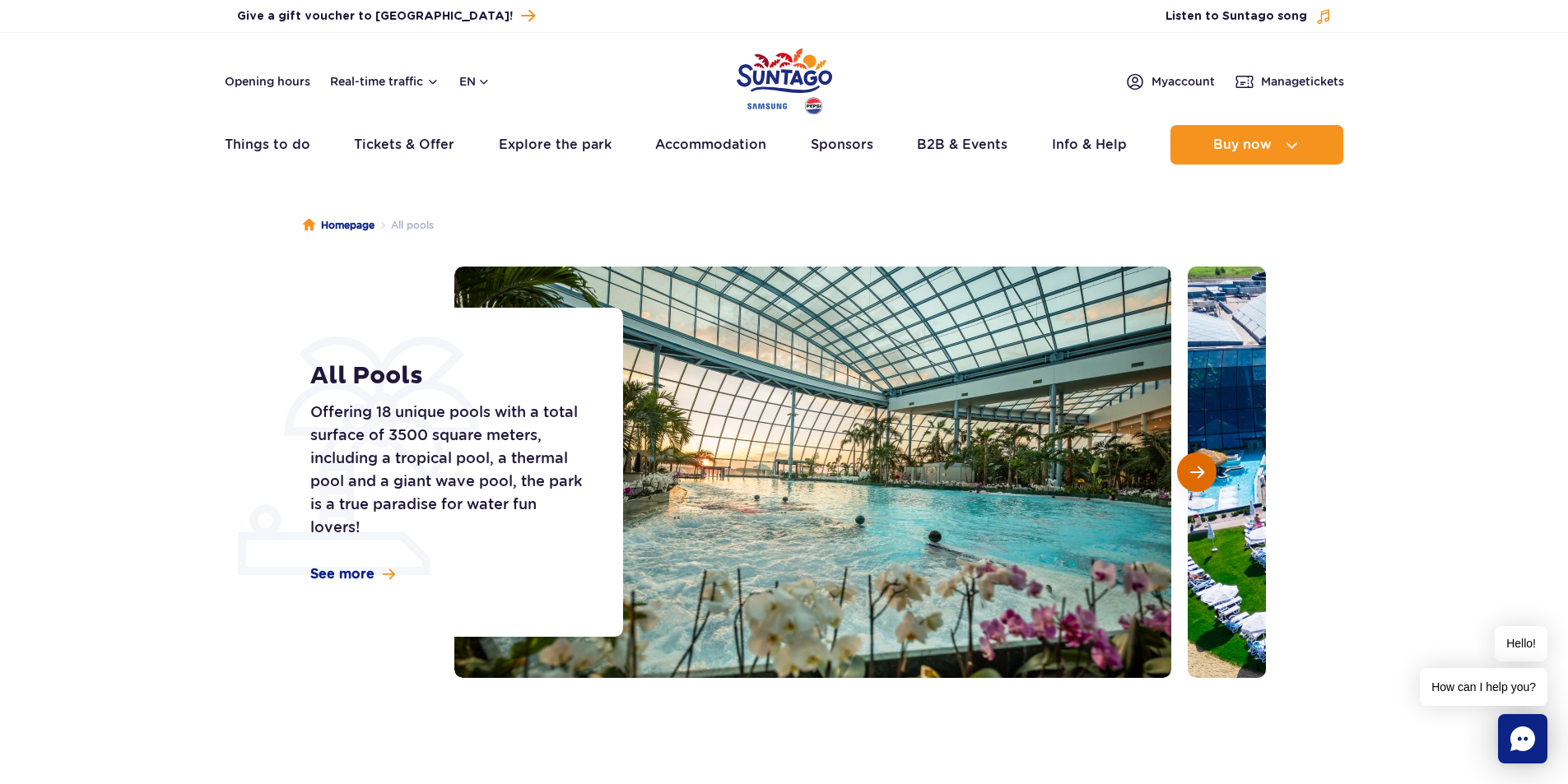
click at [1187, 461] on button "Next slide" at bounding box center [1197, 472] width 40 height 40
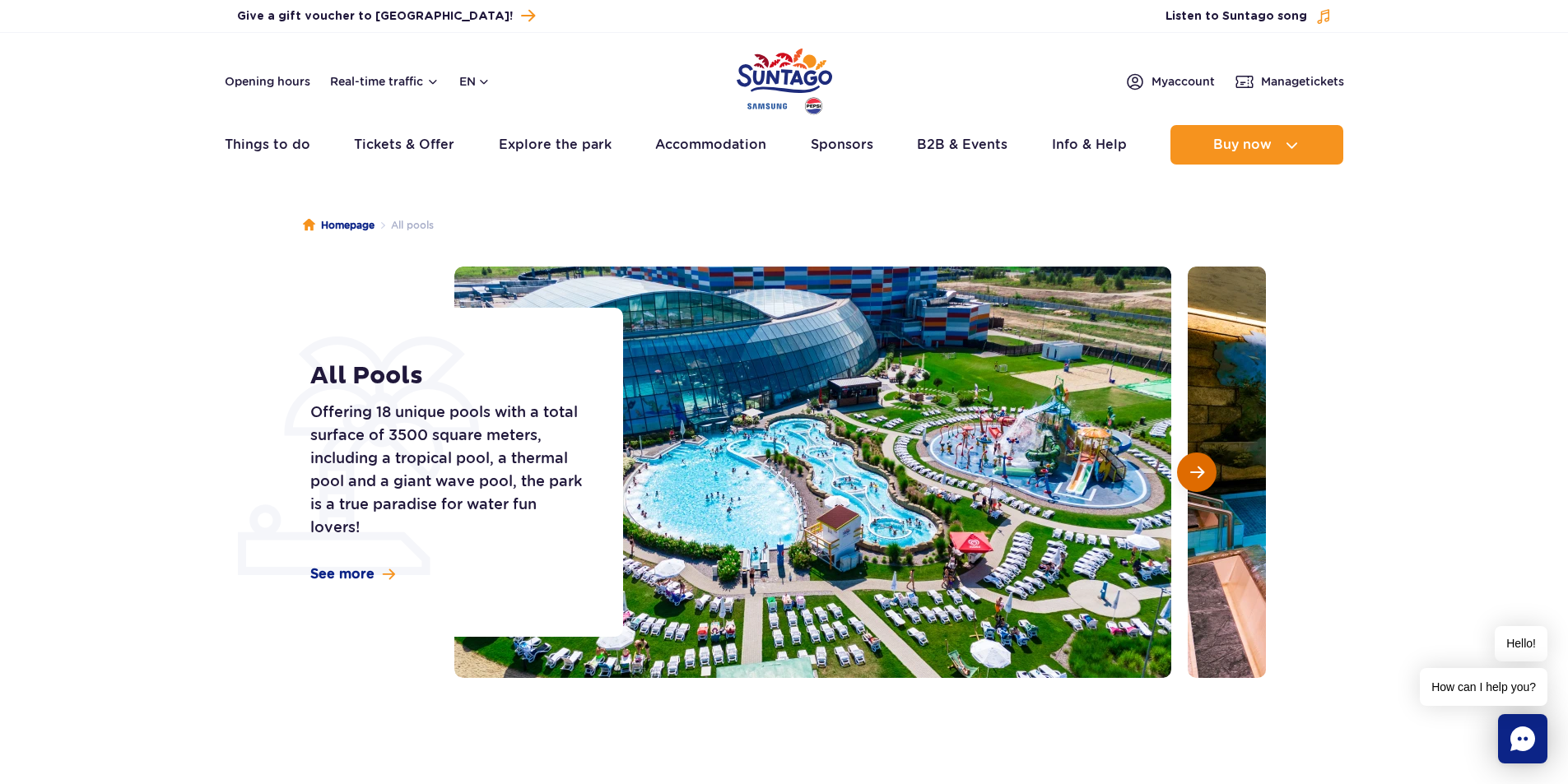
click at [1187, 461] on button "Next slide" at bounding box center [1197, 472] width 40 height 40
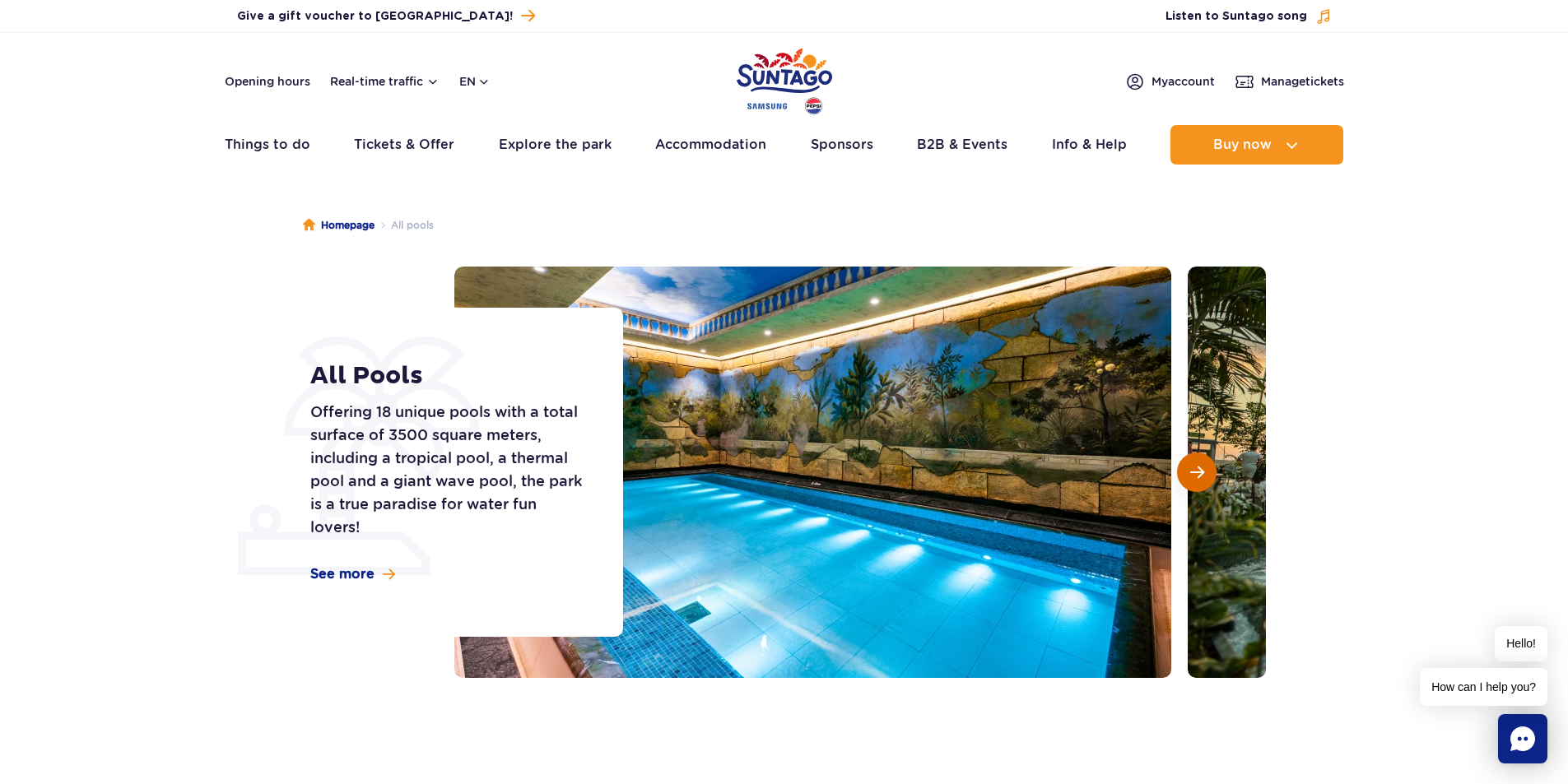
click at [1187, 461] on button "Next slide" at bounding box center [1197, 472] width 40 height 40
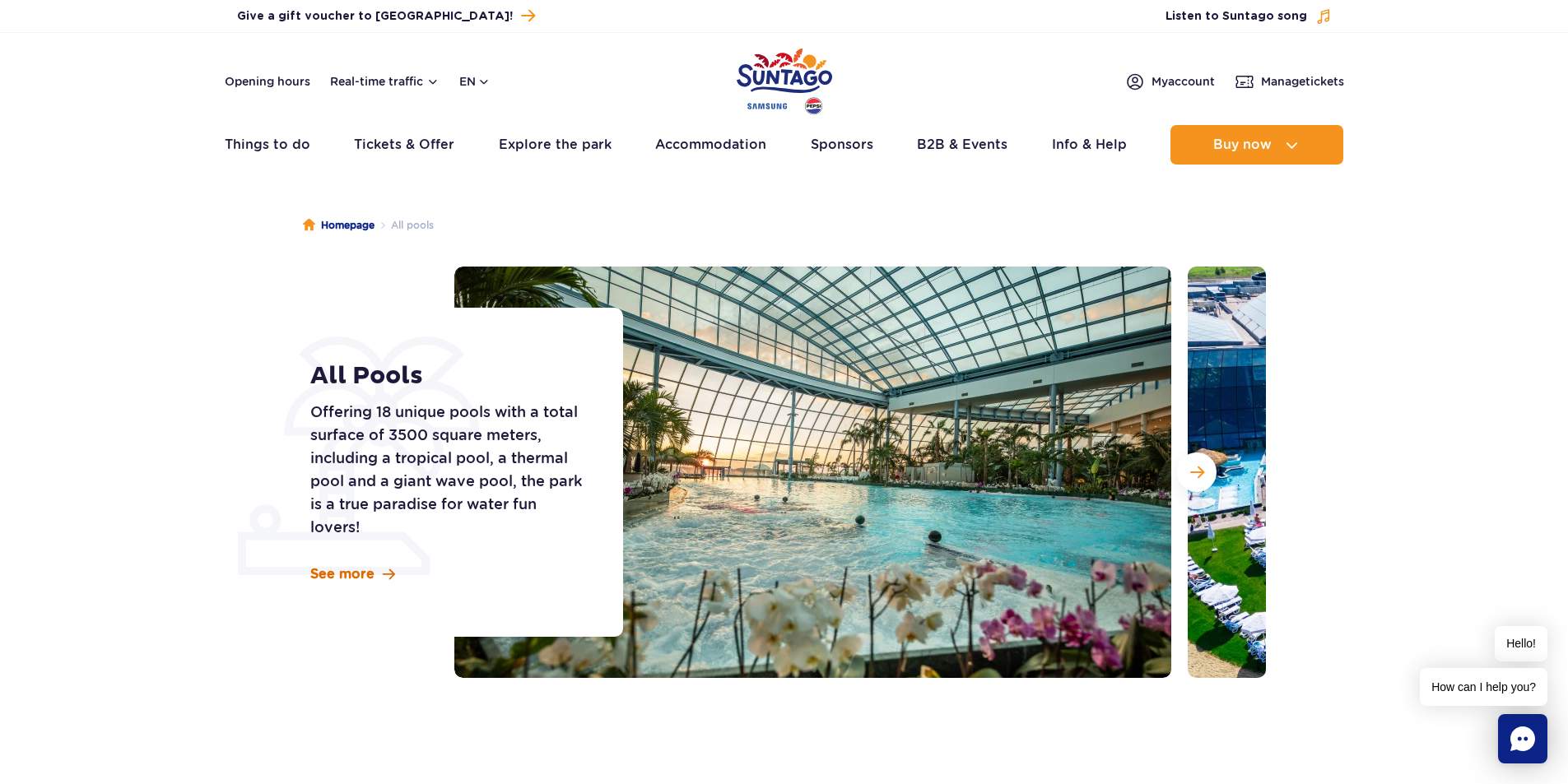
click at [366, 582] on span "See more" at bounding box center [342, 574] width 64 height 18
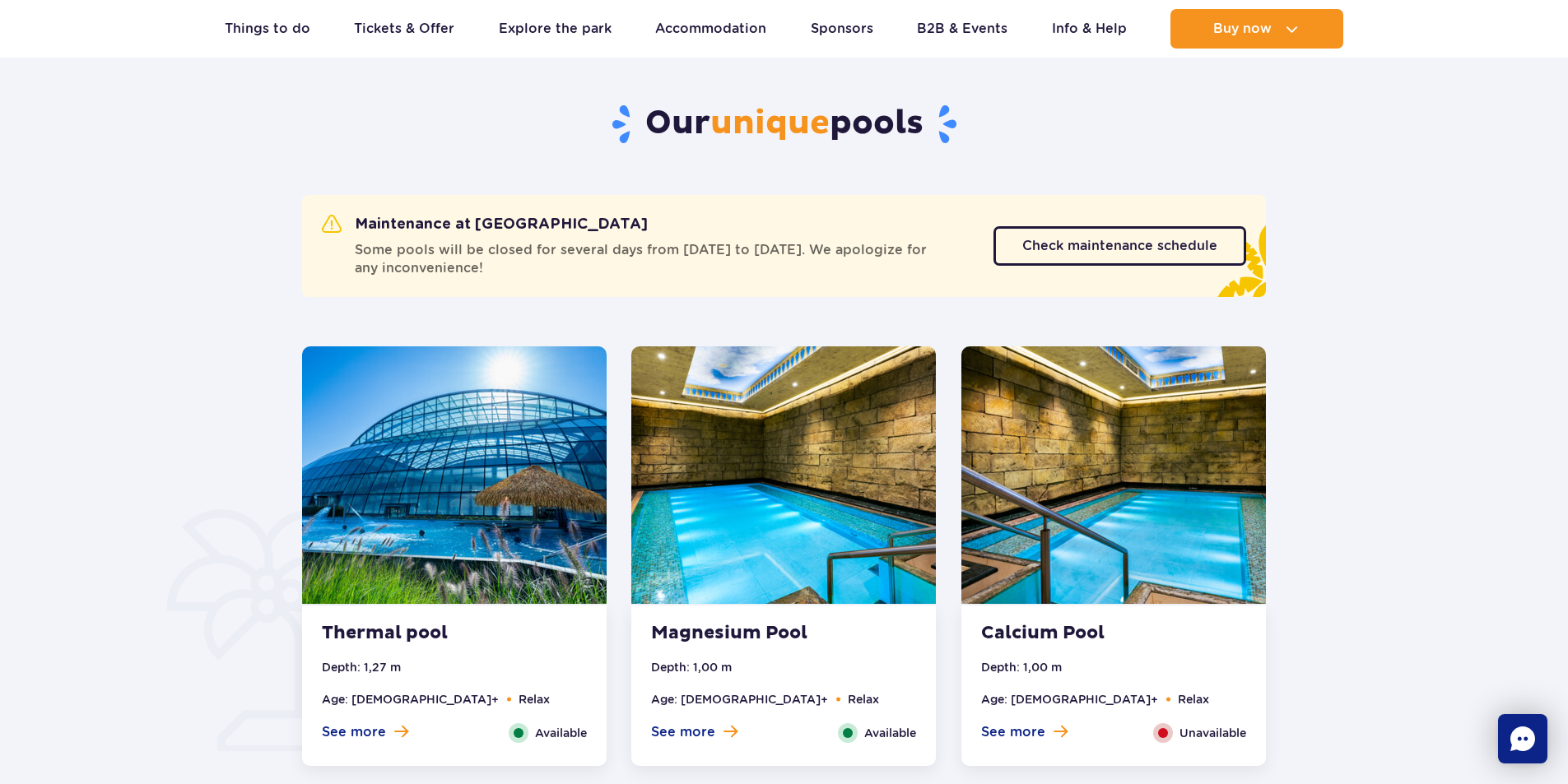
scroll to position [829, 0]
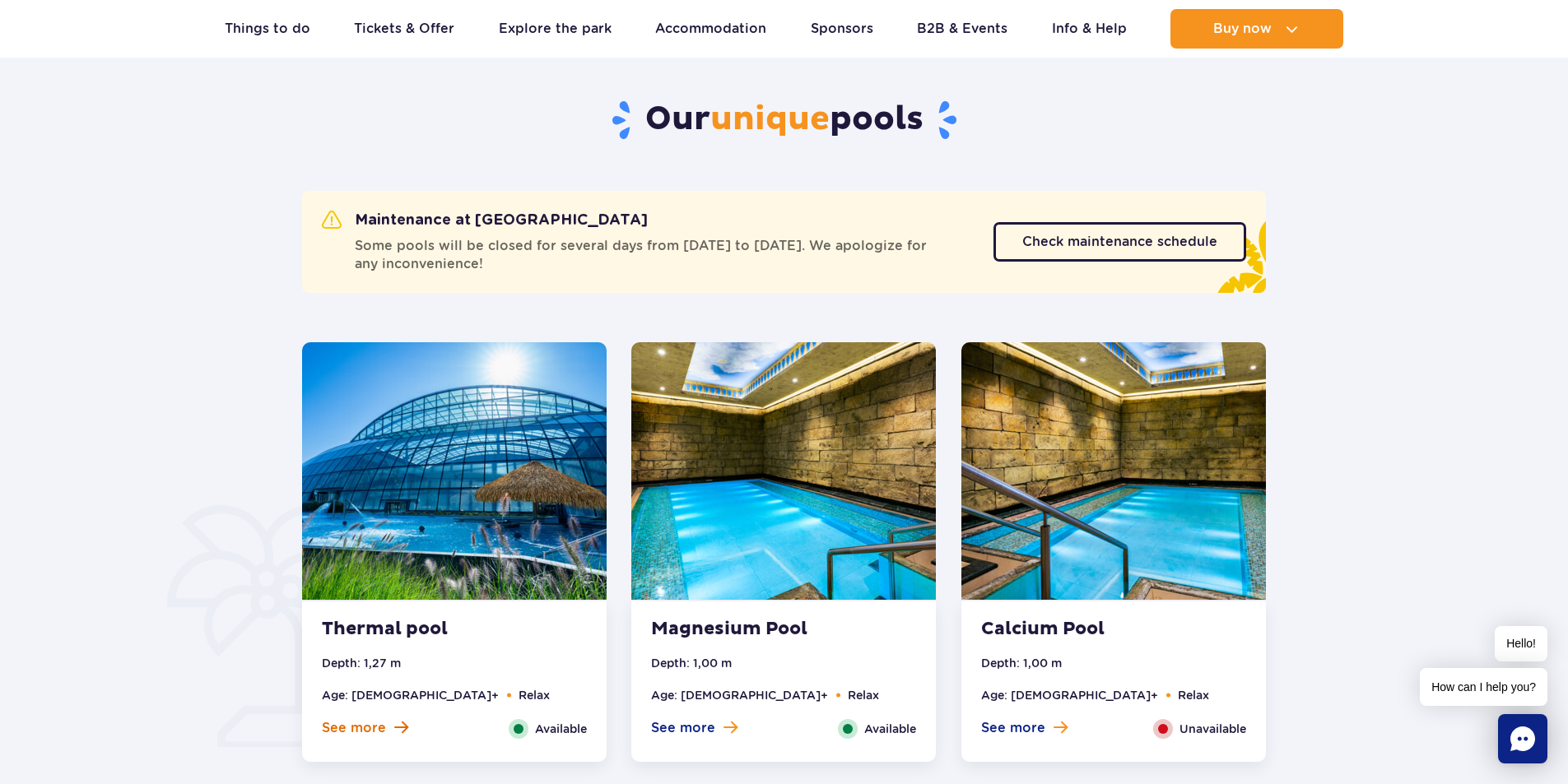
click at [367, 724] on span "See more" at bounding box center [353, 728] width 64 height 18
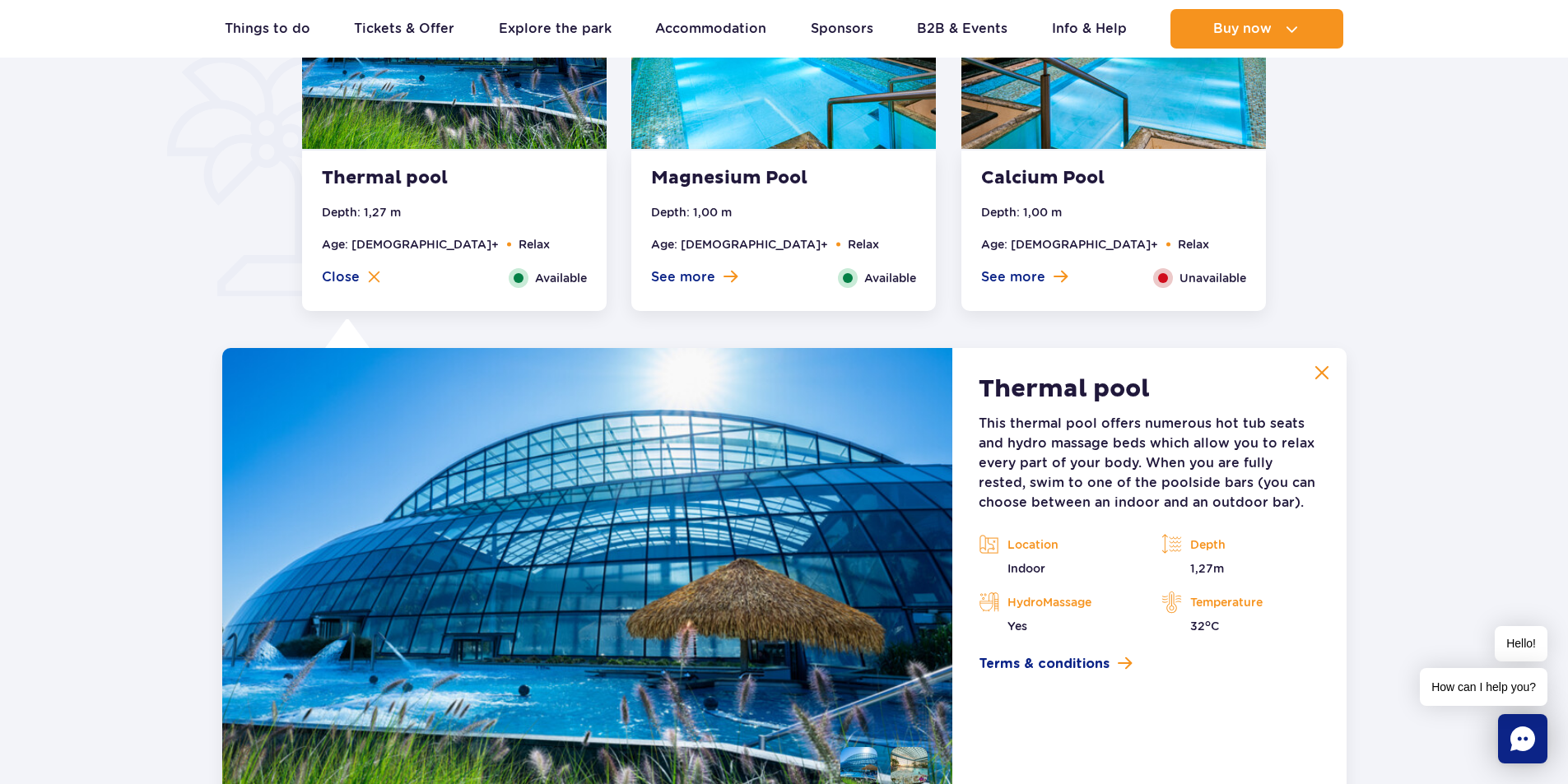
scroll to position [1036, 0]
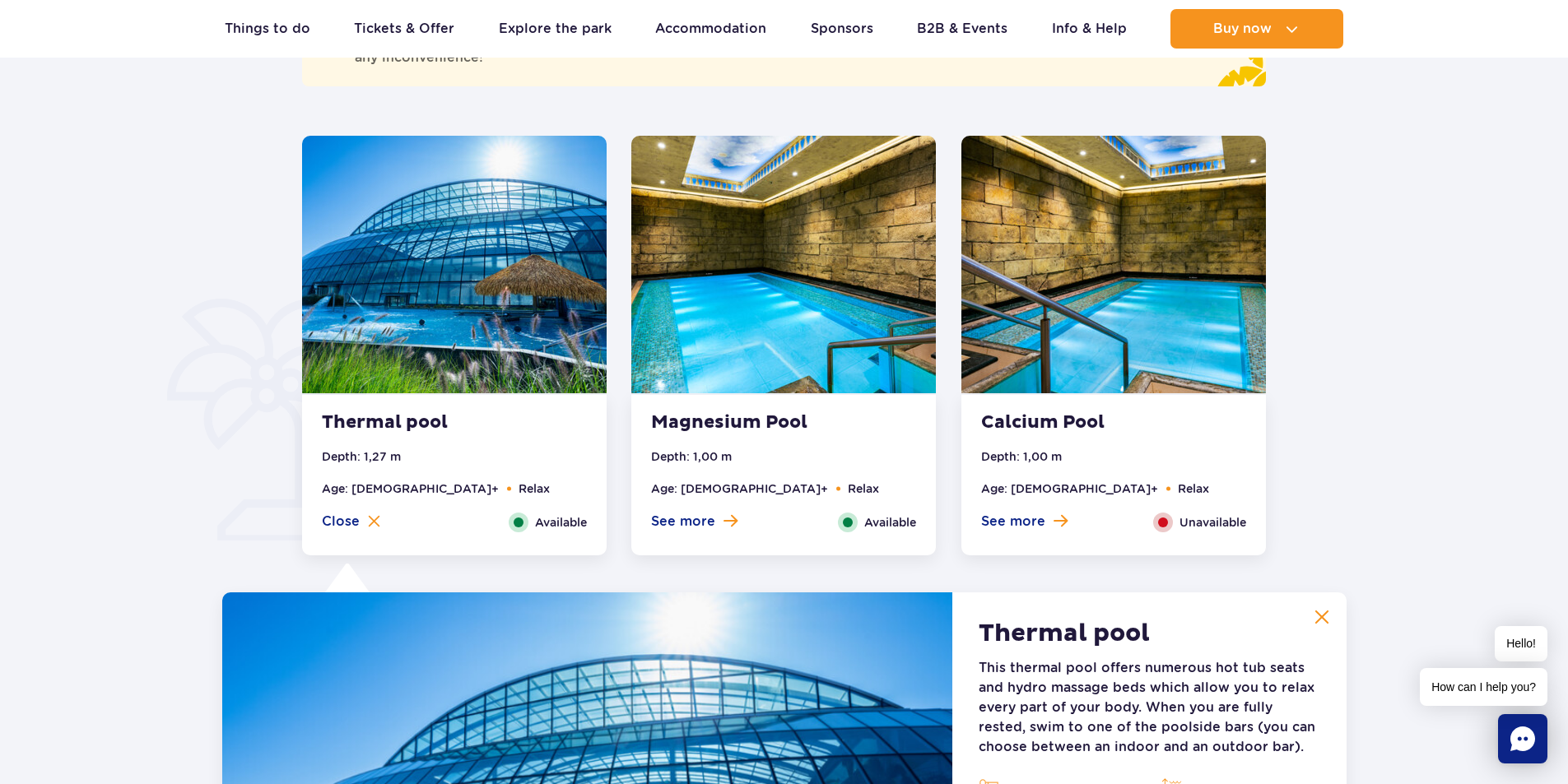
click at [701, 520] on span "See more" at bounding box center [682, 521] width 64 height 18
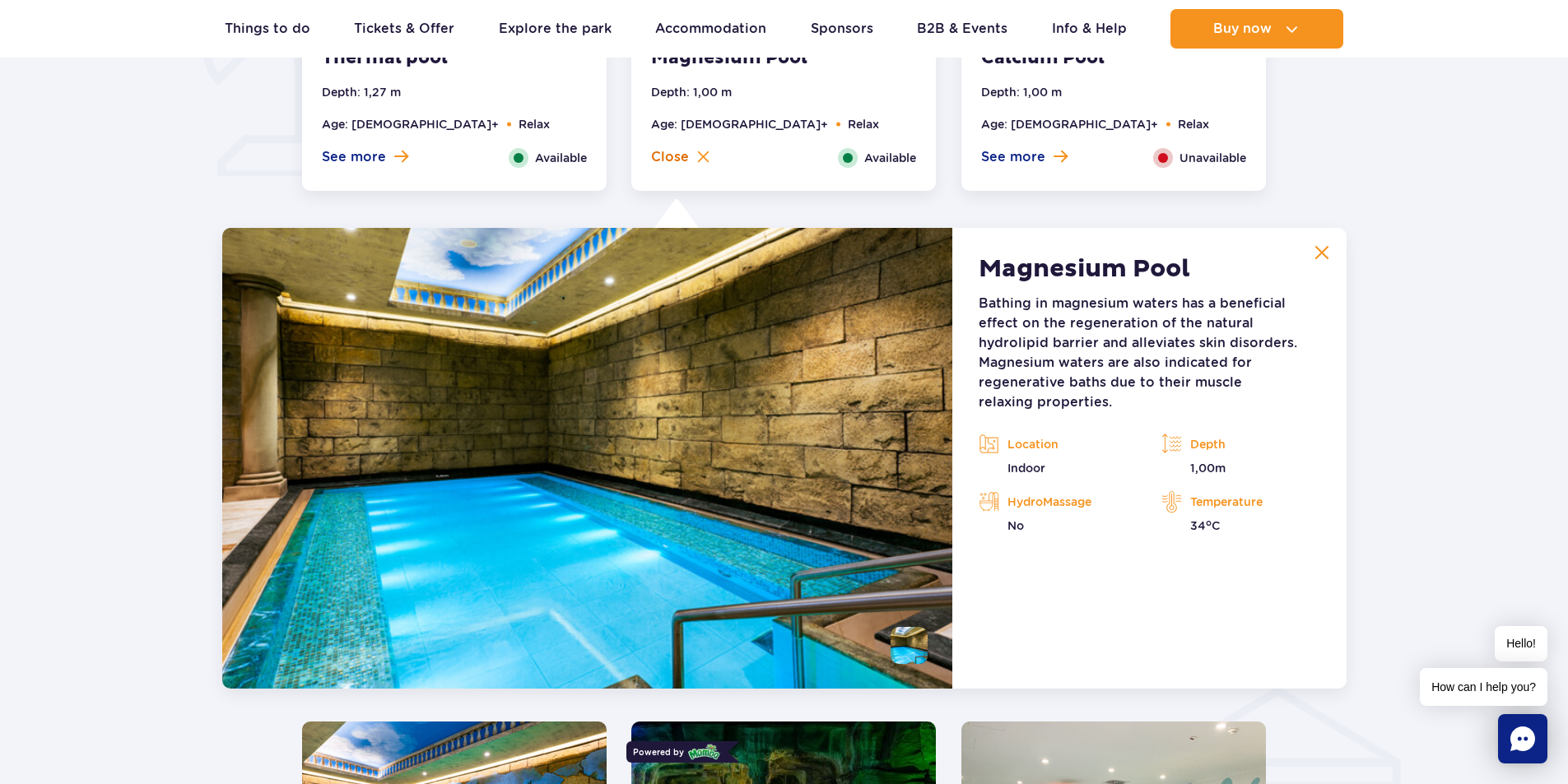
scroll to position [1200, 0]
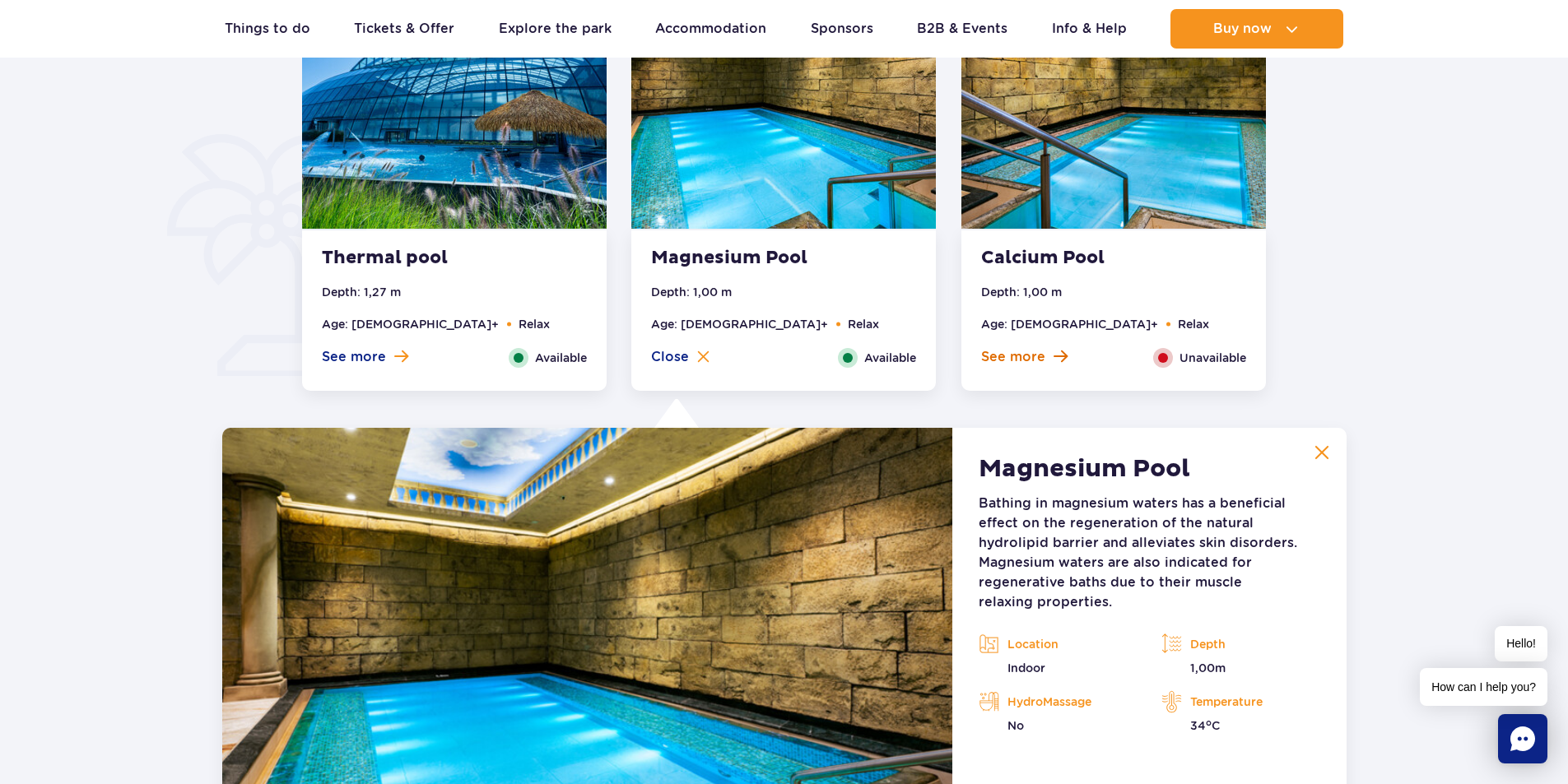
click at [1046, 356] on button "See more" at bounding box center [1025, 357] width 87 height 18
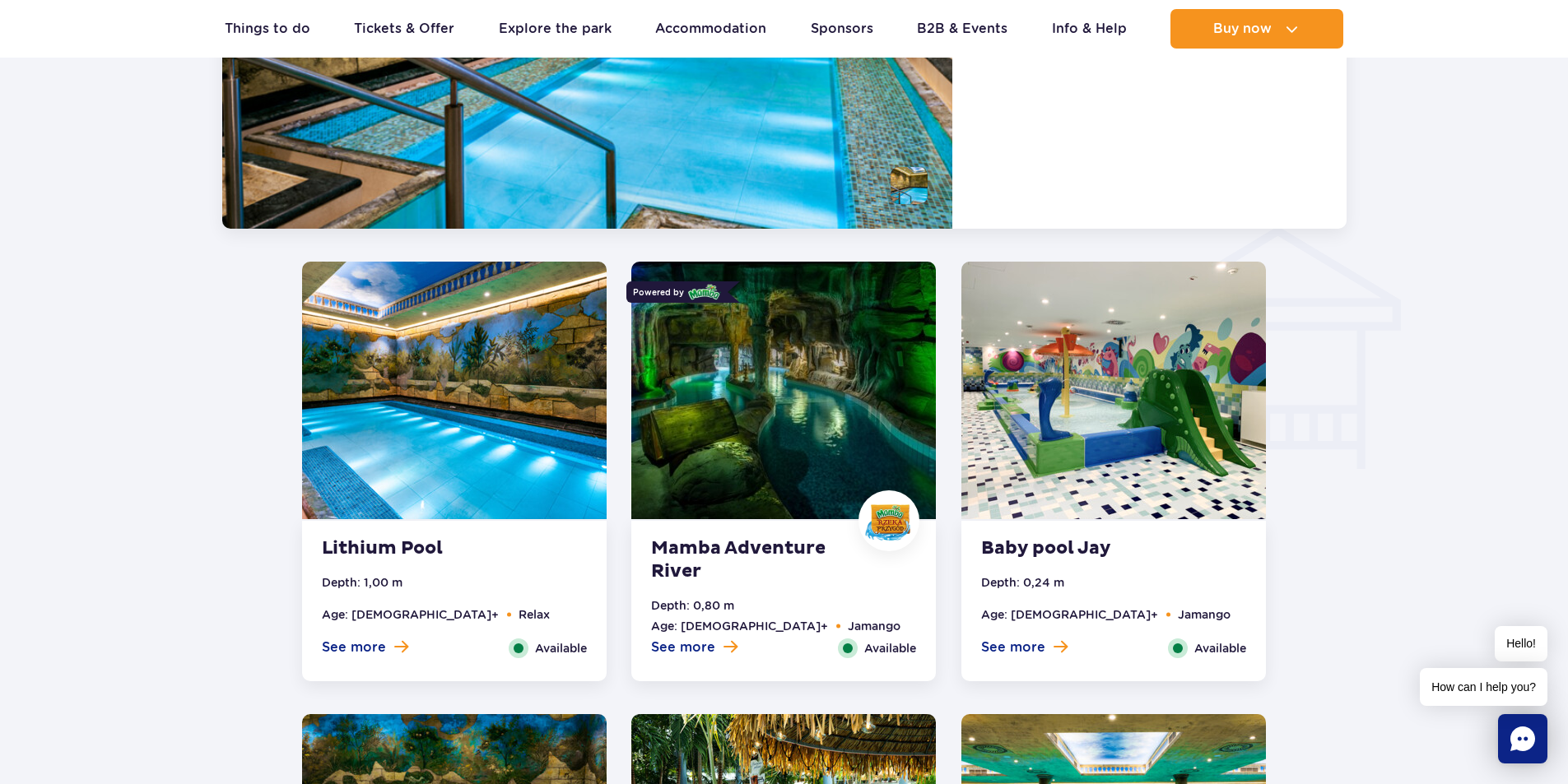
scroll to position [2023, 0]
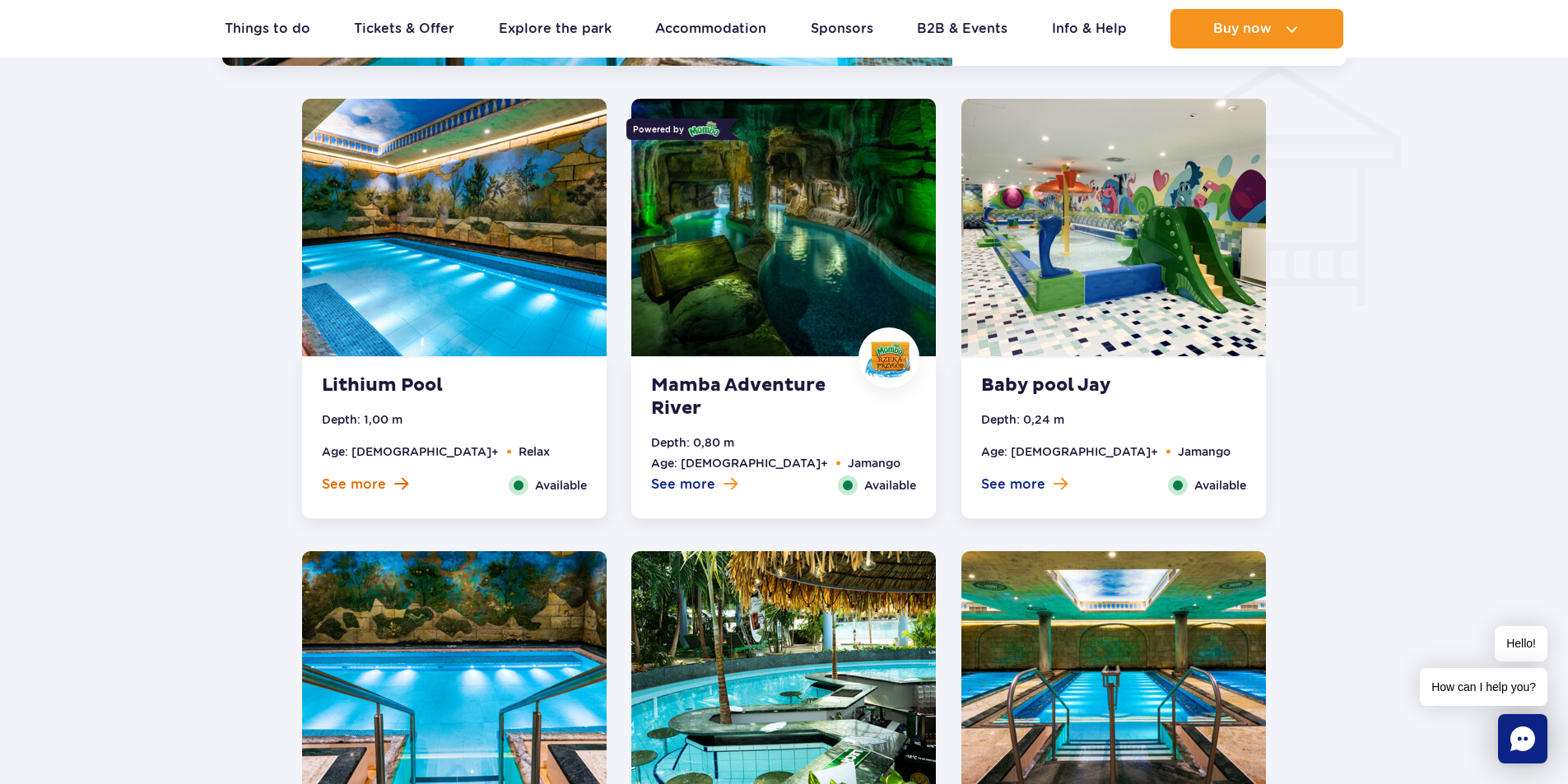
click at [366, 478] on span "See more" at bounding box center [353, 484] width 64 height 18
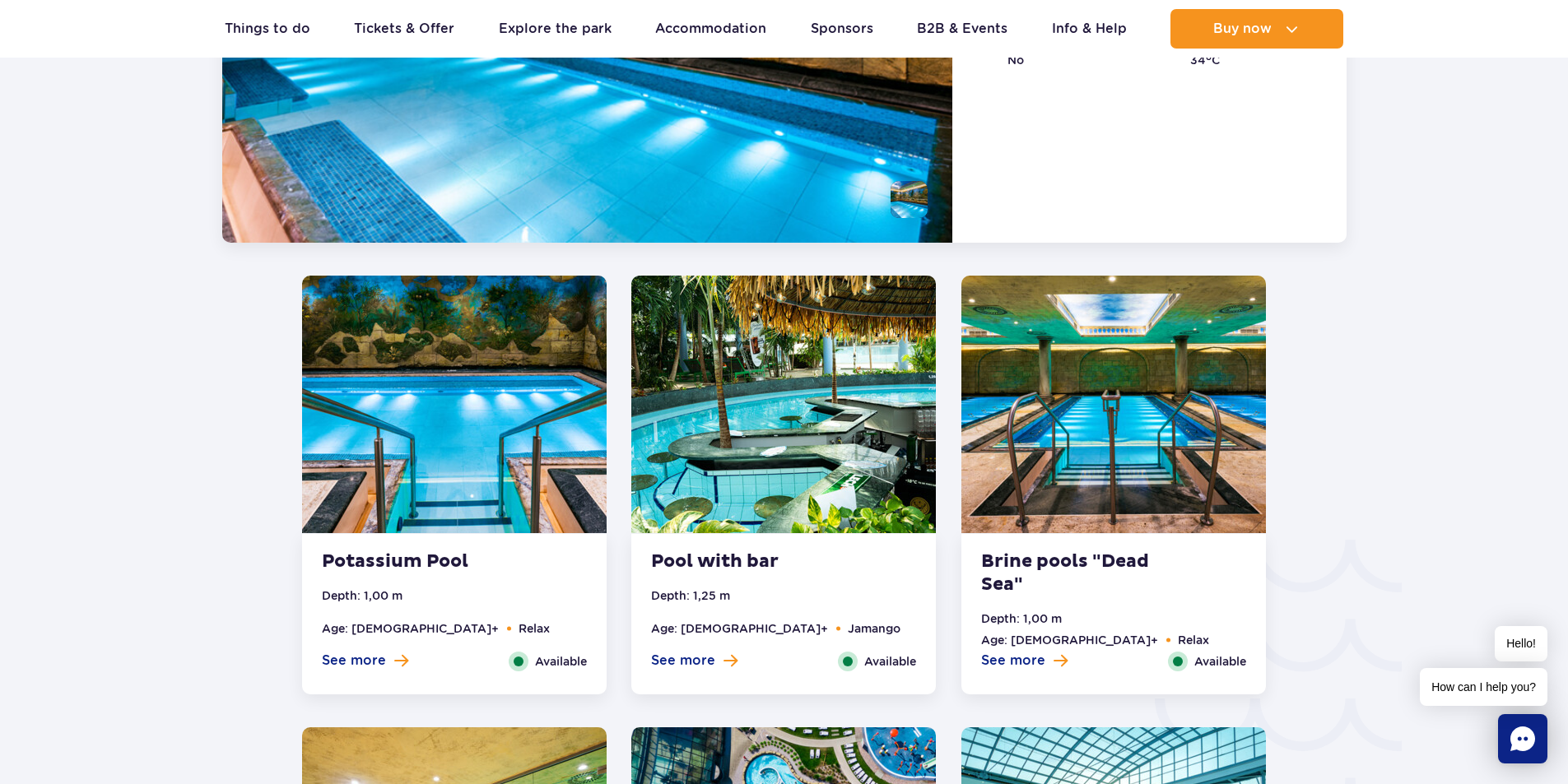
scroll to position [2310, 0]
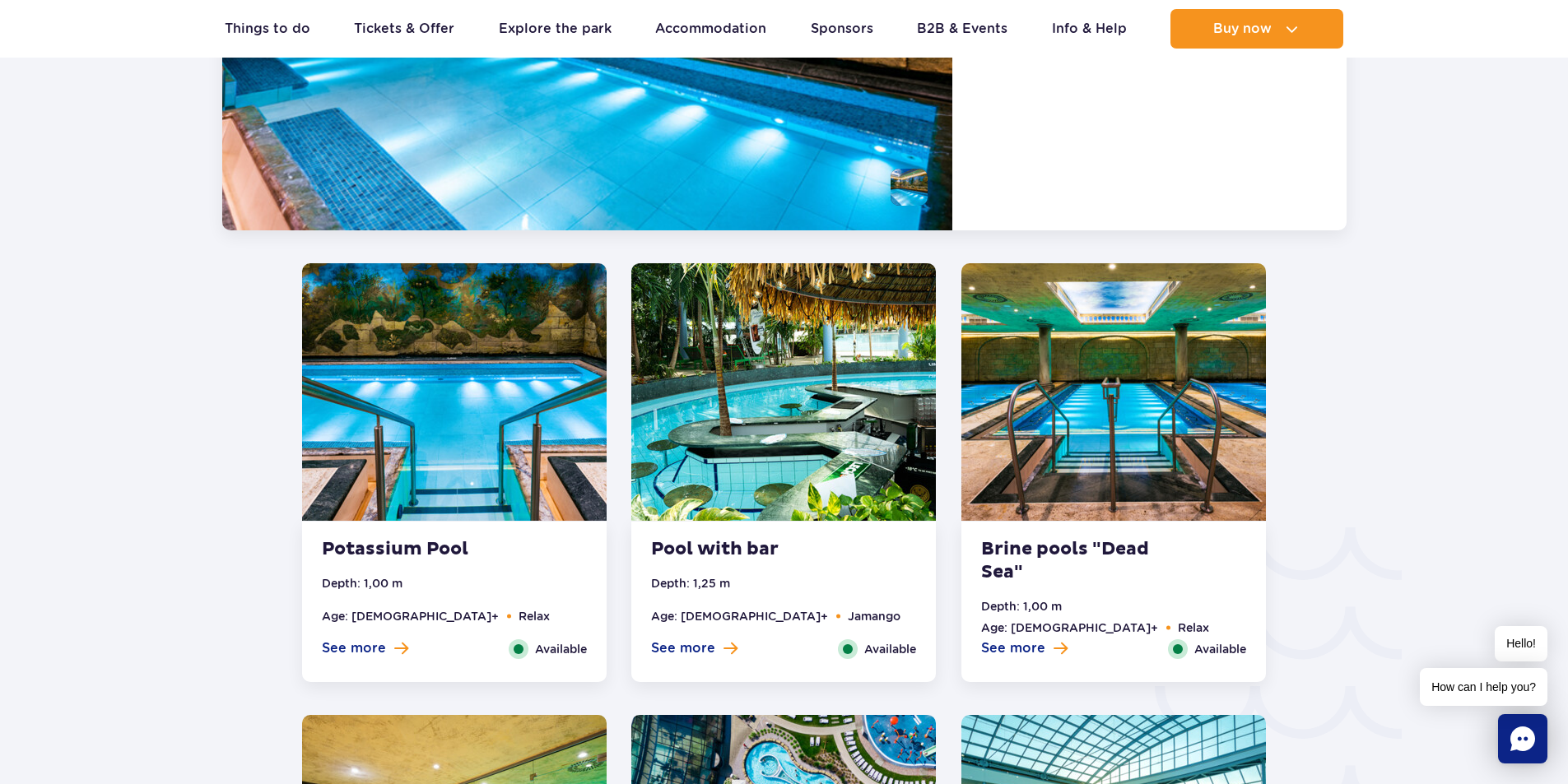
click at [692, 652] on span "See more" at bounding box center [682, 648] width 64 height 18
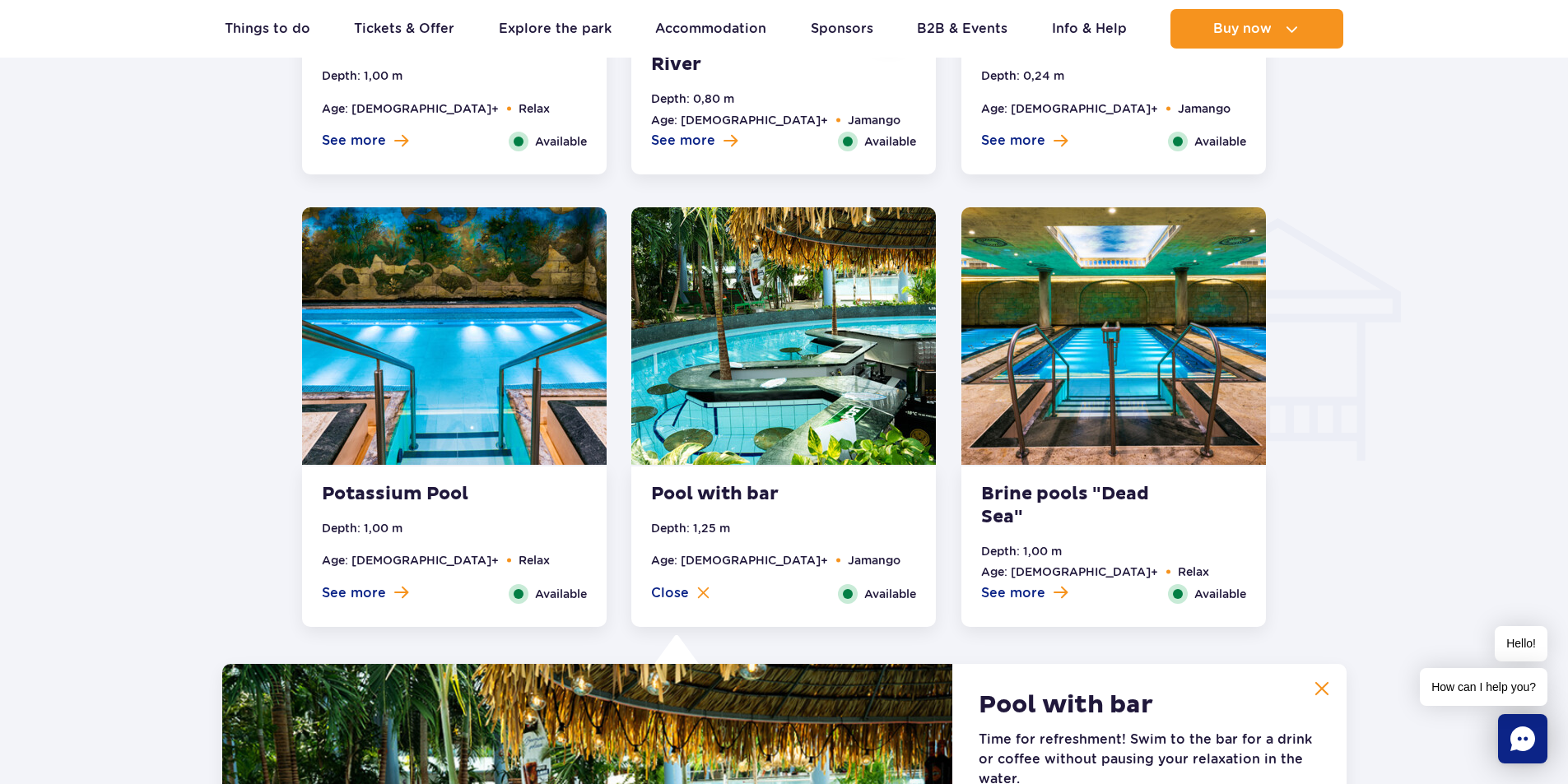
scroll to position [1857, 0]
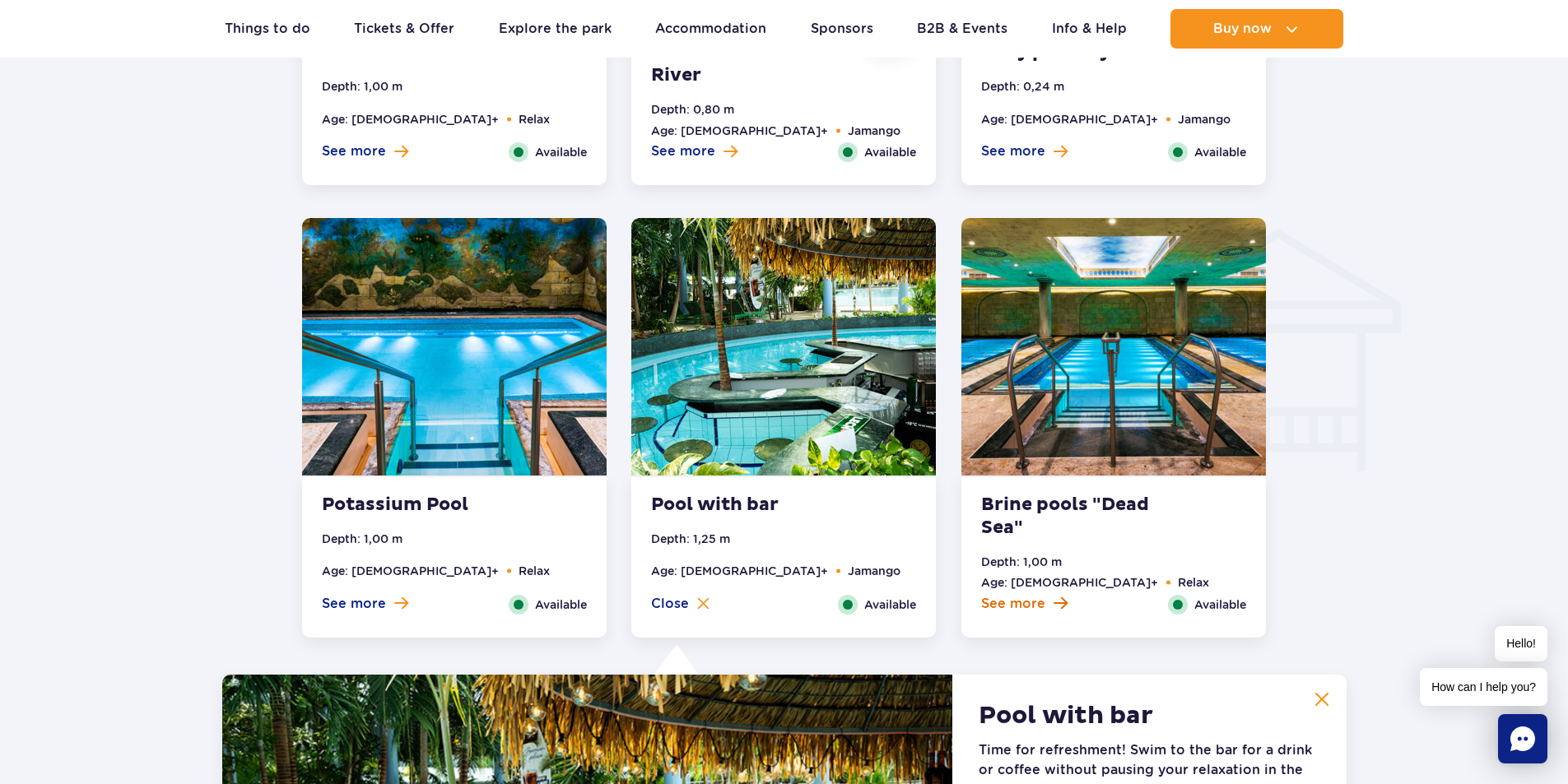
click at [1029, 600] on span "See more" at bounding box center [1013, 604] width 64 height 18
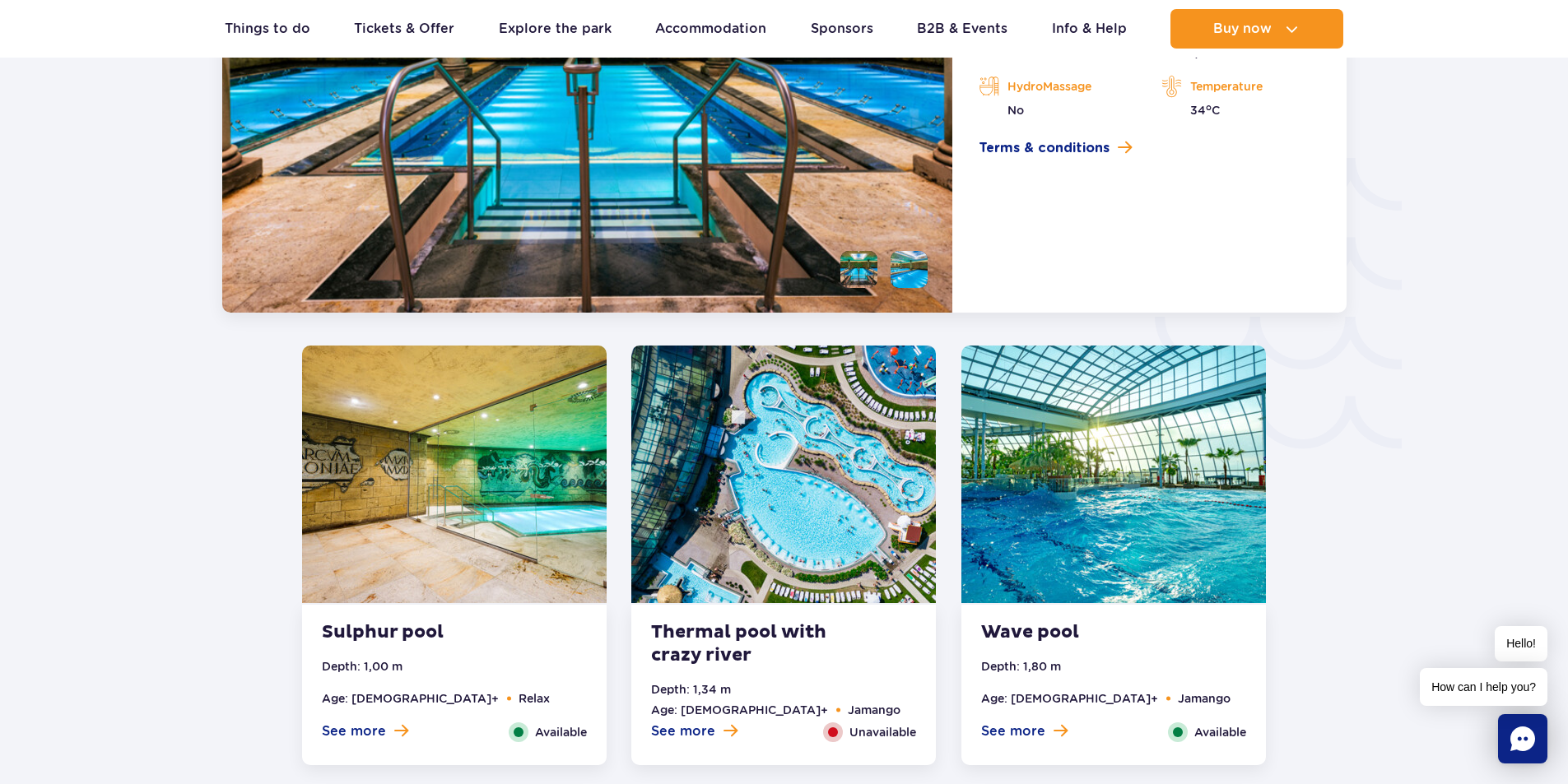
scroll to position [2927, 0]
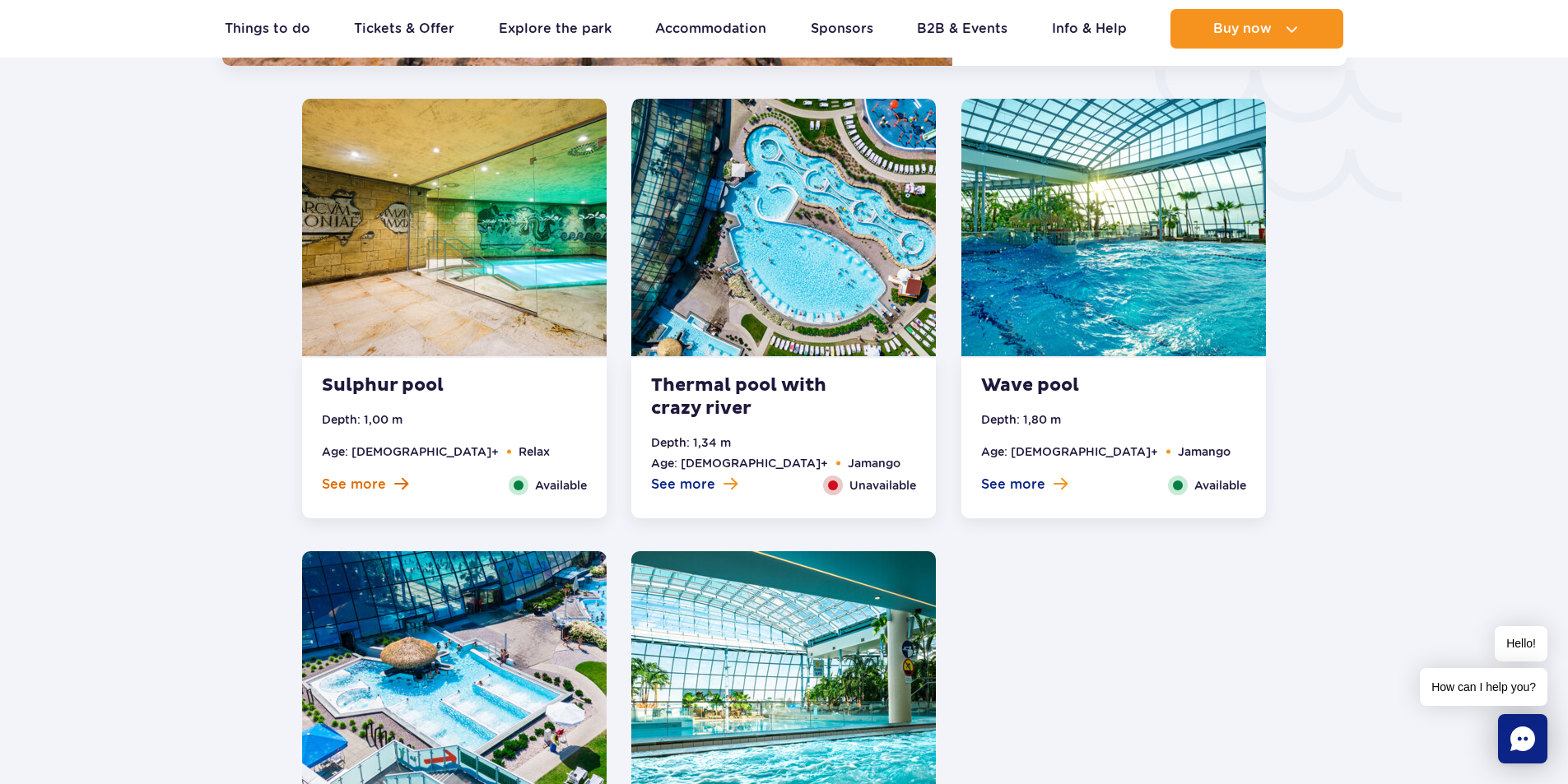
click at [367, 481] on span "See more" at bounding box center [353, 484] width 64 height 18
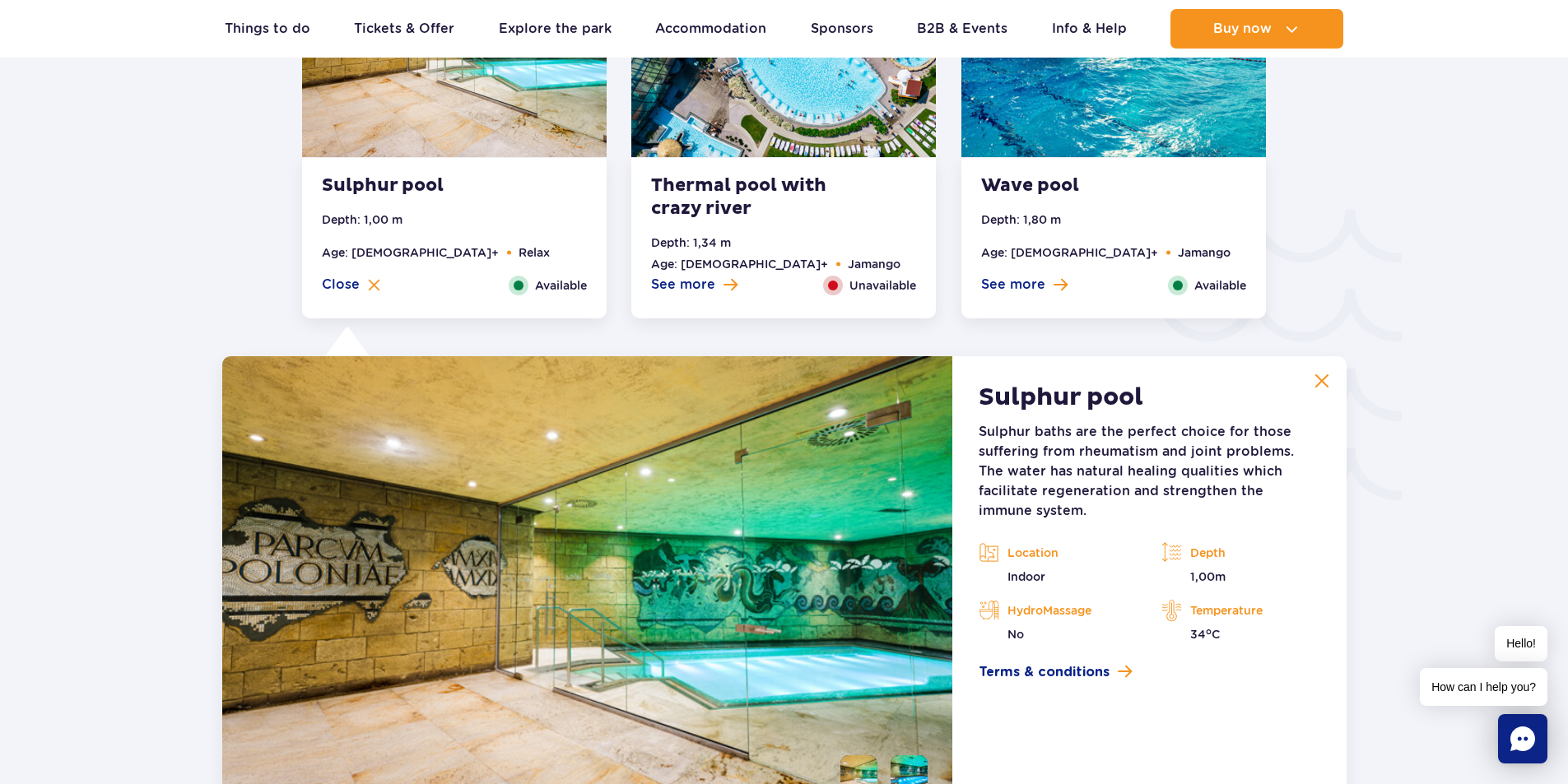
scroll to position [2392, 0]
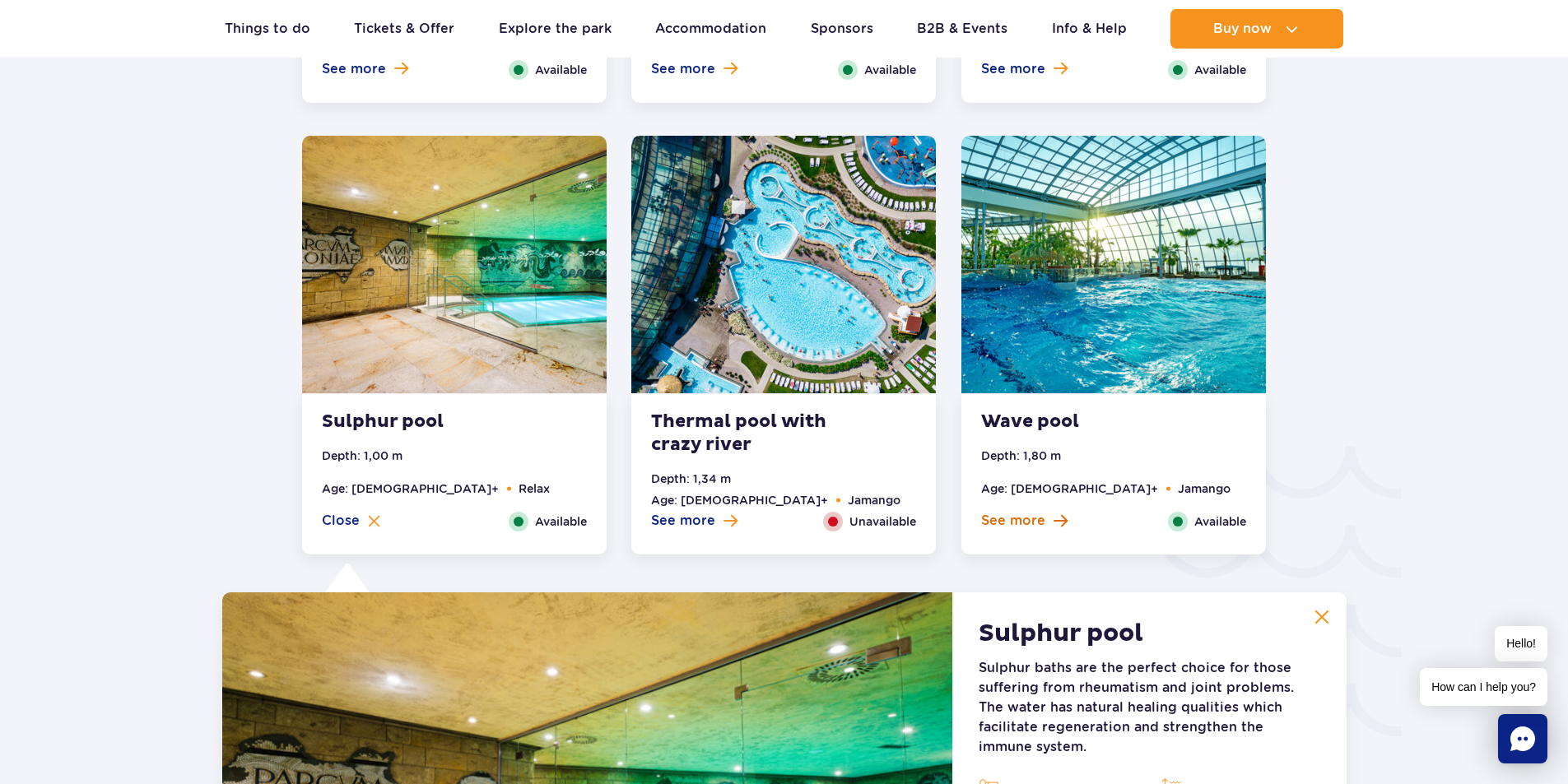
click at [1013, 524] on span "See more" at bounding box center [1013, 521] width 64 height 18
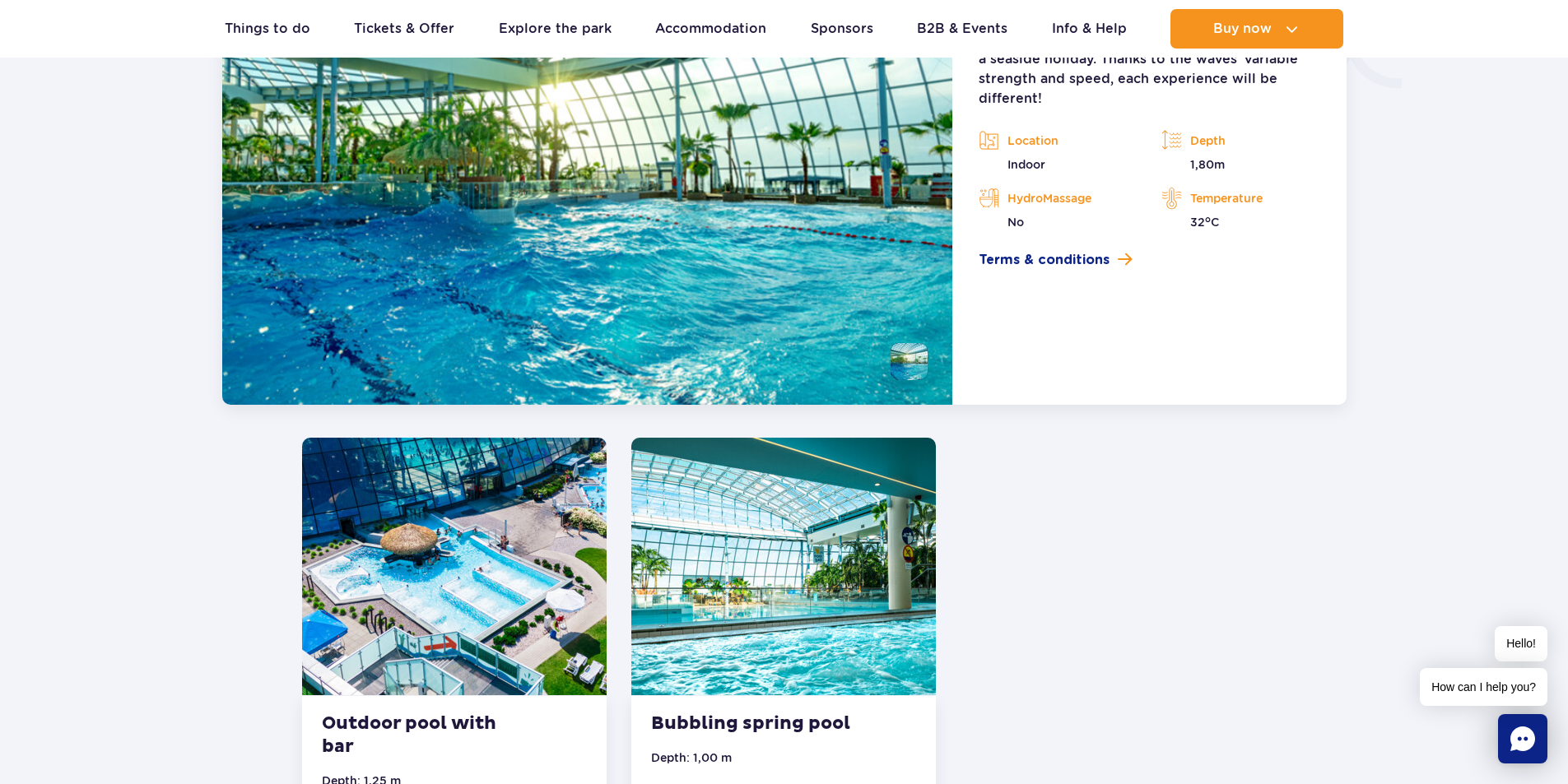
scroll to position [3214, 0]
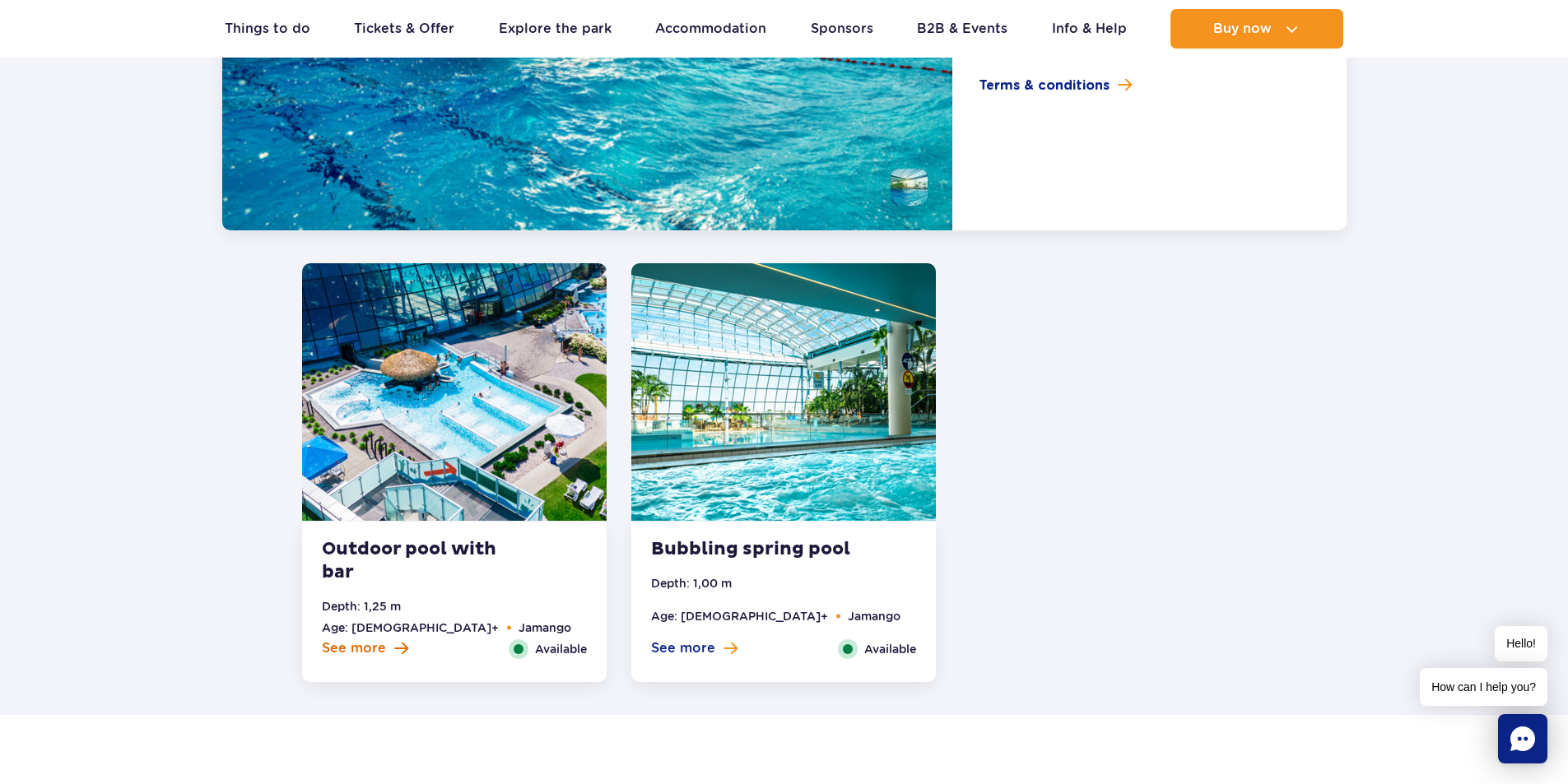
click at [371, 647] on span "See more" at bounding box center [353, 648] width 64 height 18
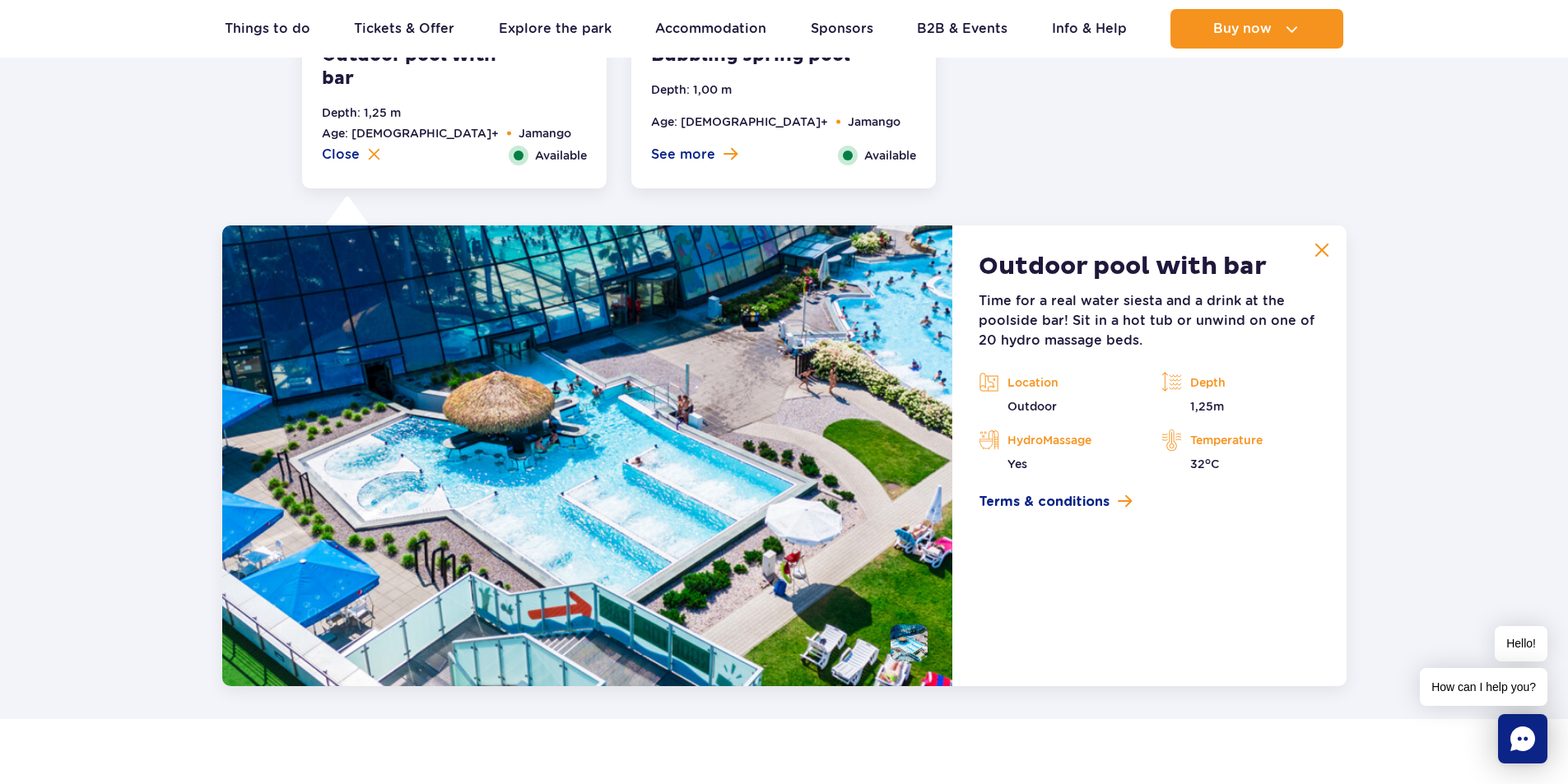
scroll to position [3090, 0]
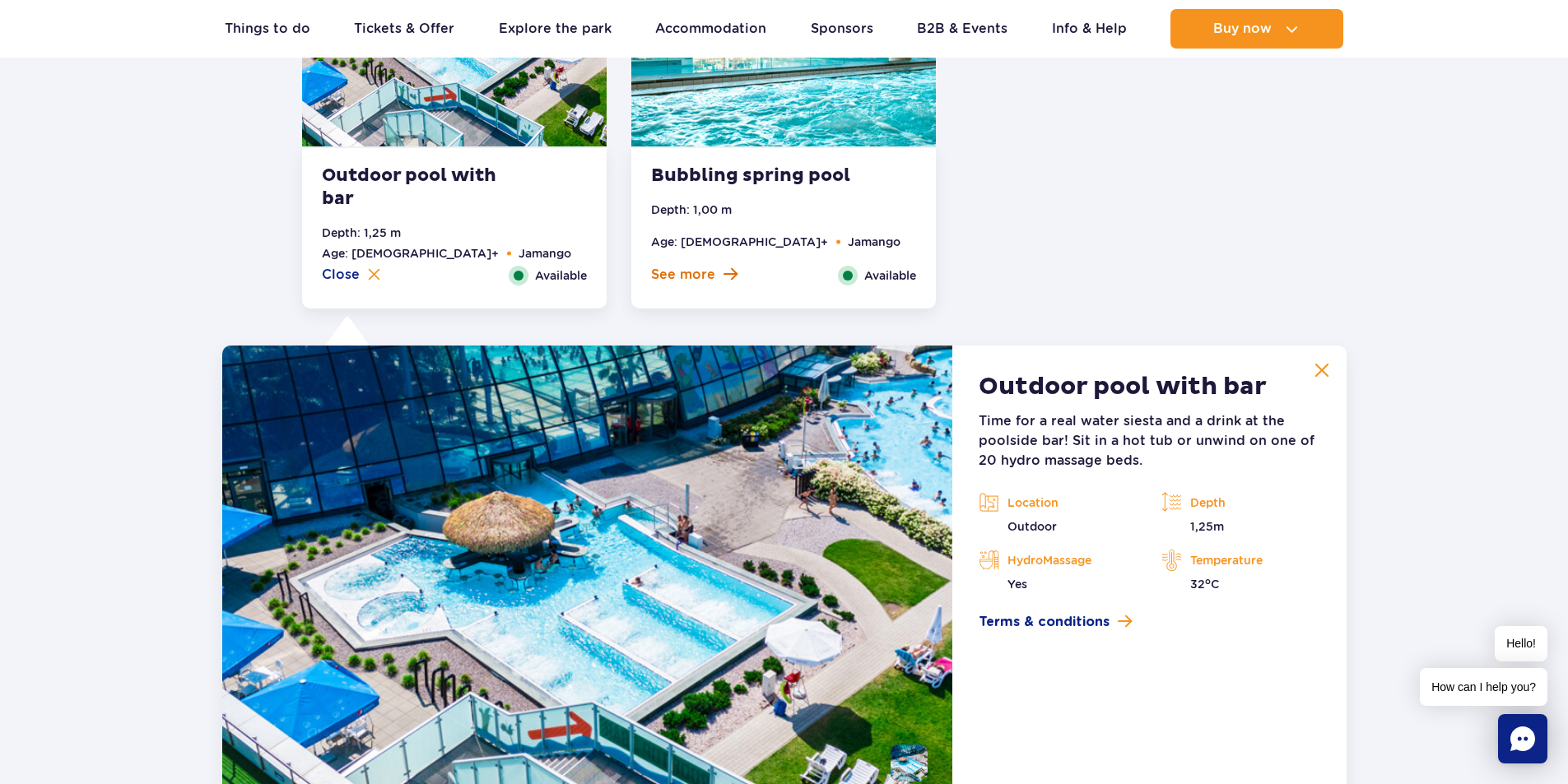
click at [696, 275] on span "See more" at bounding box center [682, 274] width 64 height 18
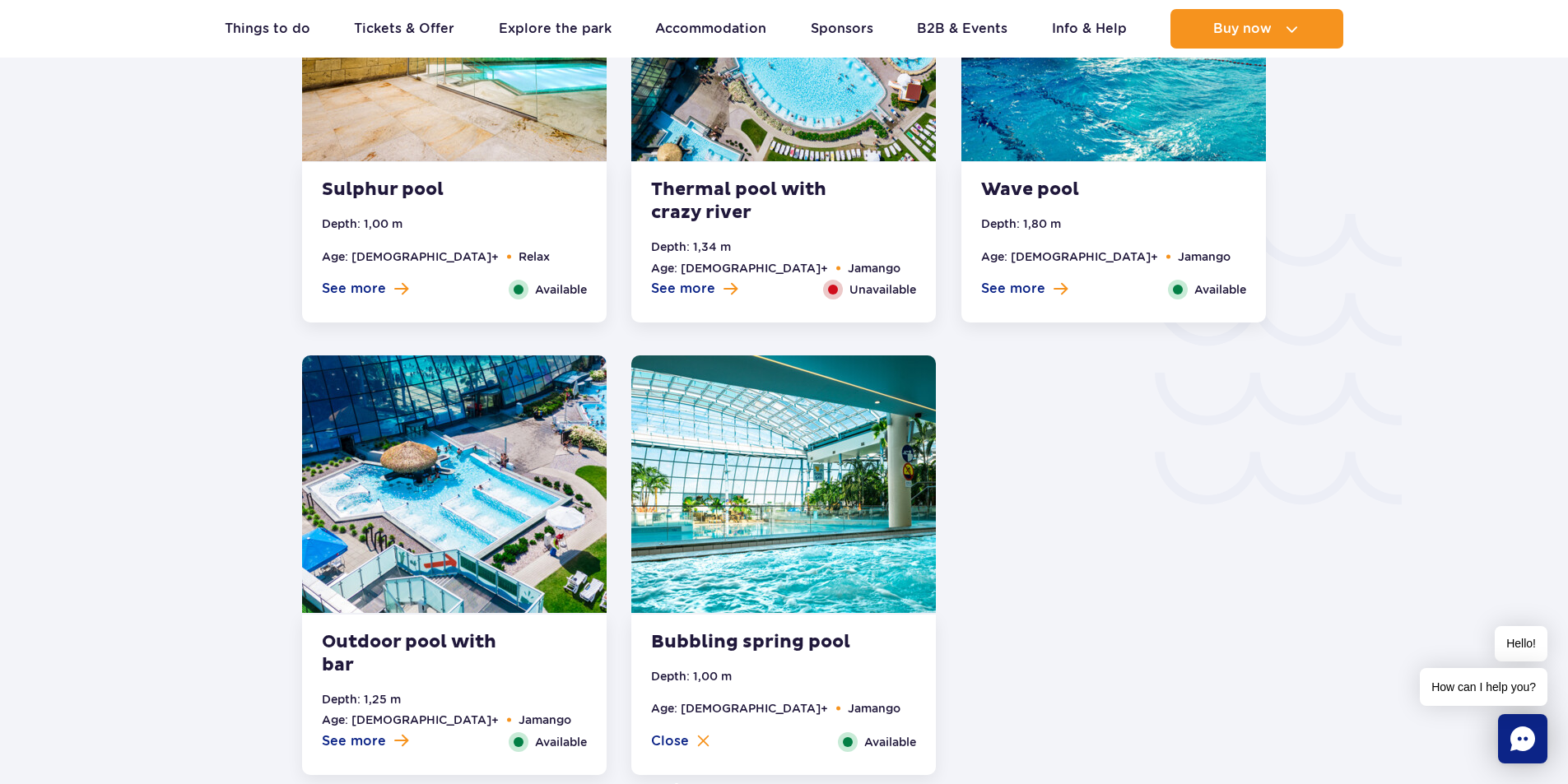
scroll to position [2514, 0]
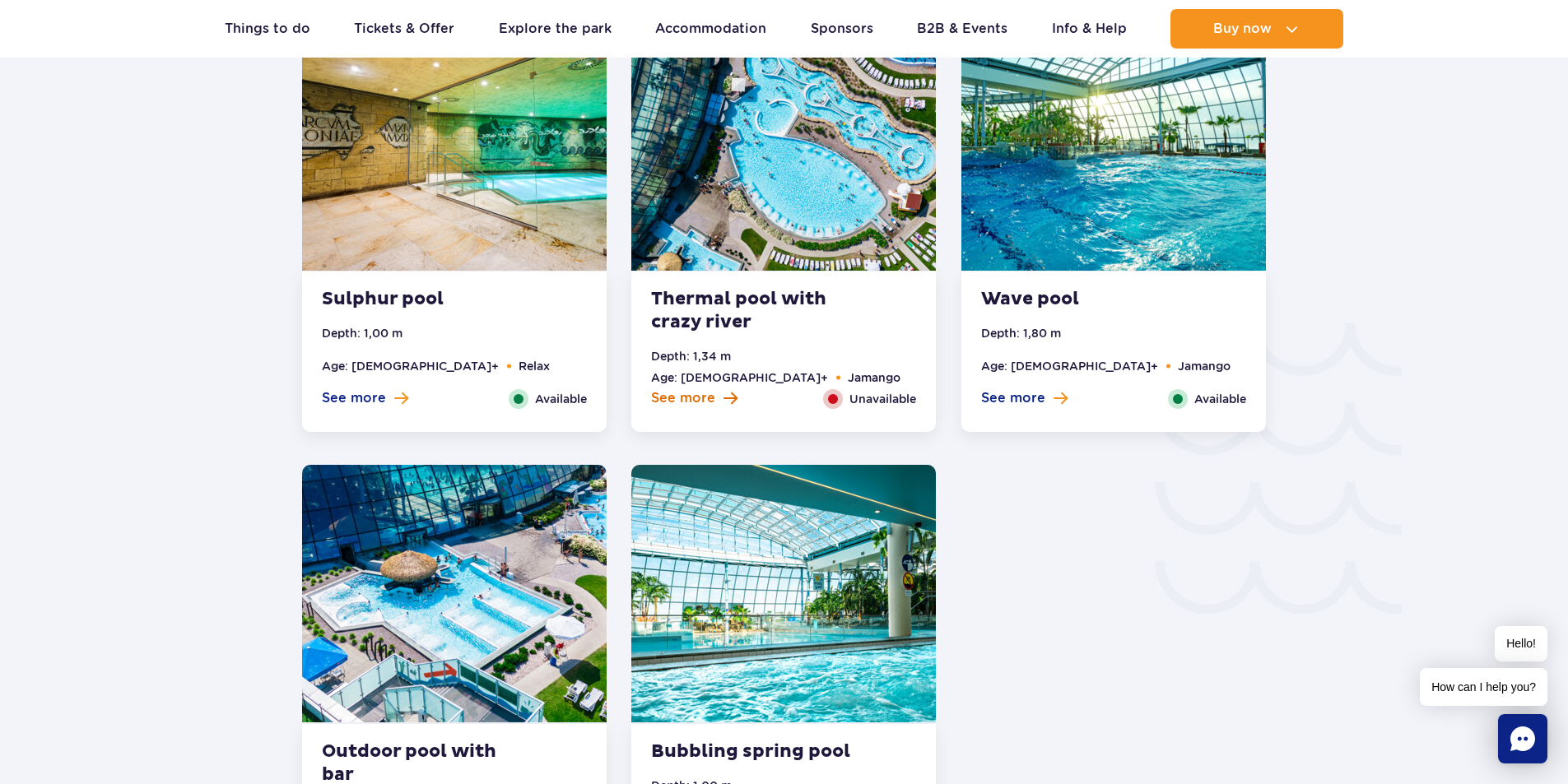
click at [709, 395] on span "See more" at bounding box center [682, 398] width 64 height 18
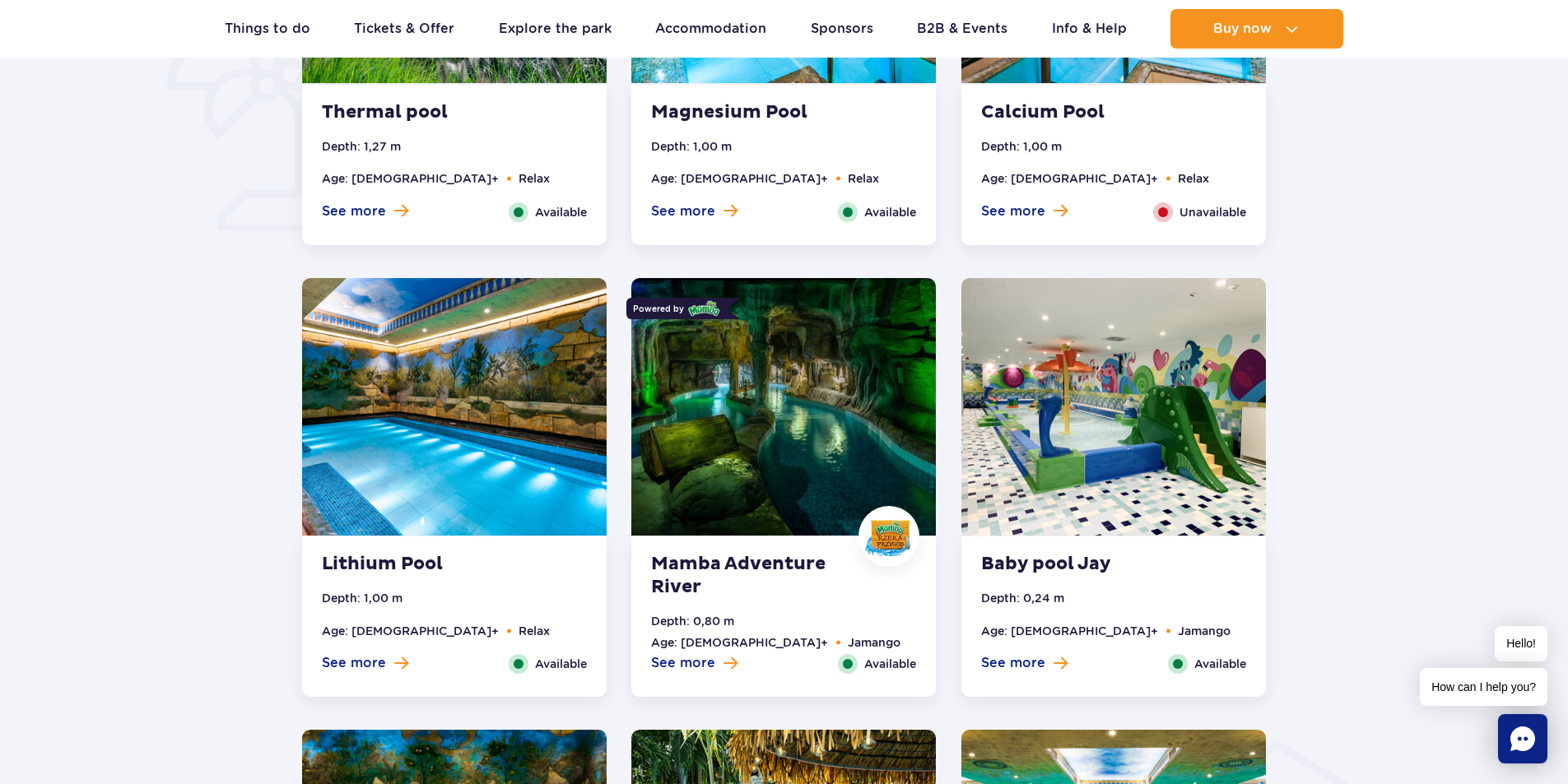
scroll to position [1487, 0]
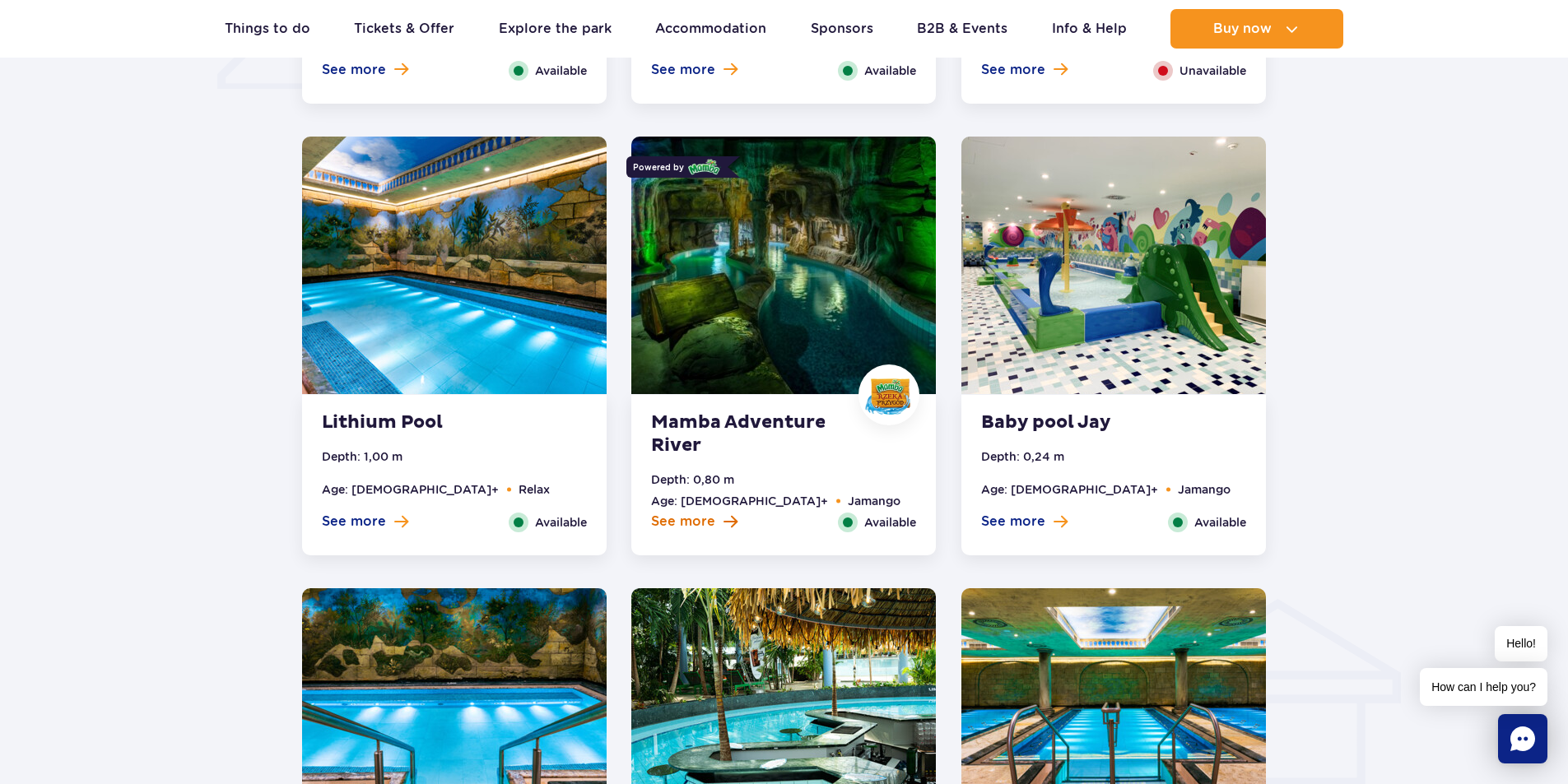
click at [700, 521] on span "See more" at bounding box center [682, 521] width 64 height 18
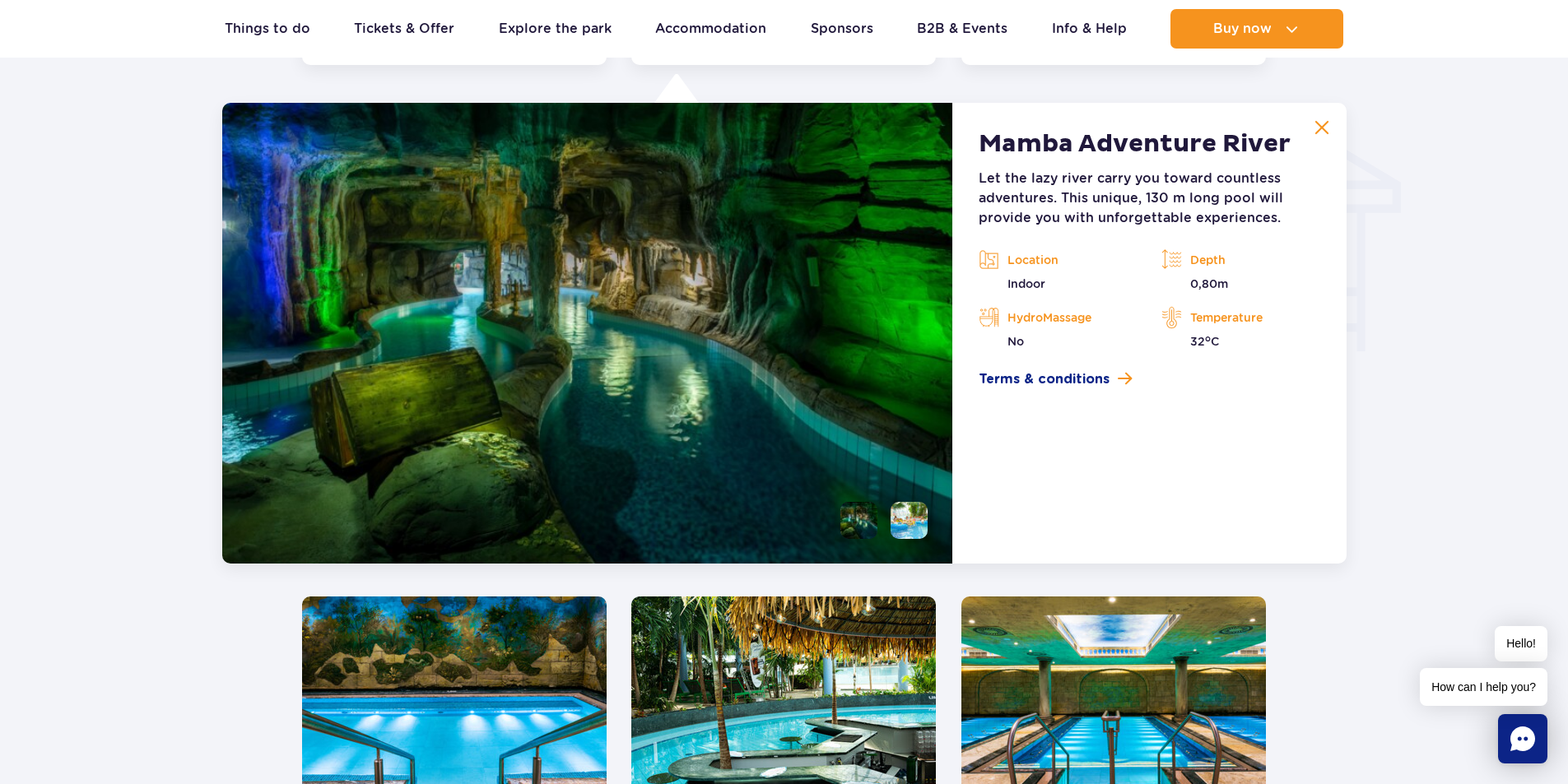
scroll to position [1981, 0]
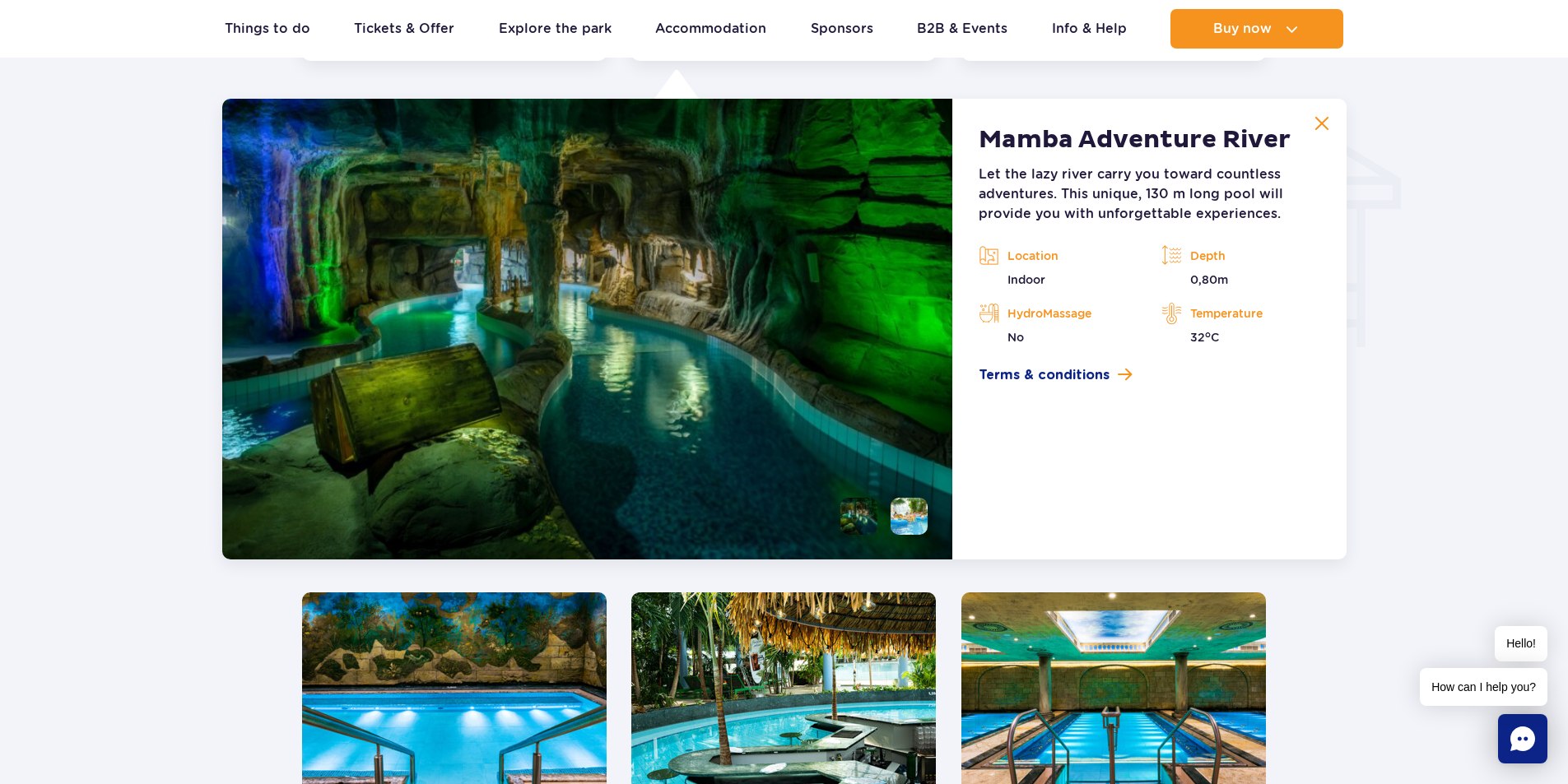
click at [550, 442] on img at bounding box center [588, 328] width 731 height 461
